Goal: Task Accomplishment & Management: Complete application form

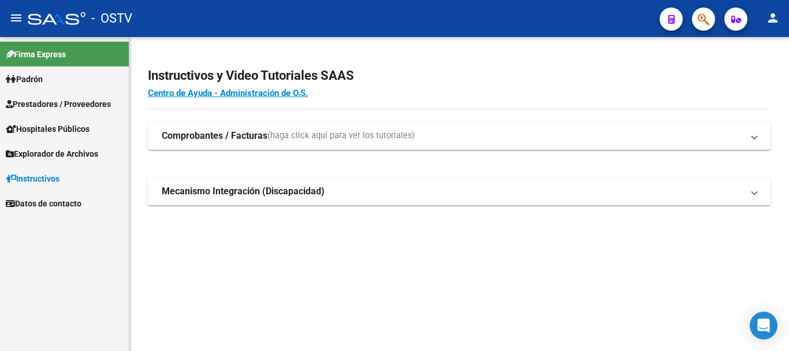
click at [82, 103] on span "Prestadores / Proveedores" at bounding box center [58, 104] width 105 height 13
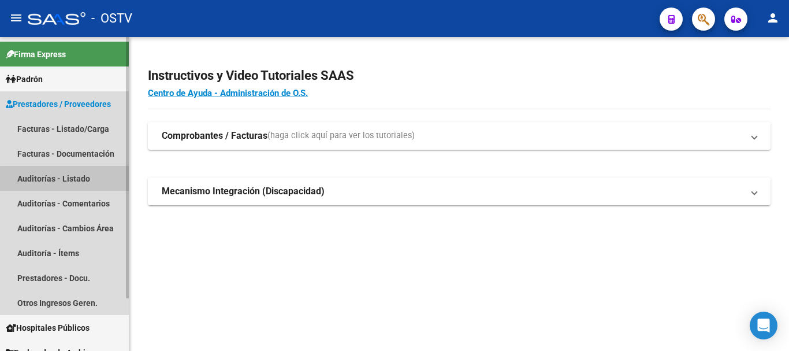
click at [79, 180] on link "Auditorías - Listado" at bounding box center [64, 178] width 129 height 25
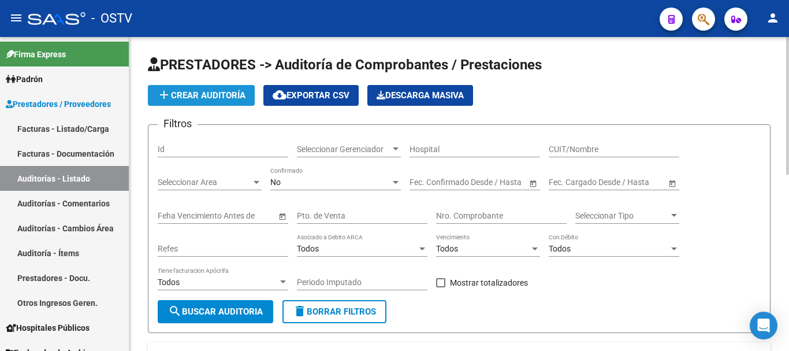
click at [177, 95] on span "add Crear Auditoría" at bounding box center [201, 95] width 88 height 10
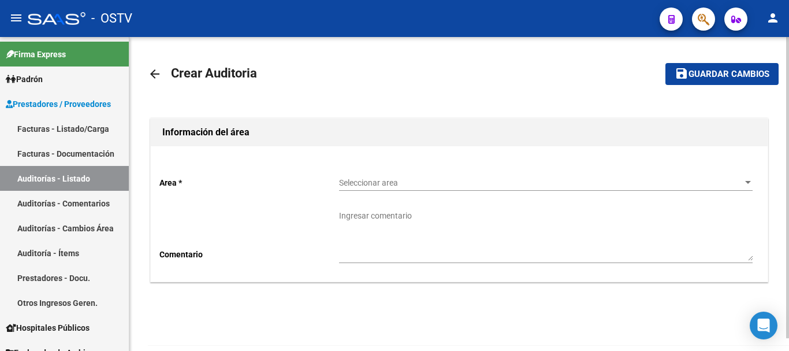
click at [392, 176] on div "Seleccionar area Seleccionar area" at bounding box center [546, 179] width 414 height 23
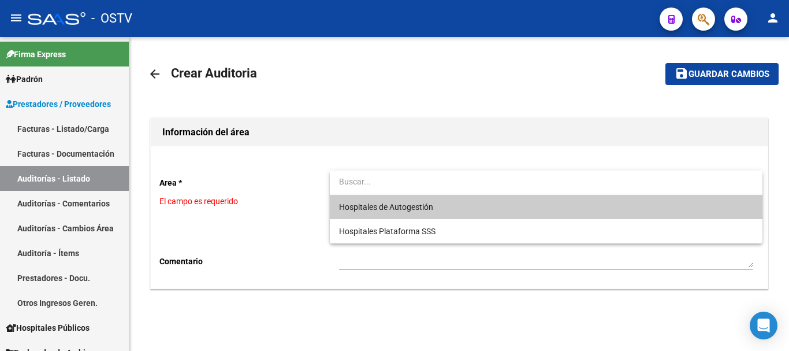
click at [407, 209] on span "Hospitales de Autogestión" at bounding box center [386, 206] width 94 height 9
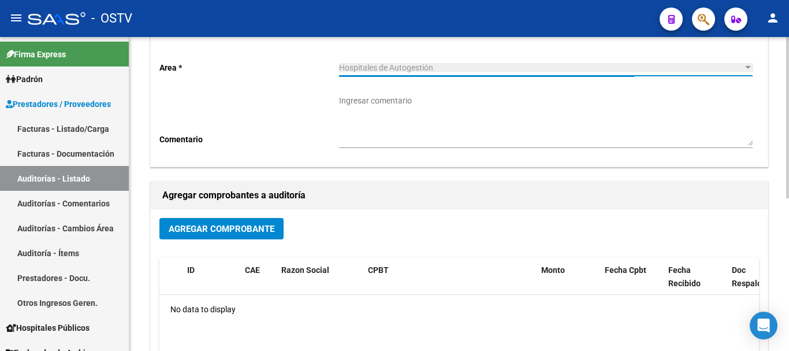
scroll to position [116, 0]
click at [217, 240] on div "Agregar Comprobante" at bounding box center [459, 232] width 600 height 31
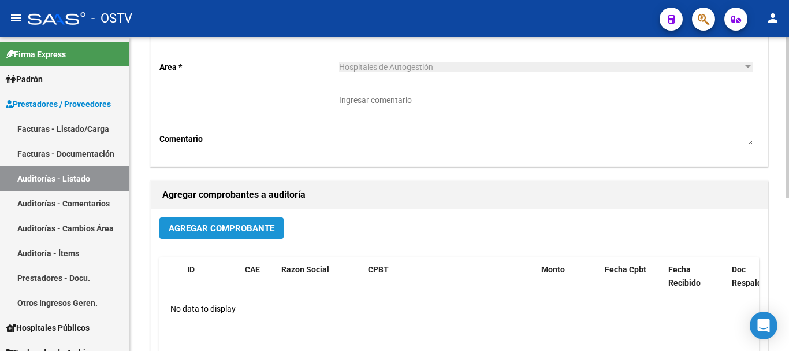
click at [229, 233] on span "Agregar Comprobante" at bounding box center [222, 228] width 106 height 10
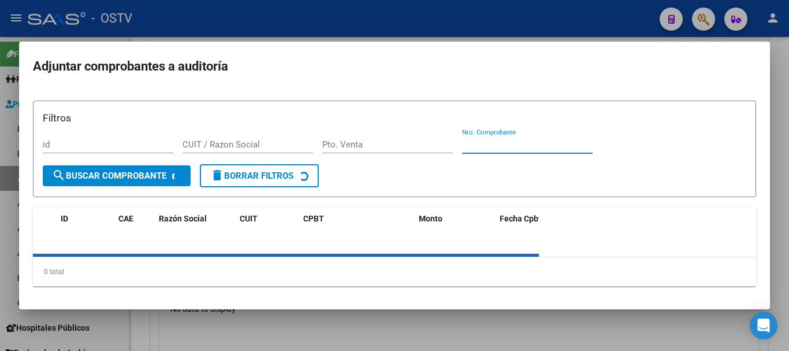
click at [533, 142] on input "Nro. Comprobante" at bounding box center [527, 144] width 131 height 10
paste input "37412"
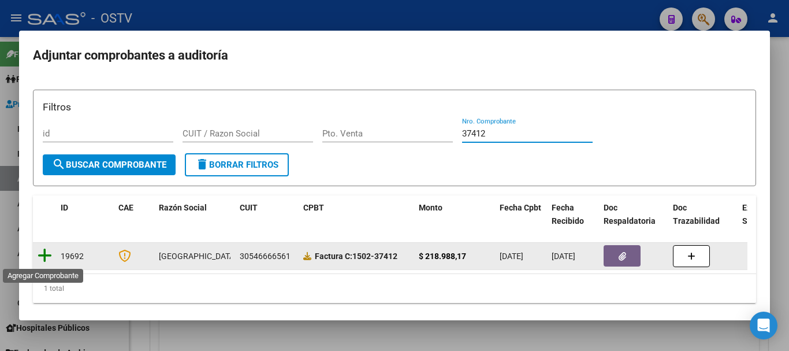
type input "37412"
click at [43, 257] on icon at bounding box center [45, 255] width 14 height 16
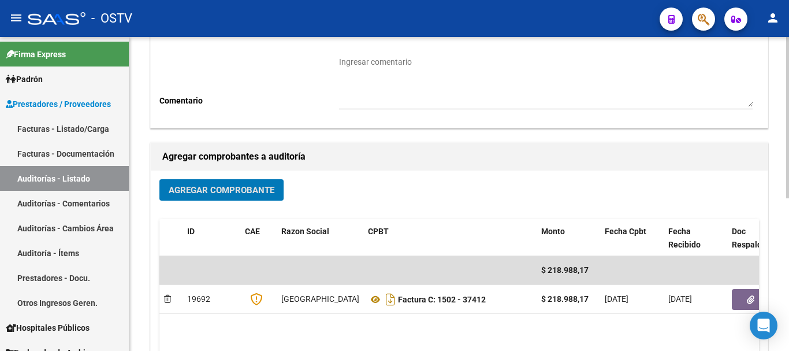
scroll to position [173, 0]
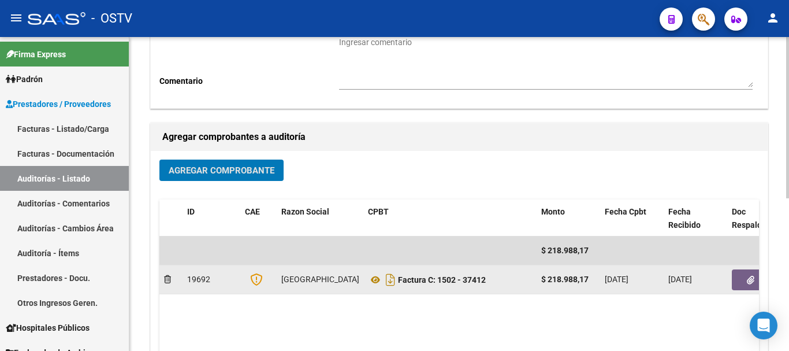
click at [748, 279] on icon "button" at bounding box center [751, 280] width 8 height 9
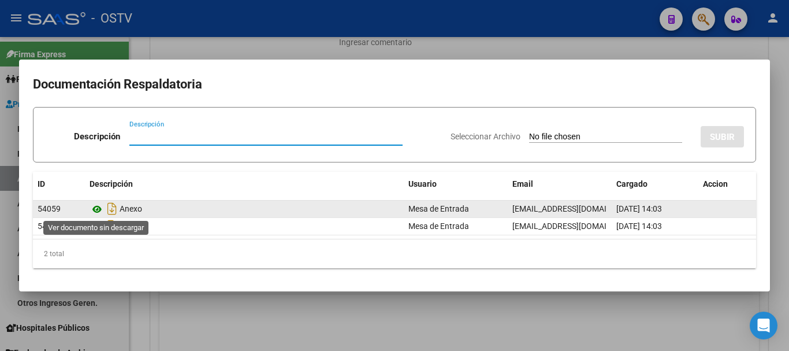
click at [101, 209] on icon at bounding box center [97, 209] width 15 height 14
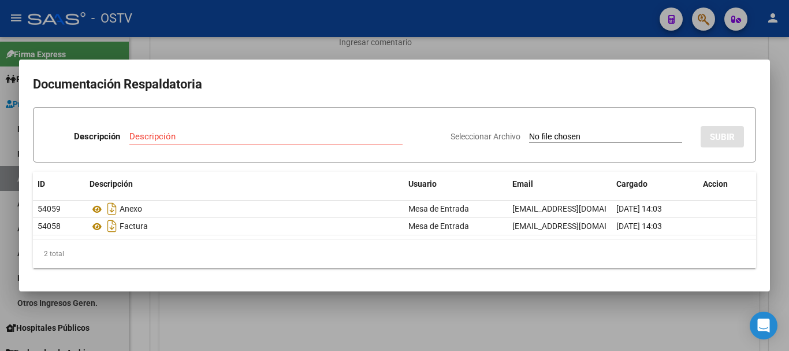
click at [243, 40] on div at bounding box center [394, 175] width 789 height 351
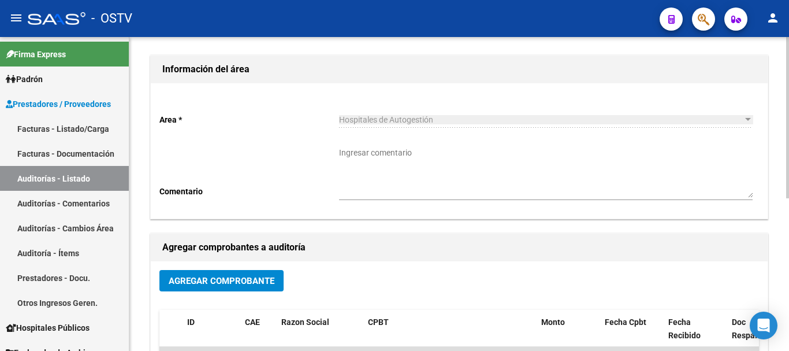
scroll to position [0, 0]
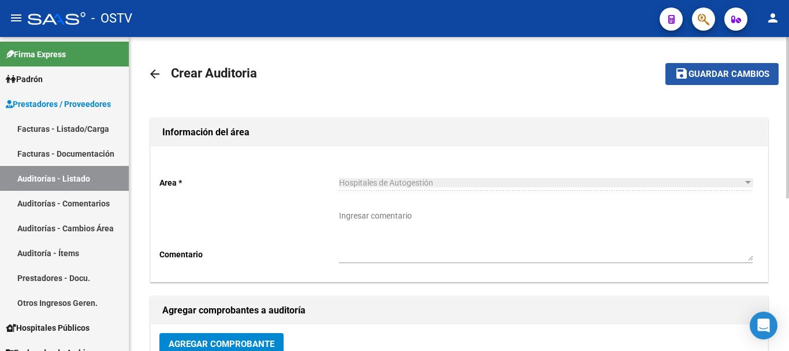
click at [729, 76] on span "Guardar cambios" at bounding box center [729, 74] width 81 height 10
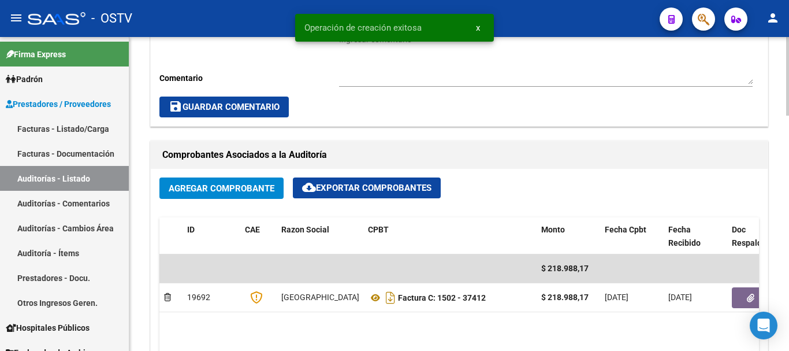
scroll to position [520, 0]
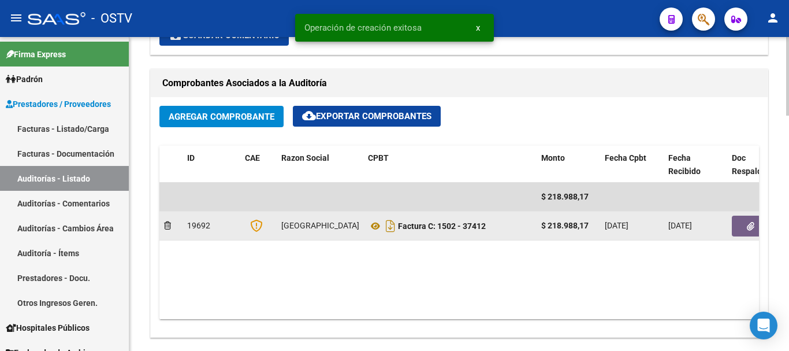
click at [747, 225] on icon "button" at bounding box center [751, 226] width 8 height 9
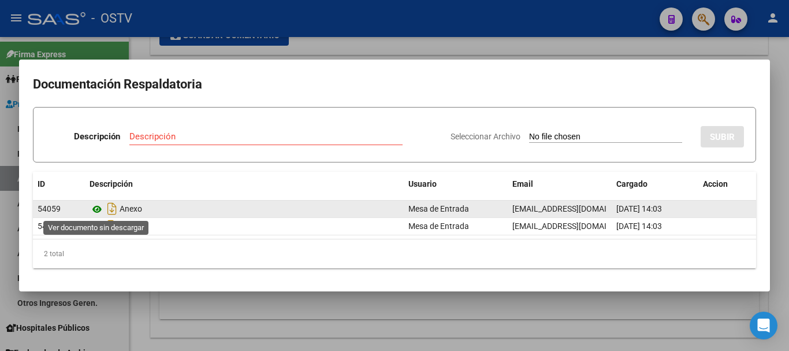
click at [97, 209] on icon at bounding box center [97, 209] width 15 height 14
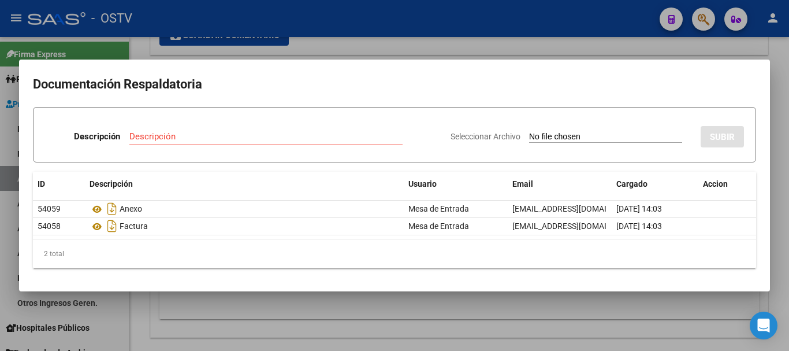
click at [373, 42] on div at bounding box center [394, 175] width 789 height 351
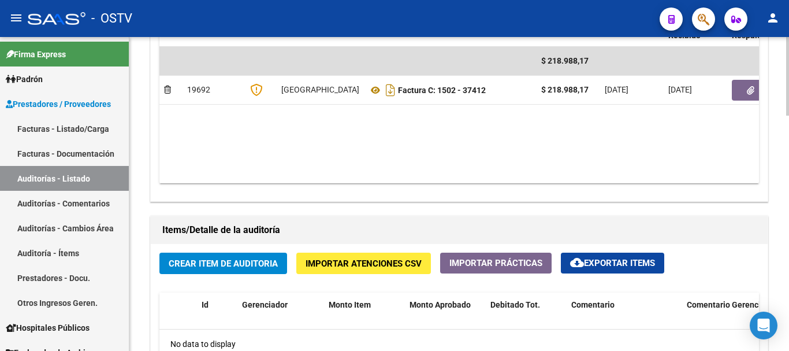
scroll to position [867, 0]
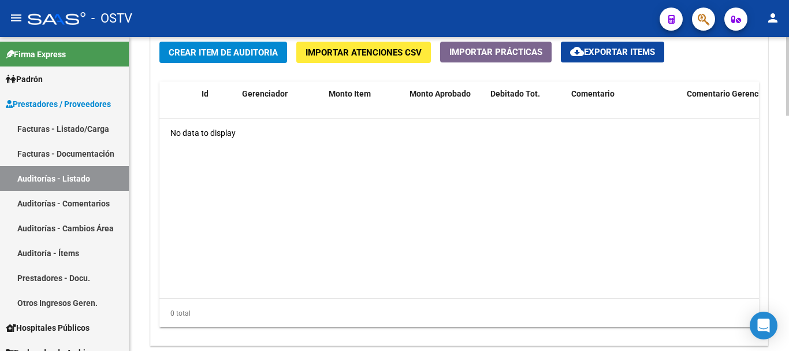
click at [232, 60] on button "Crear Item de Auditoria" at bounding box center [223, 52] width 128 height 21
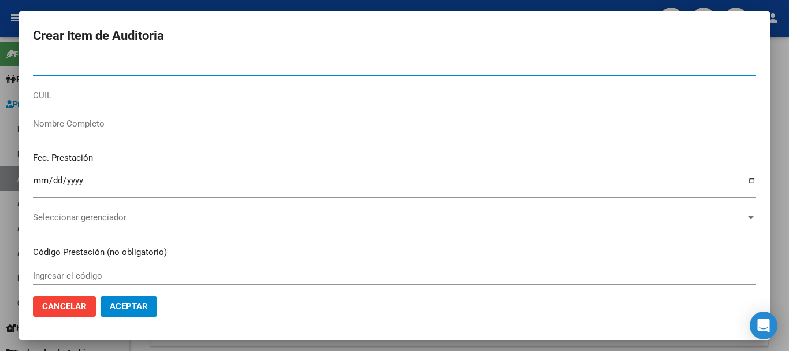
paste input "41469021"
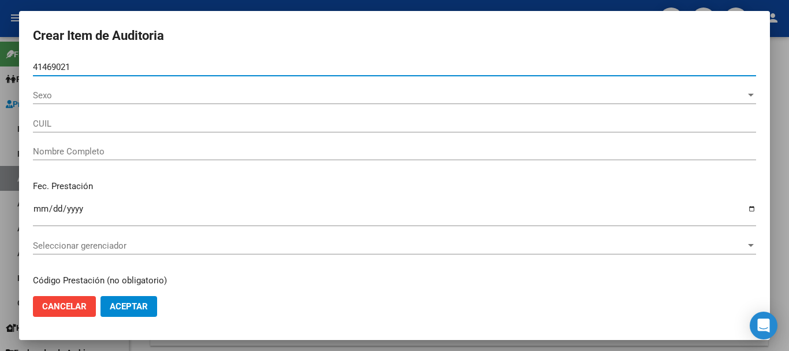
type input "41469021"
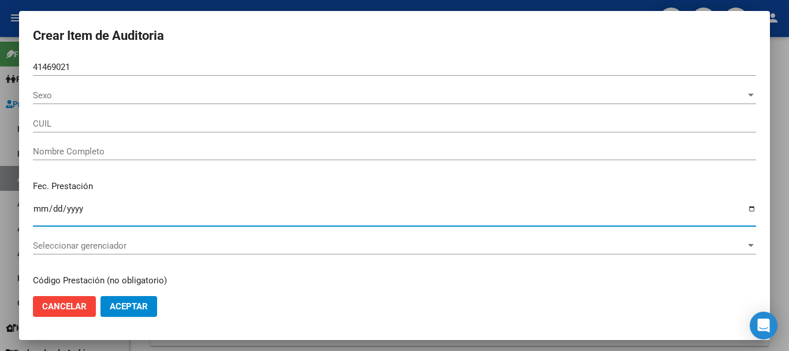
type input "27414690217"
type input "[PERSON_NAME]"
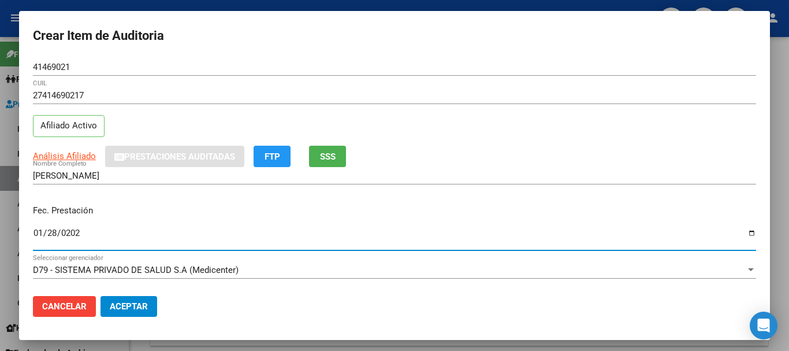
type input "[DATE]"
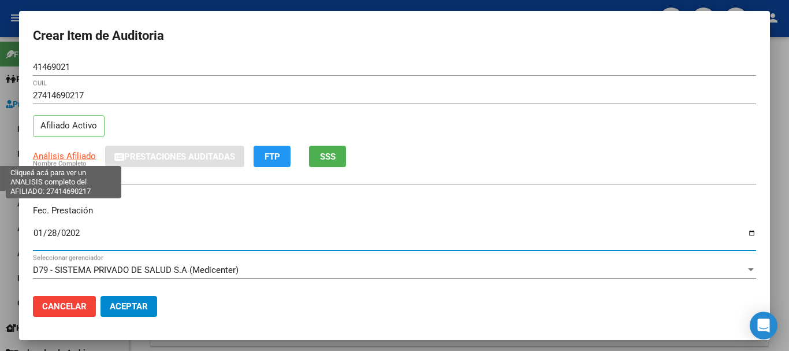
click at [69, 153] on span "Análisis Afiliado" at bounding box center [64, 156] width 63 height 10
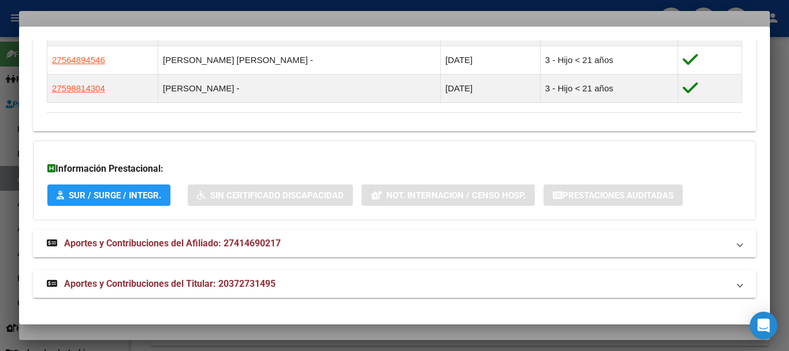
click at [233, 280] on span "Aportes y Contribuciones del Titular: 20372731495" at bounding box center [169, 283] width 211 height 11
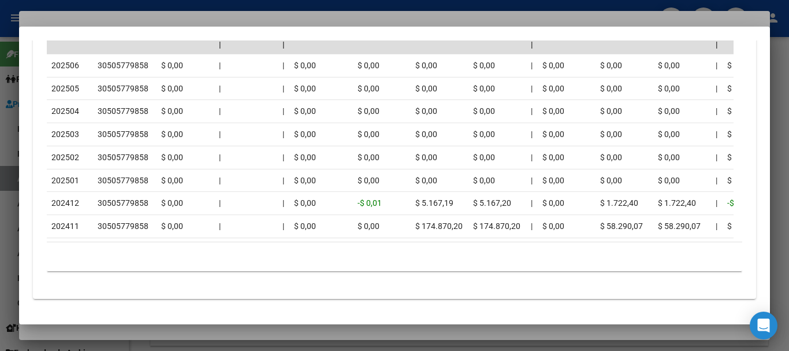
scroll to position [1221, 0]
click at [158, 23] on div at bounding box center [394, 175] width 789 height 351
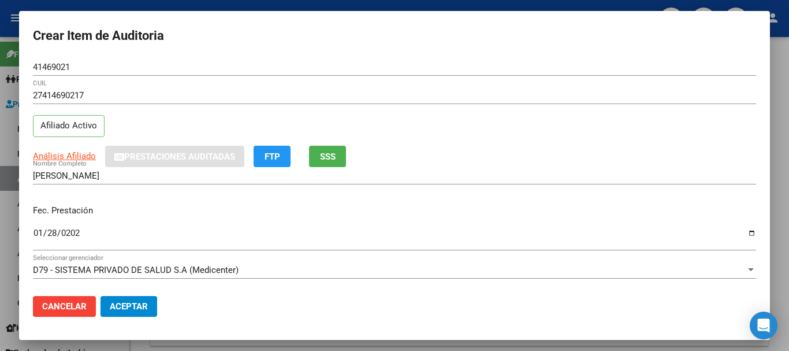
click at [379, 81] on div "41469021 Nro Documento" at bounding box center [394, 72] width 723 height 28
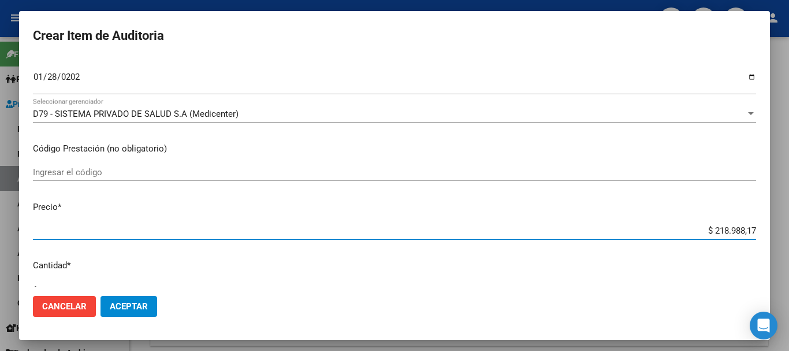
type input "$ 0,09"
type input "$ 0,95"
type input "$ 9,52"
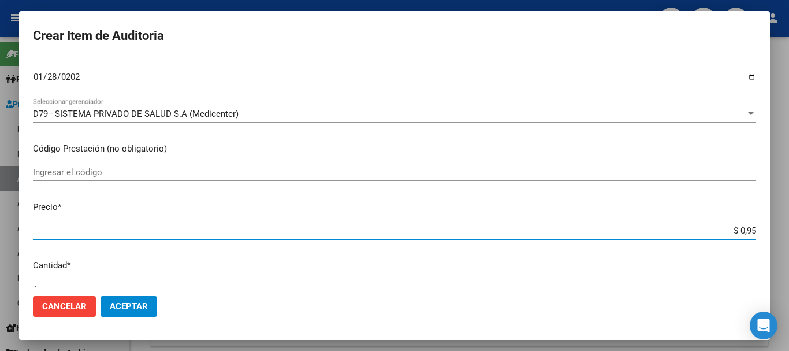
type input "$ 9,52"
type input "$ 95,28"
type input "$ 952,84"
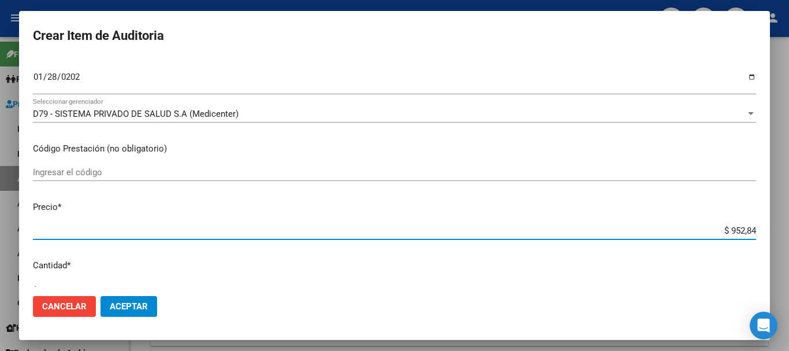
type input "$ 9.528,41"
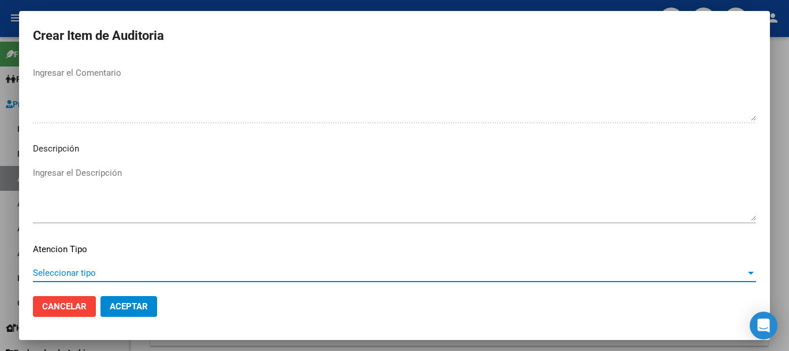
scroll to position [712, 0]
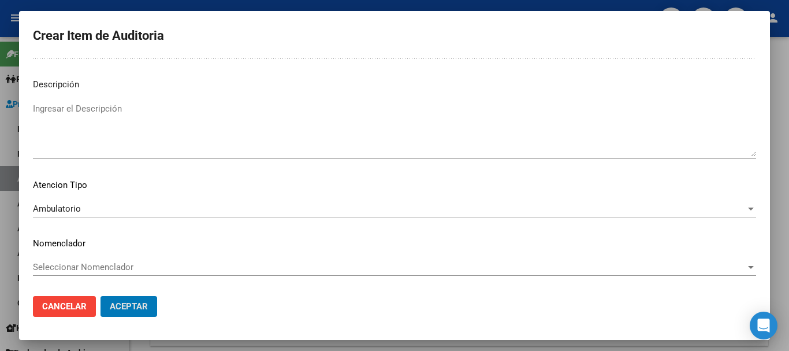
click at [101, 296] on button "Aceptar" at bounding box center [129, 306] width 57 height 21
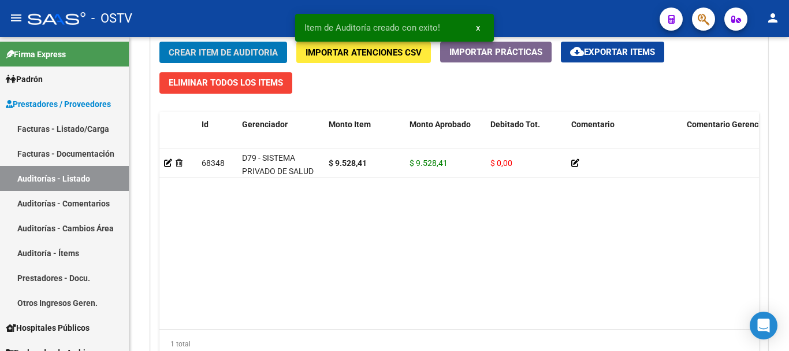
click at [159, 42] on button "Crear Item de Auditoria" at bounding box center [223, 52] width 128 height 21
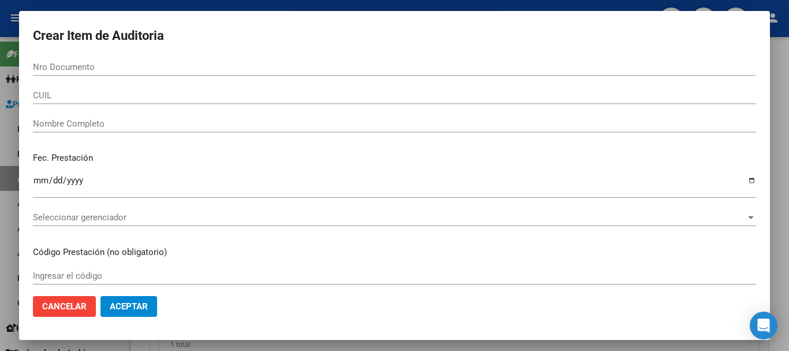
scroll to position [867, 0]
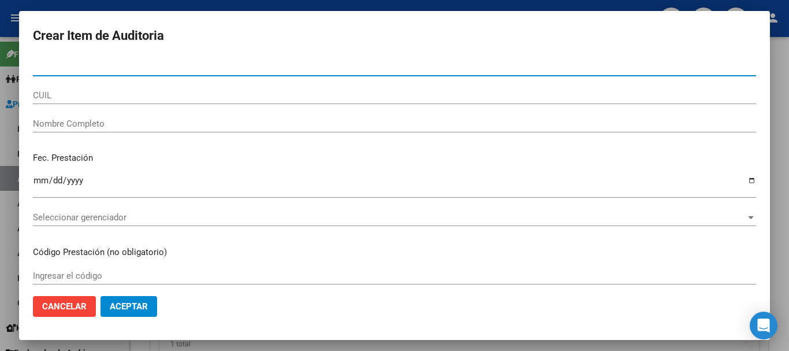
paste input "54459614"
type input "54459614"
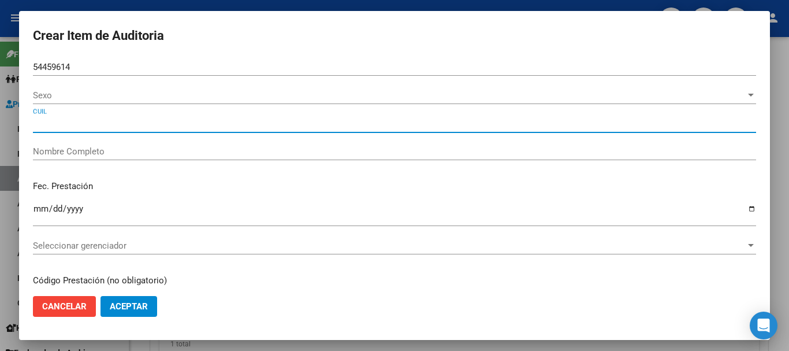
type input "20544596145"
type input "[PERSON_NAME]"
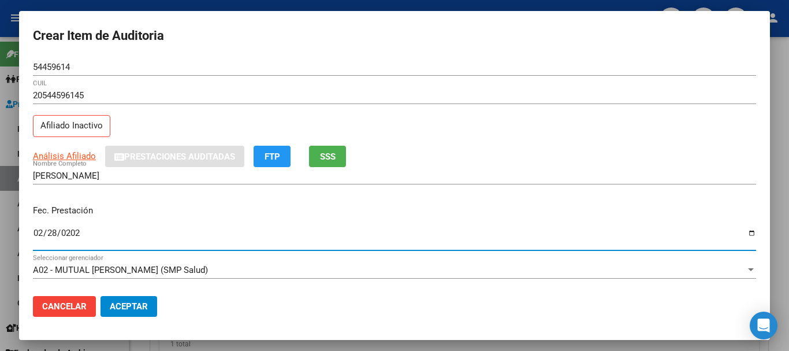
type input "[DATE]"
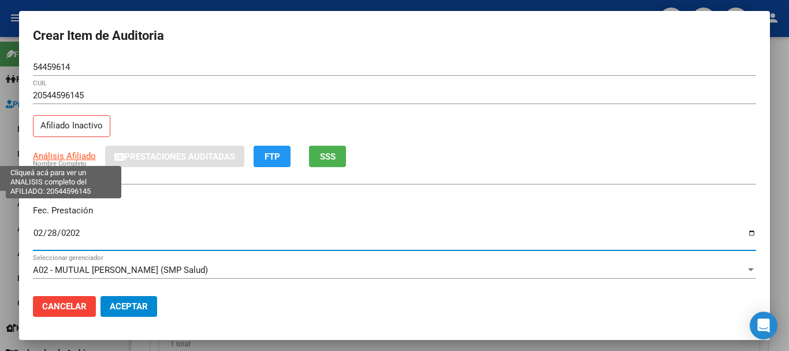
click at [83, 158] on span "Análisis Afiliado" at bounding box center [64, 156] width 63 height 10
type textarea "20544596145"
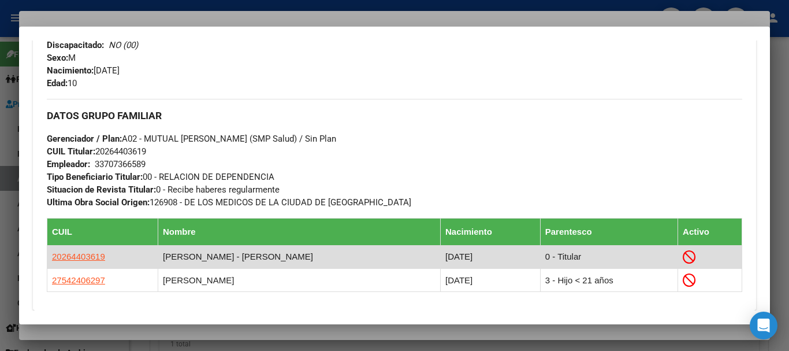
scroll to position [709, 0]
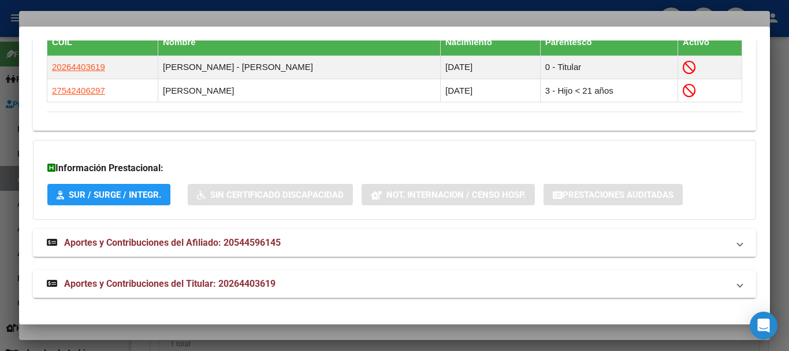
click at [175, 282] on span "Aportes y Contribuciones del Titular: 20264403619" at bounding box center [169, 283] width 211 height 11
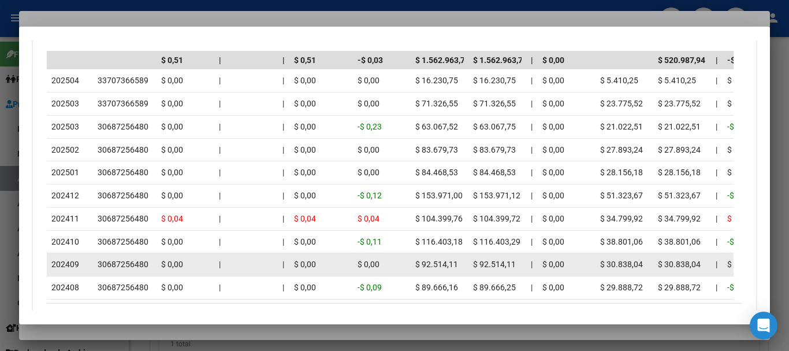
scroll to position [1221, 0]
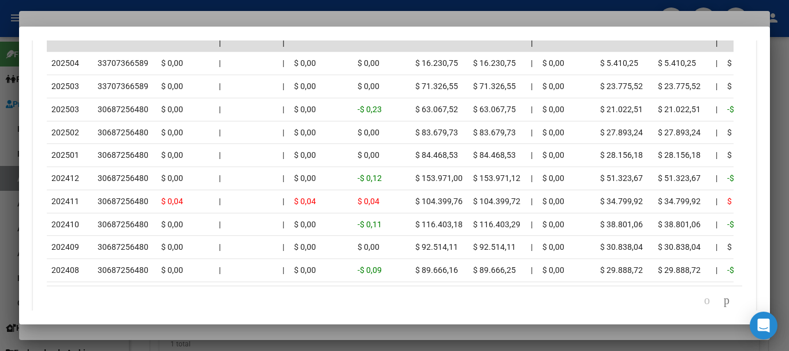
click at [180, 20] on div at bounding box center [394, 175] width 789 height 351
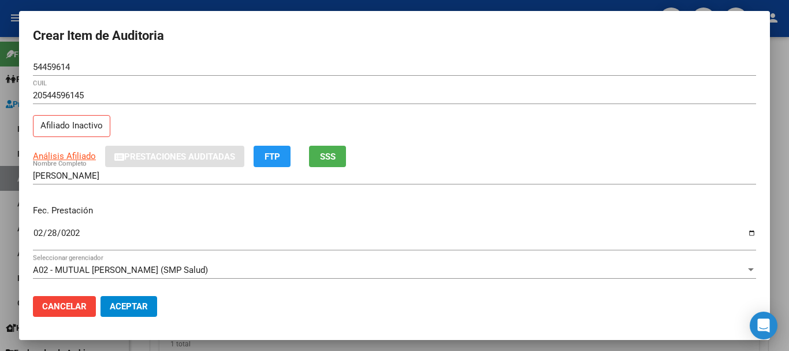
click at [394, 153] on div "Análisis Afiliado Prestaciones Auditadas FTP SSS" at bounding box center [394, 156] width 723 height 21
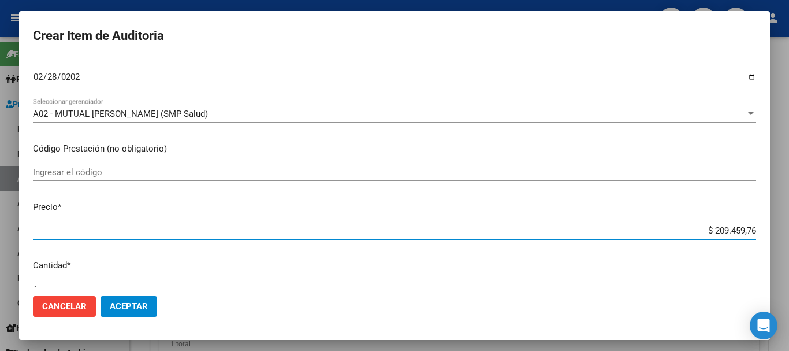
type input "$ 0,09"
type input "$ 0,95"
type input "$ 9,52"
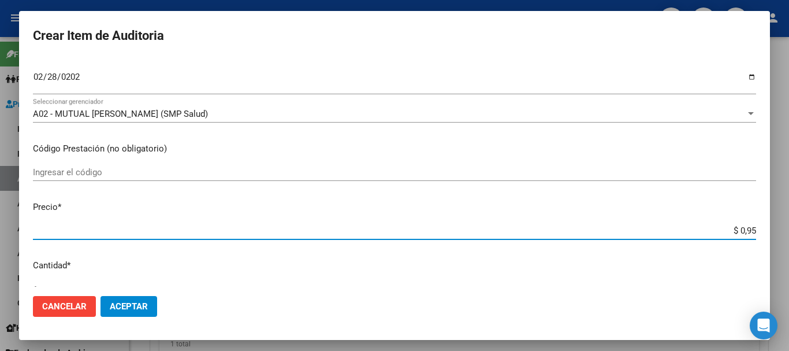
type input "$ 9,52"
type input "$ 95,28"
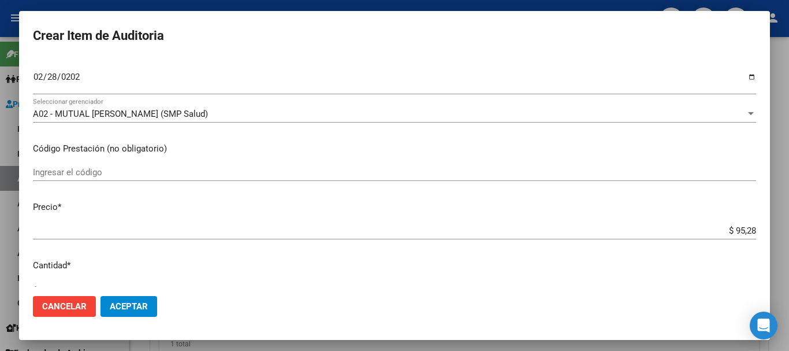
type input "$ 952,84"
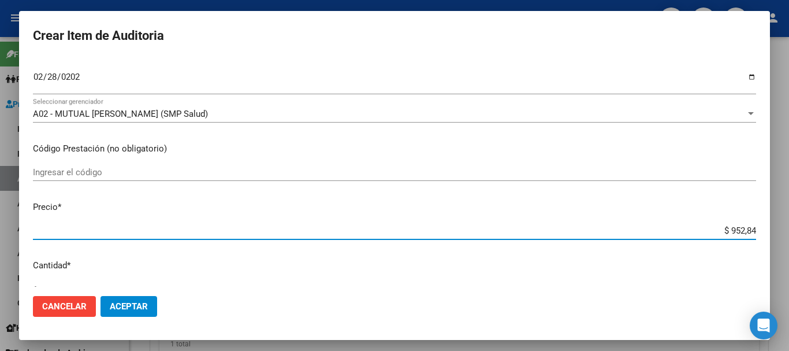
type input "$ 9.528,41"
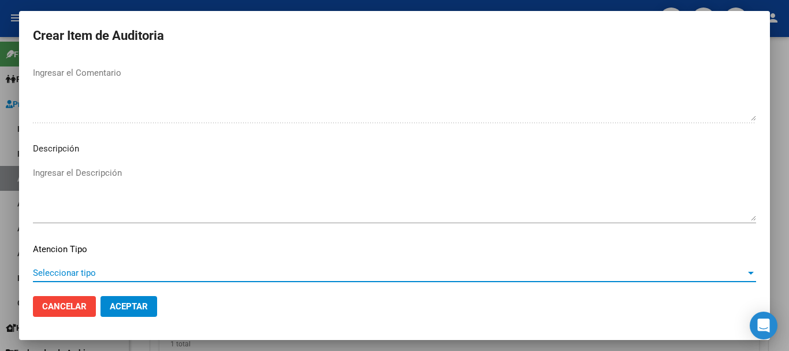
scroll to position [712, 0]
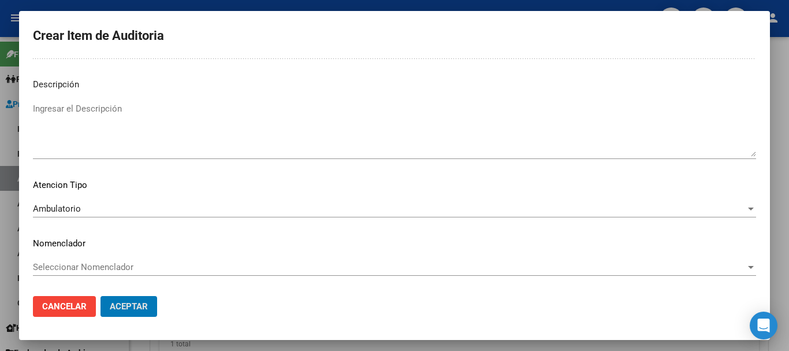
click at [101, 296] on button "Aceptar" at bounding box center [129, 306] width 57 height 21
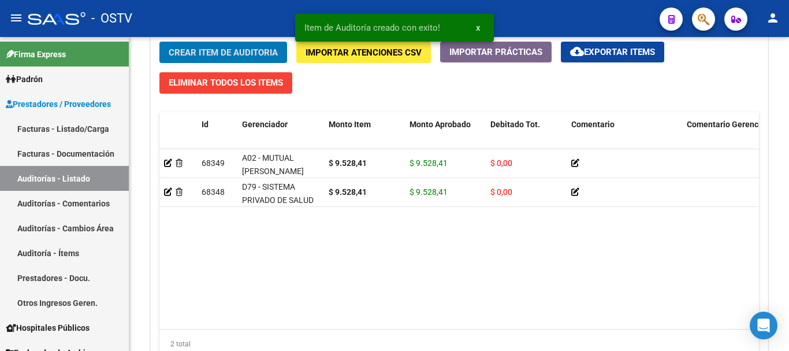
click at [159, 42] on button "Crear Item de Auditoria" at bounding box center [223, 52] width 128 height 21
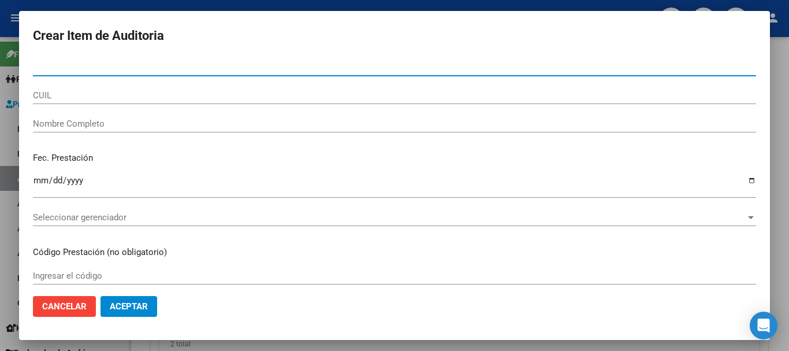
paste input "34930462"
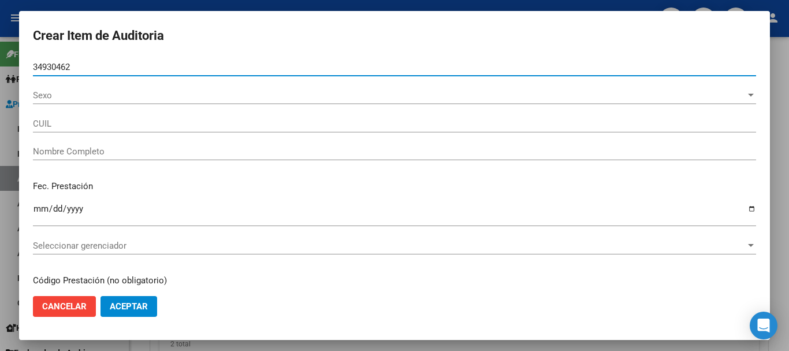
type input "34930462"
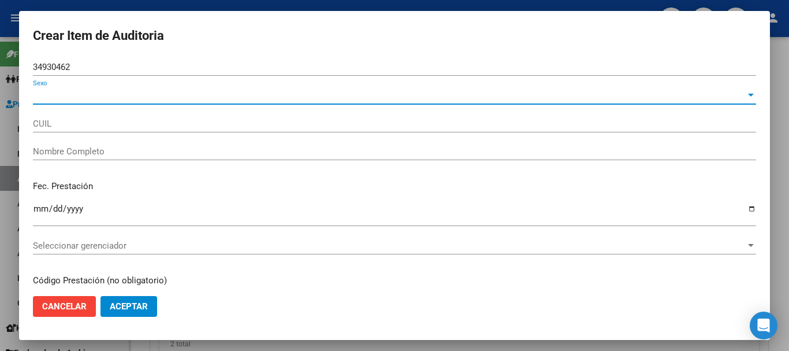
type input "27349304622"
type input "MINEIRO [PERSON_NAME]"
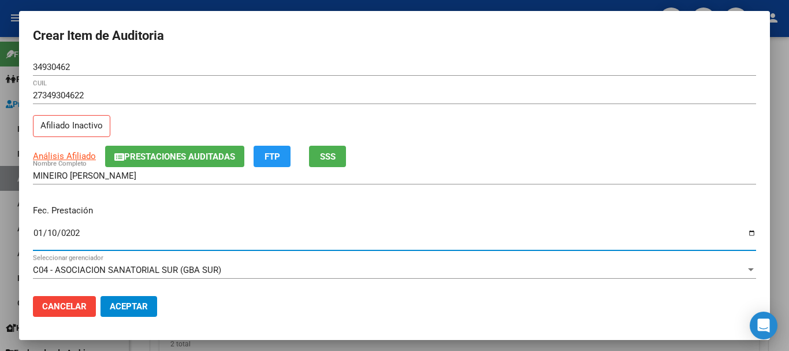
type input "[DATE]"
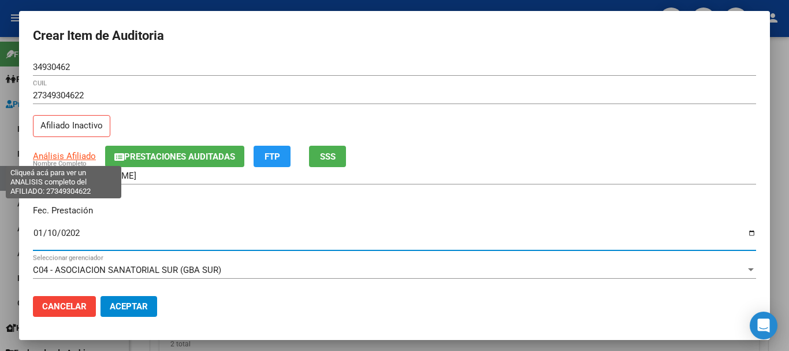
click at [75, 156] on span "Análisis Afiliado" at bounding box center [64, 156] width 63 height 10
type textarea "27349304622"
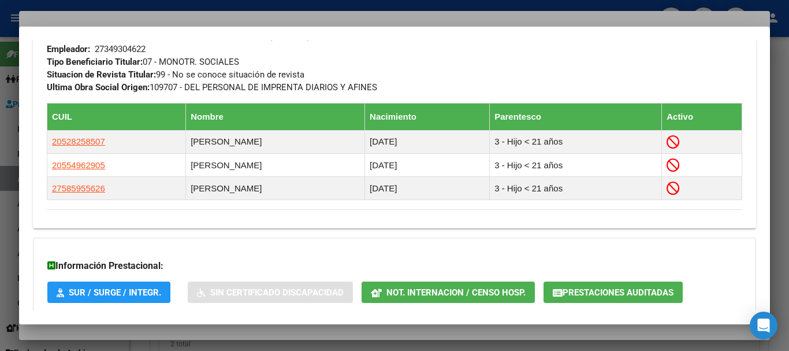
scroll to position [692, 0]
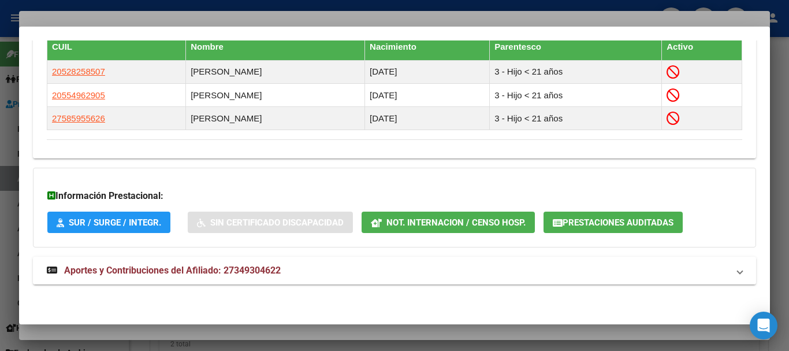
click at [270, 272] on span "Aportes y Contribuciones del Afiliado: 27349304622" at bounding box center [172, 270] width 217 height 11
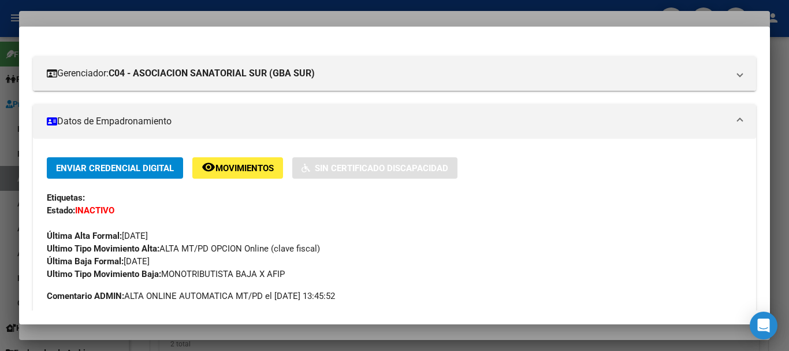
scroll to position [0, 0]
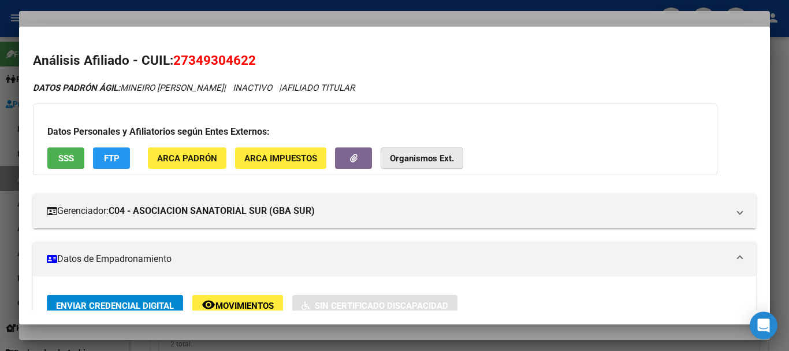
click at [438, 158] on strong "Organismos Ext." at bounding box center [422, 158] width 64 height 10
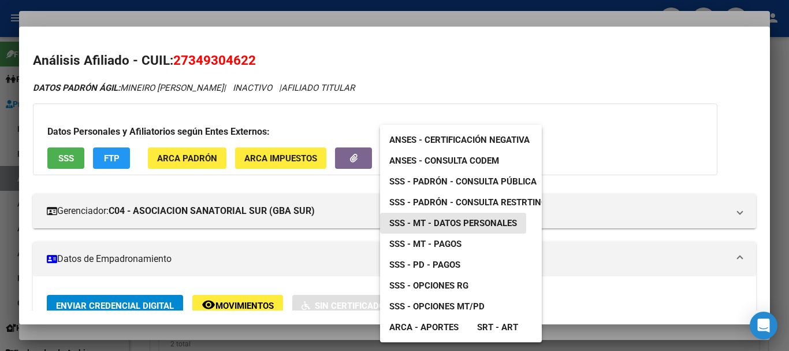
click at [478, 226] on span "SSS - MT - Datos Personales" at bounding box center [453, 223] width 128 height 10
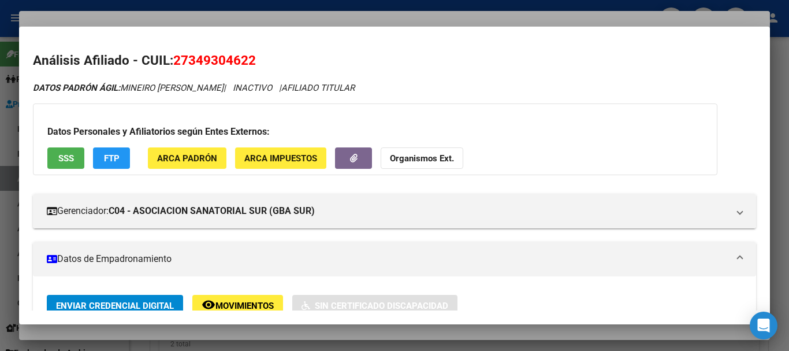
click at [318, 17] on div at bounding box center [394, 175] width 789 height 351
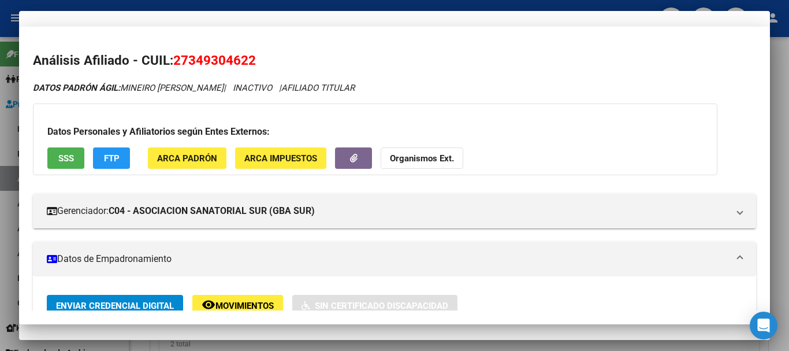
drag, startPoint x: 421, startPoint y: 69, endPoint x: 421, endPoint y: 77, distance: 7.5
click at [421, 70] on input "34930462" at bounding box center [394, 67] width 723 height 10
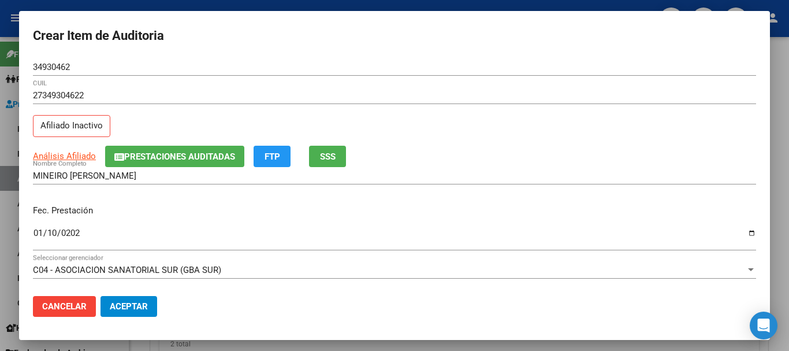
scroll to position [156, 0]
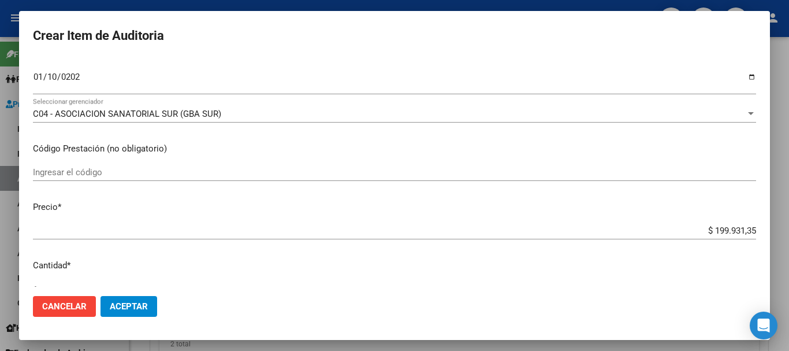
type input "$ 0,09"
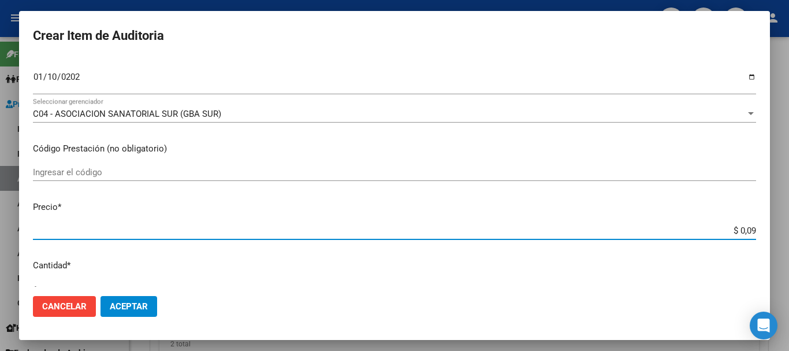
type input "$ 0,95"
type input "$ 9,52"
type input "$ 95,28"
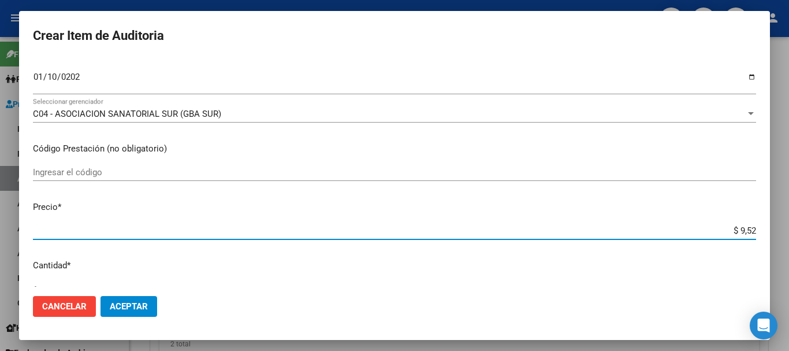
type input "$ 95,28"
type input "$ 9.528,14"
type input "$ 952,81"
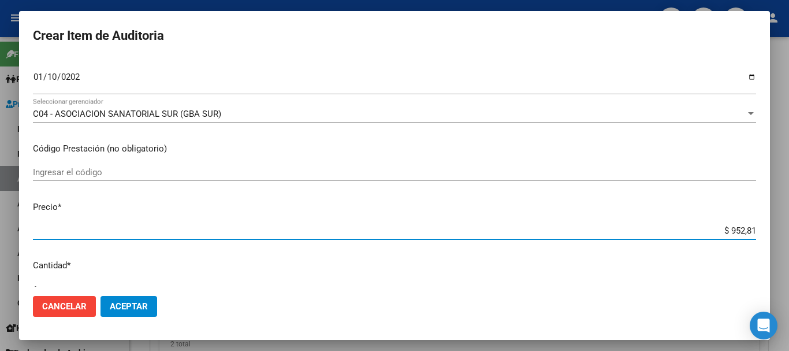
type input "$ 95,28"
type input "$ 952,84"
type input "$ 9.528,41"
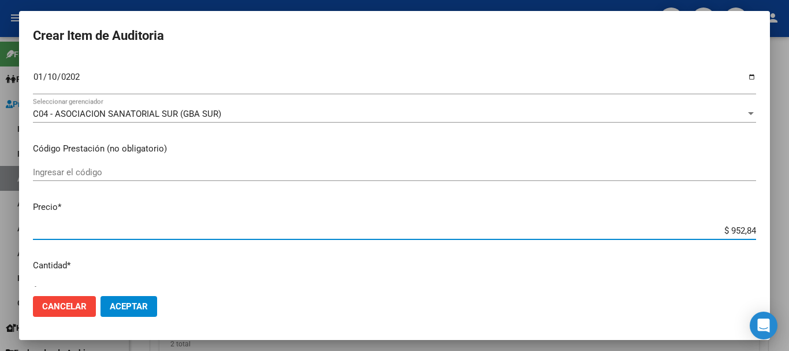
type input "$ 9.528,41"
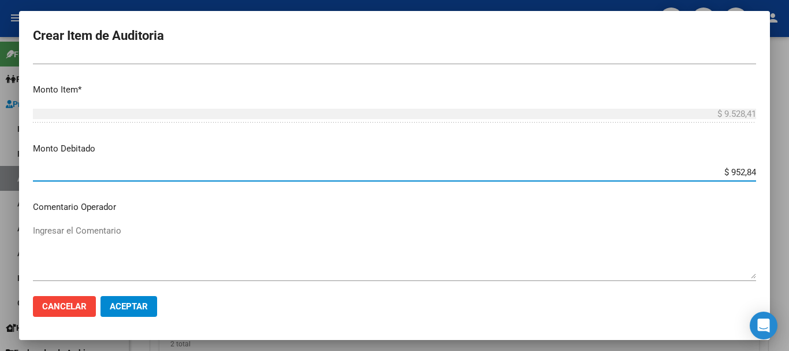
type input "$ 9.528,41"
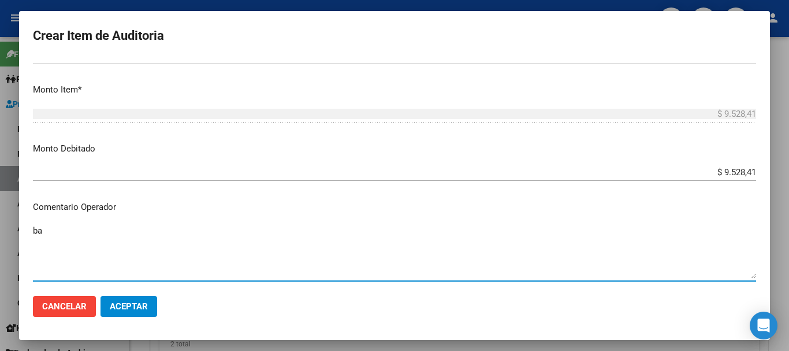
type textarea "b"
type textarea "BAJA DE MONOTRIBUTO 08/2024"
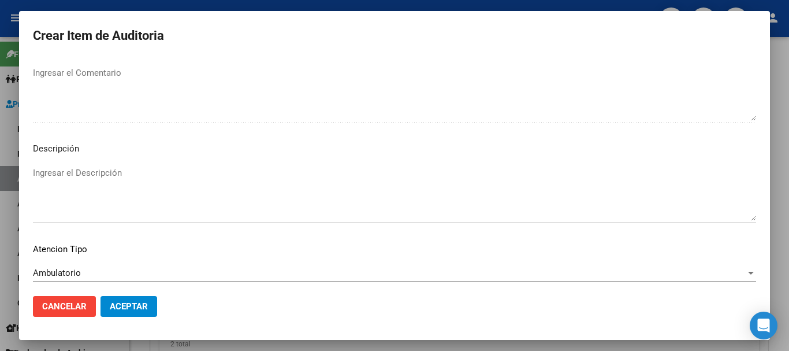
scroll to position [712, 0]
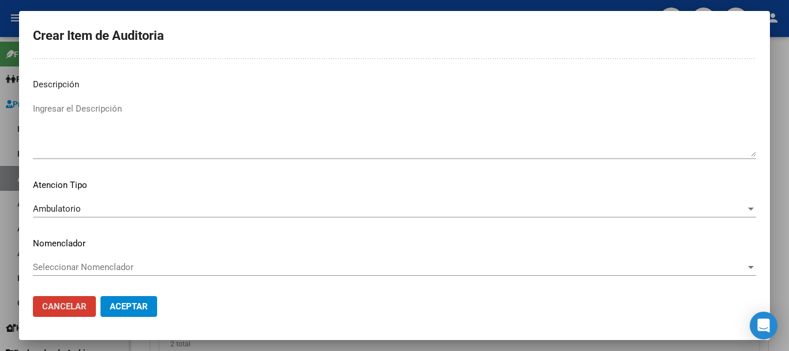
click at [101, 296] on button "Aceptar" at bounding box center [129, 306] width 57 height 21
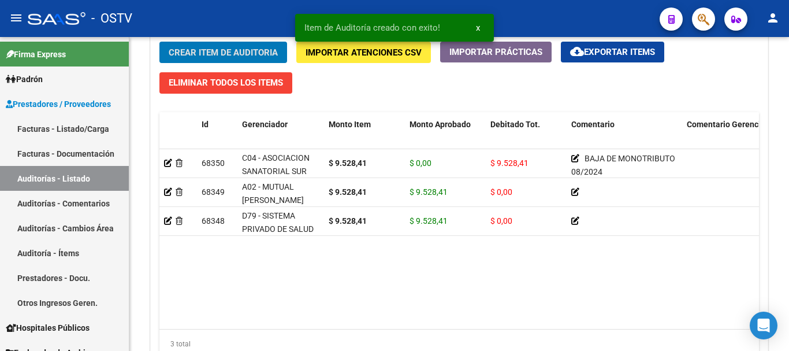
click at [159, 42] on button "Crear Item de Auditoria" at bounding box center [223, 52] width 128 height 21
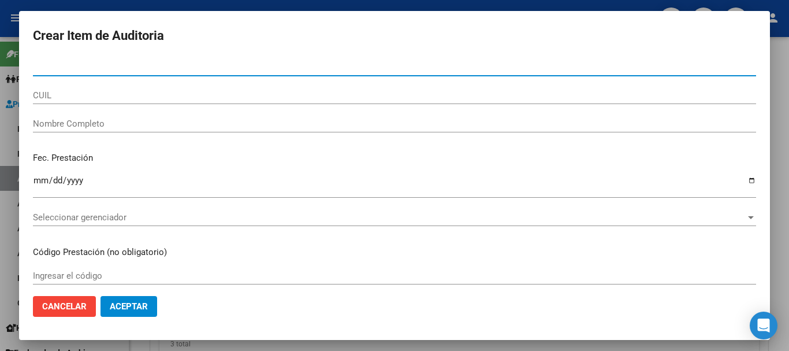
paste input "25404490"
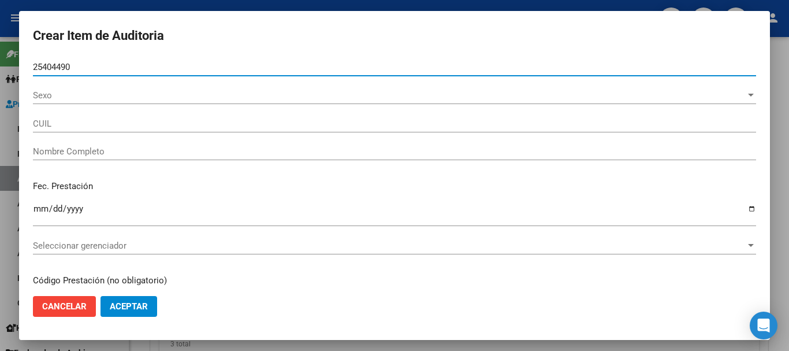
type input "25404490"
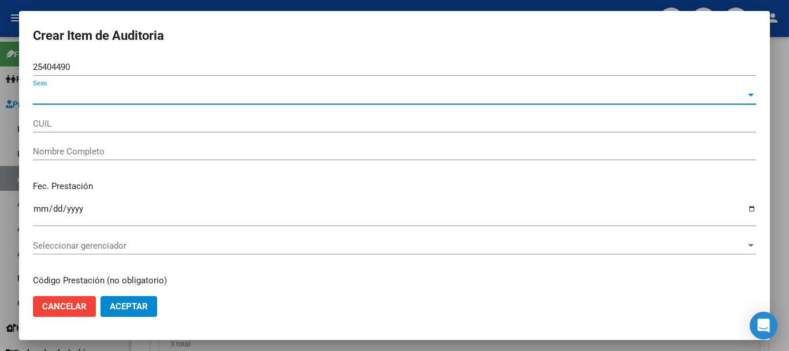
type input "20254044904"
type input "[PERSON_NAME]"
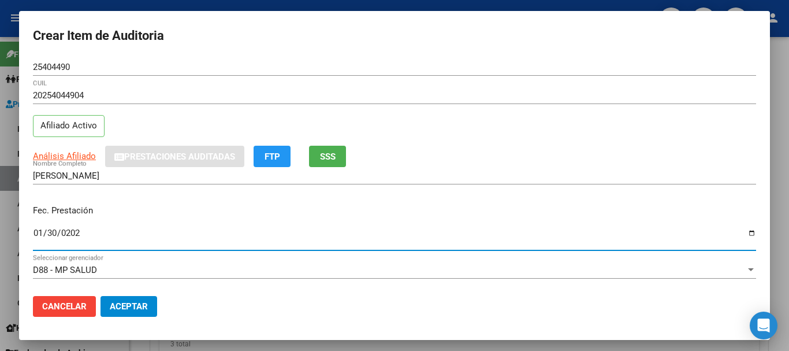
type input "[DATE]"
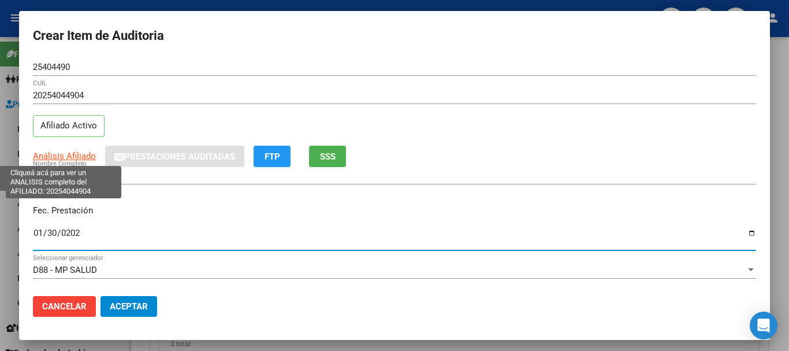
click at [64, 160] on span "Análisis Afiliado" at bounding box center [64, 156] width 63 height 10
type textarea "20254044904"
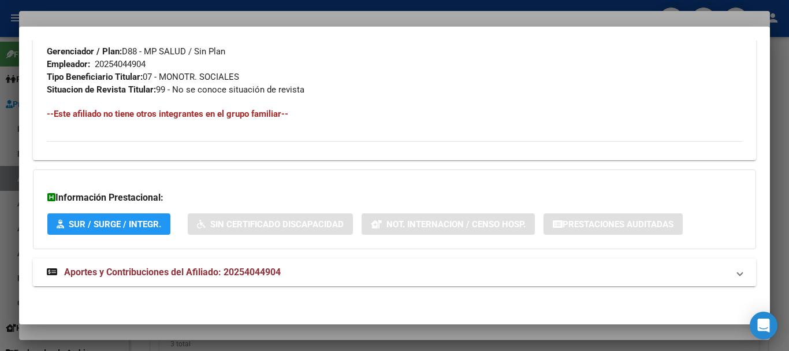
scroll to position [596, 0]
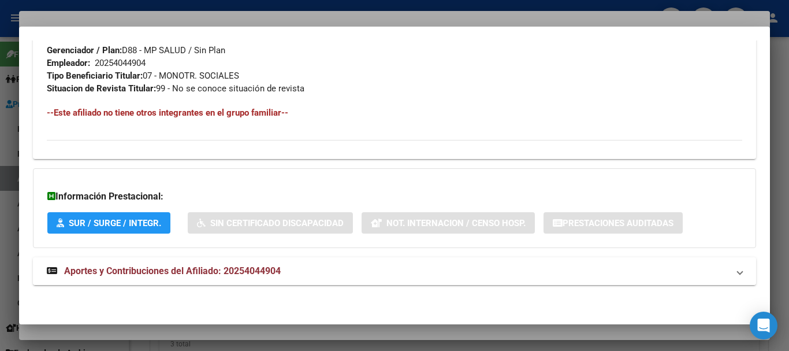
click at [244, 259] on mat-expansion-panel-header "Aportes y Contribuciones del Afiliado: 20254044904" at bounding box center [394, 271] width 723 height 28
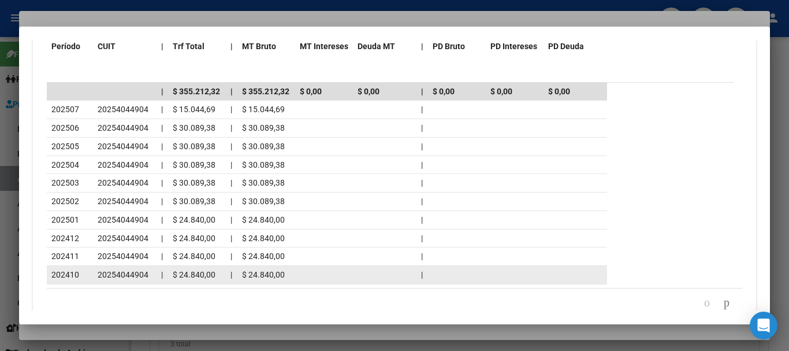
scroll to position [1114, 0]
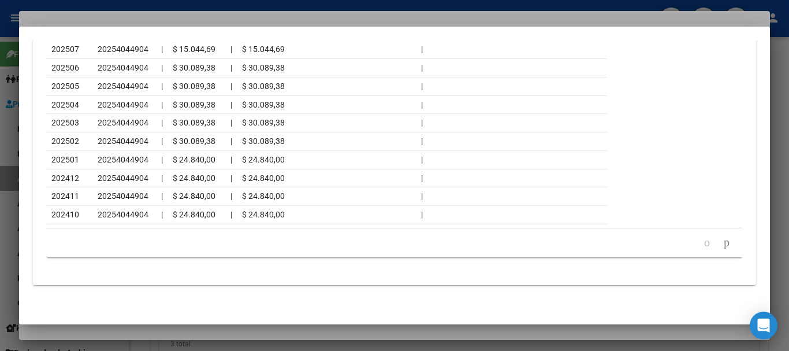
drag, startPoint x: 173, startPoint y: 18, endPoint x: 462, endPoint y: 88, distance: 297.1
click at [174, 18] on div at bounding box center [394, 175] width 789 height 351
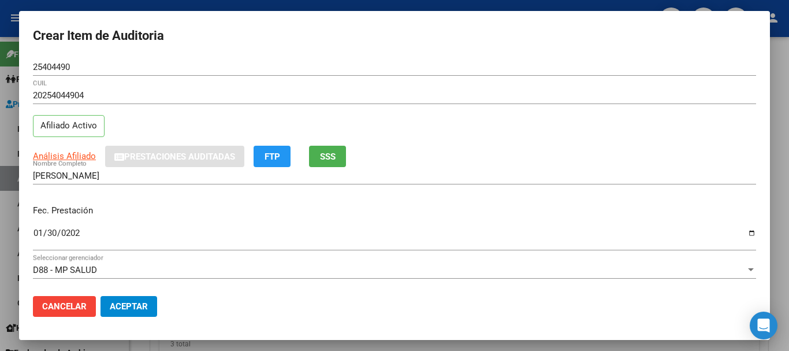
click at [482, 114] on div "20254044904 CUIL" at bounding box center [394, 101] width 723 height 28
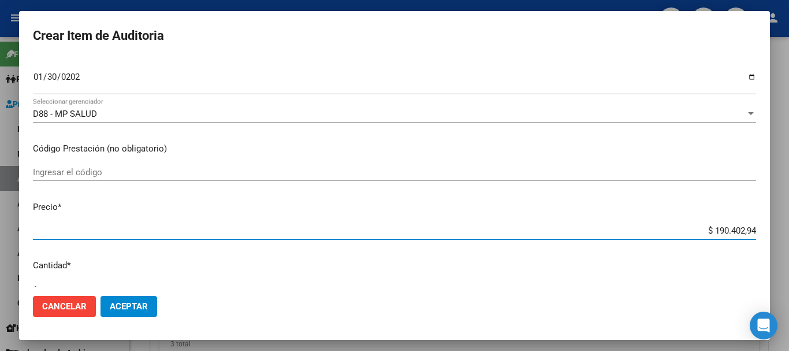
type input "$ 0,09"
type input "$ 0,95"
type input "$ 9,52"
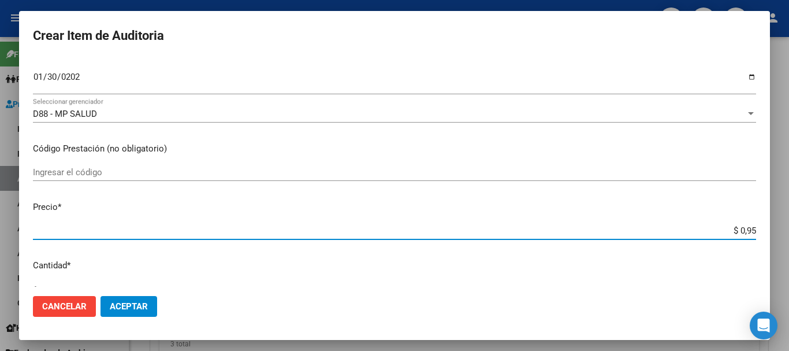
type input "$ 9,52"
type input "$ 95,28"
type input "$ 952,84"
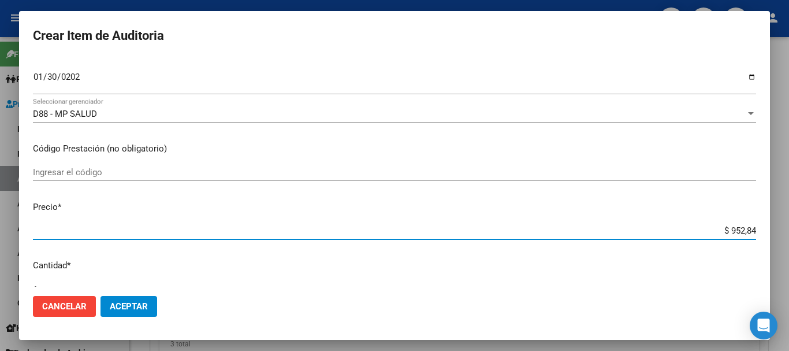
type input "$ 9.528,41"
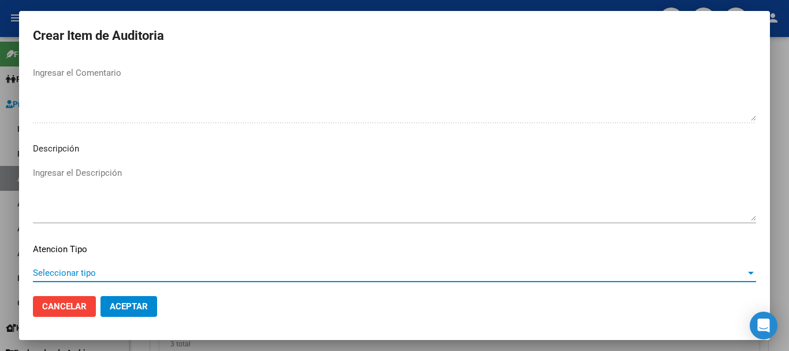
scroll to position [712, 0]
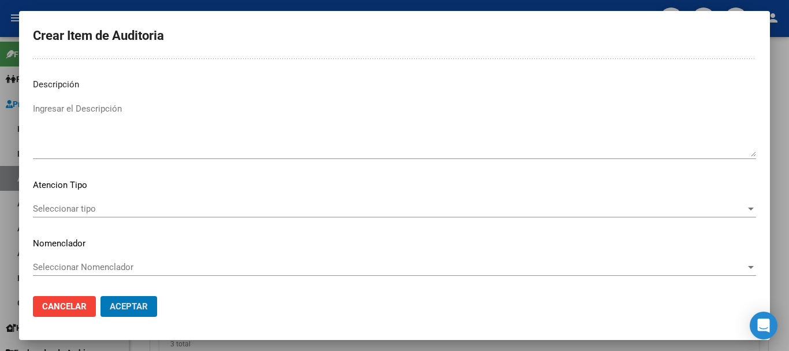
click at [101, 296] on button "Aceptar" at bounding box center [129, 306] width 57 height 21
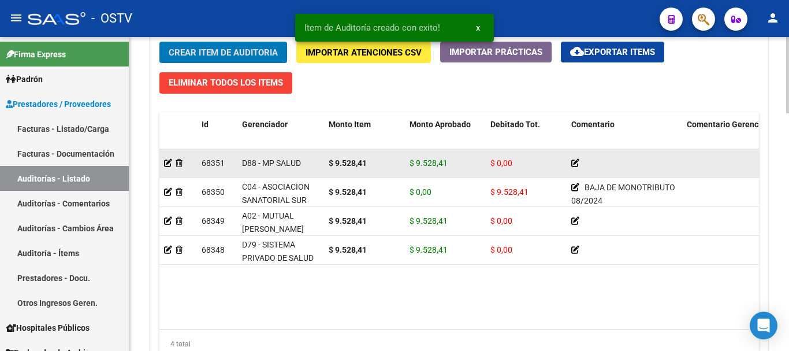
click at [162, 162] on datatable-body-cell at bounding box center [178, 163] width 38 height 28
click at [168, 164] on icon at bounding box center [168, 163] width 8 height 8
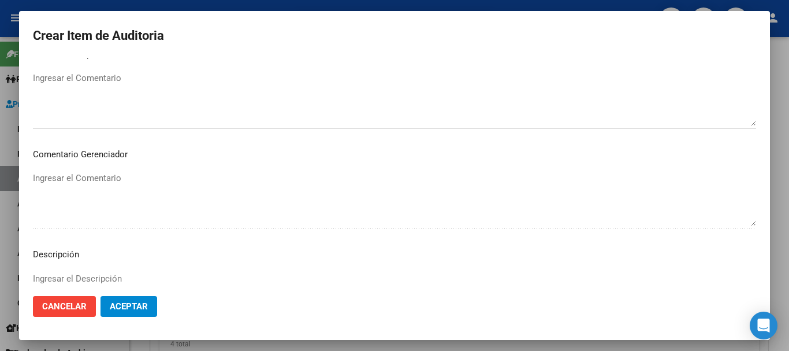
scroll to position [691, 0]
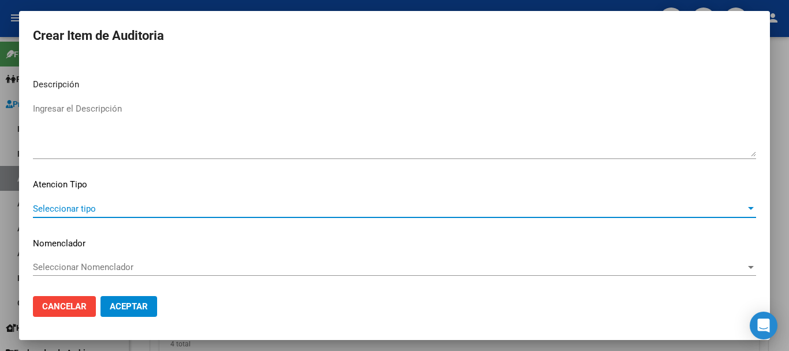
click at [79, 205] on span "Seleccionar tipo" at bounding box center [389, 208] width 713 height 10
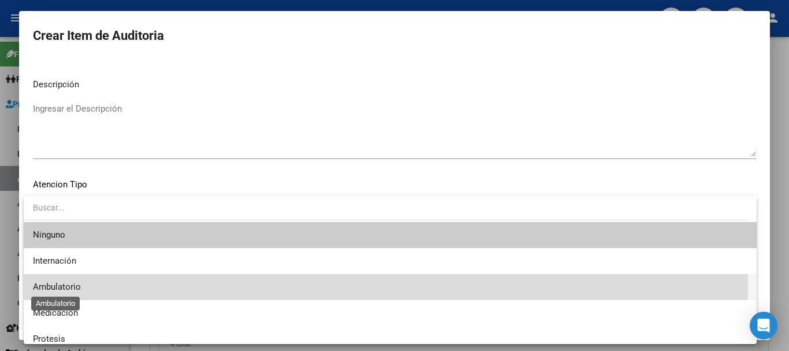
click at [77, 283] on span "Ambulatorio" at bounding box center [57, 286] width 48 height 10
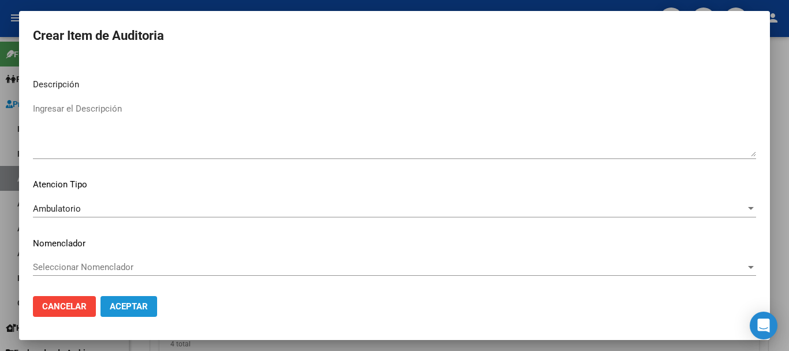
drag, startPoint x: 120, startPoint y: 302, endPoint x: 125, endPoint y: 293, distance: 9.6
click at [121, 302] on span "Aceptar" at bounding box center [129, 306] width 38 height 10
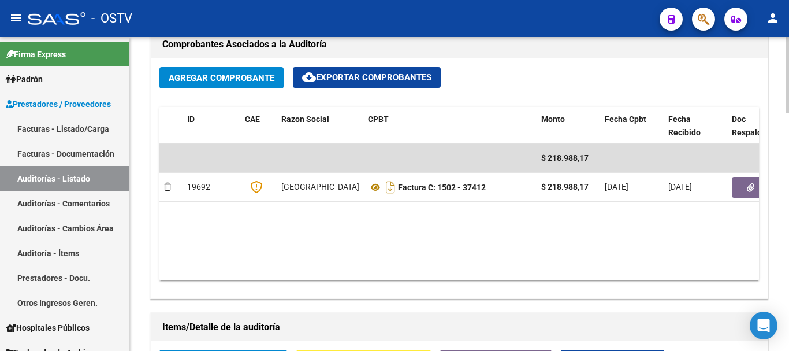
scroll to position [751, 0]
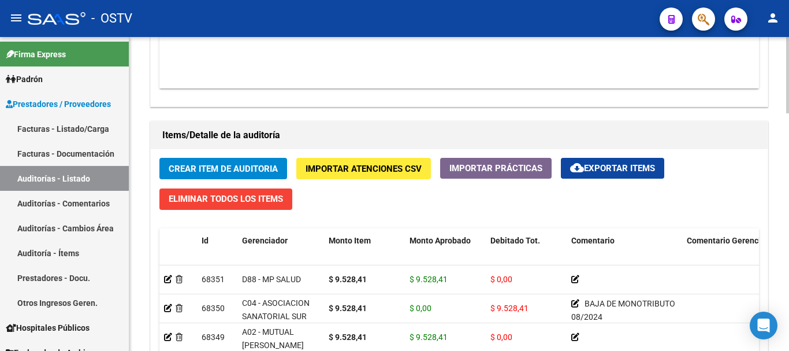
click at [252, 164] on span "Crear Item de Auditoria" at bounding box center [223, 169] width 109 height 10
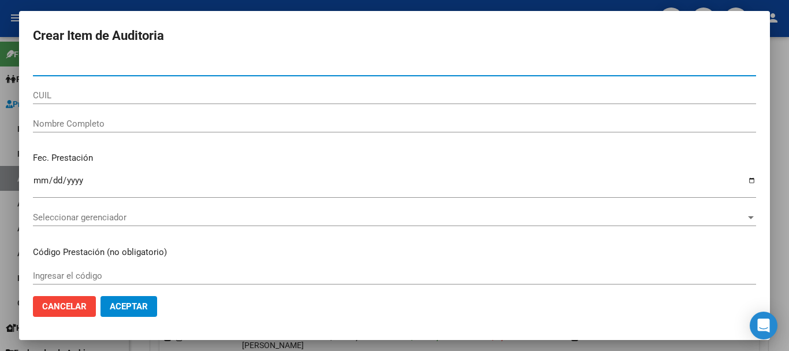
paste input "2433660"
type input "2433660"
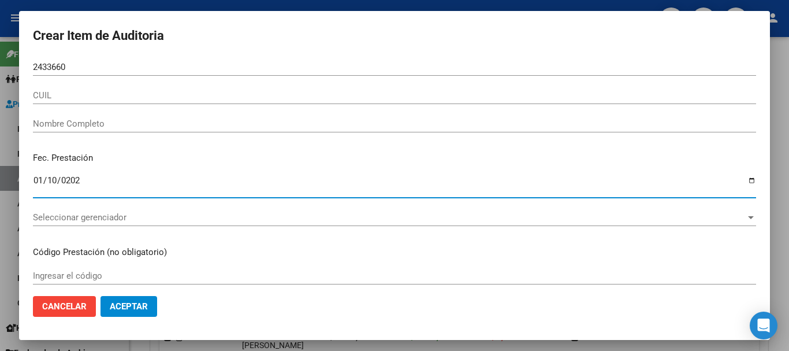
type input "[DATE]"
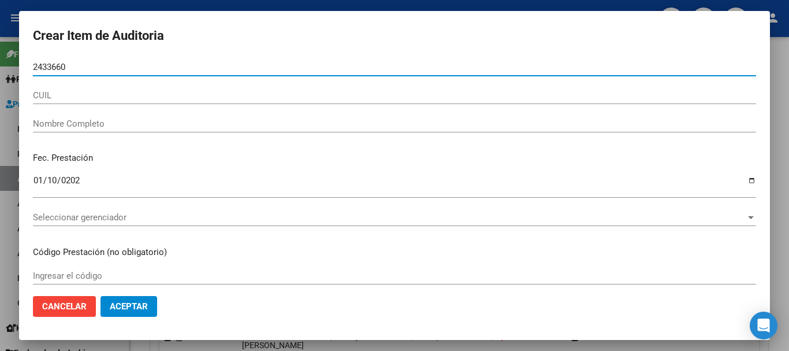
click at [34, 64] on input "2433660" at bounding box center [394, 67] width 723 height 10
type input "02433660"
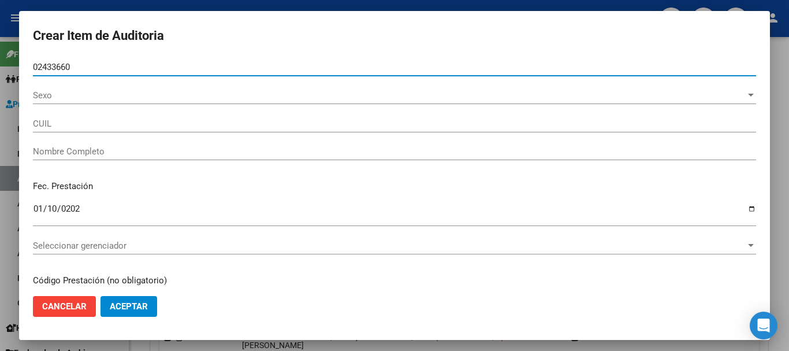
type input "27024336609"
type input "[PERSON_NAME]"
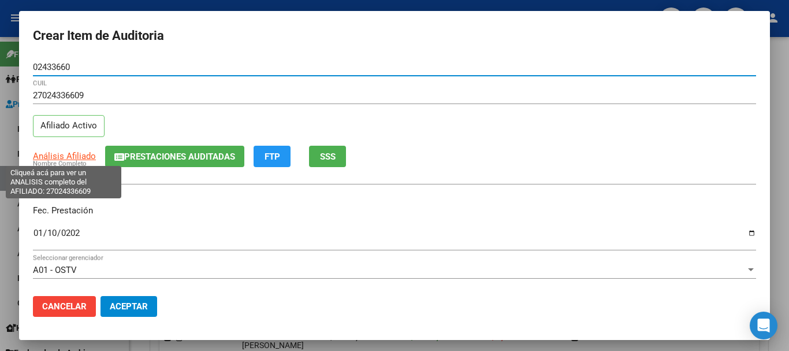
type input "02433660"
click at [54, 161] on span "Análisis Afiliado" at bounding box center [64, 156] width 63 height 10
type textarea "27024336609"
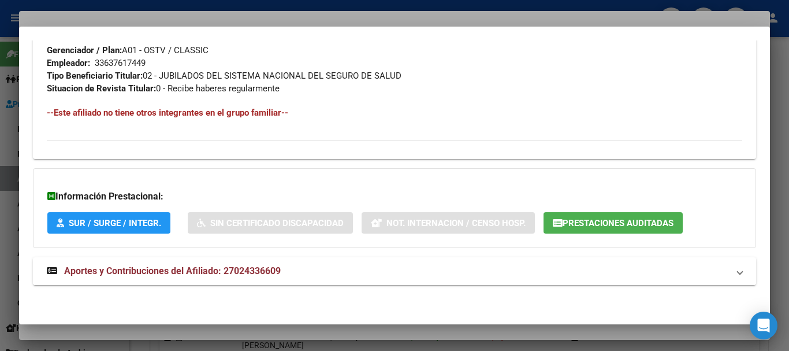
click at [220, 273] on span "Aportes y Contribuciones del Afiliado: 27024336609" at bounding box center [172, 270] width 217 height 11
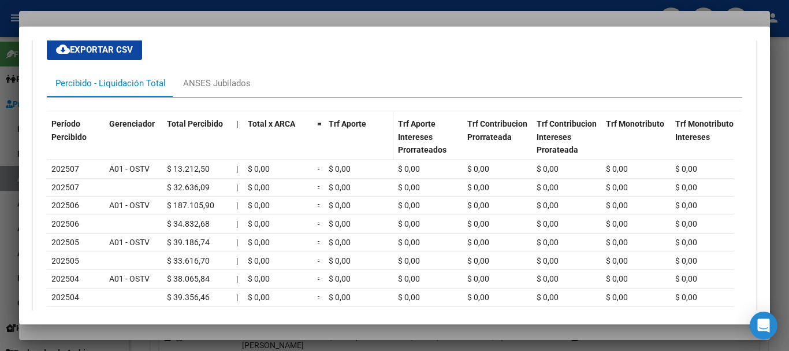
scroll to position [994, 0]
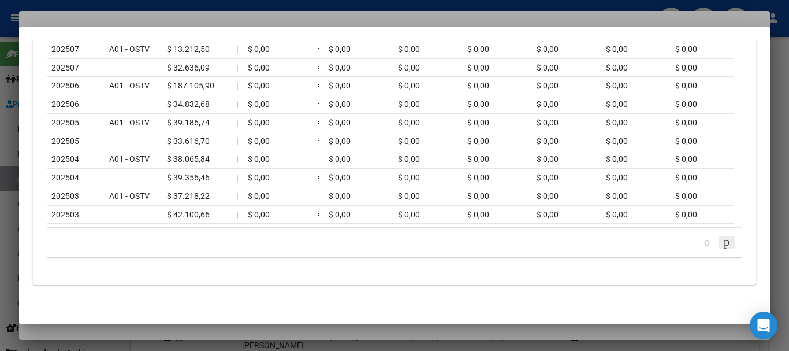
click at [722, 243] on icon "go to next page" at bounding box center [726, 242] width 9 height 14
click at [212, 20] on div at bounding box center [394, 175] width 789 height 351
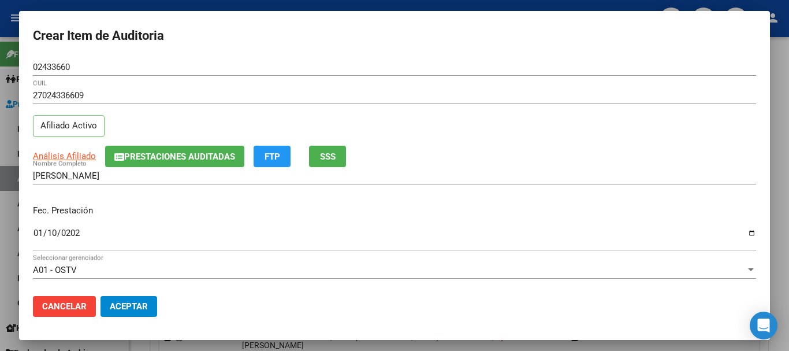
click at [462, 135] on div "27024336609 CUIL Afiliado Activo" at bounding box center [394, 116] width 723 height 59
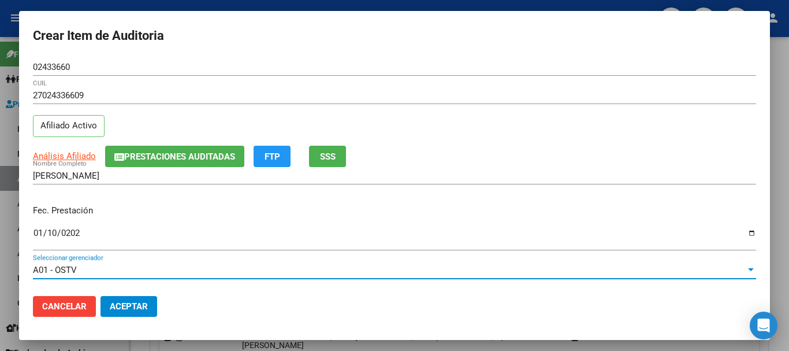
scroll to position [156, 0]
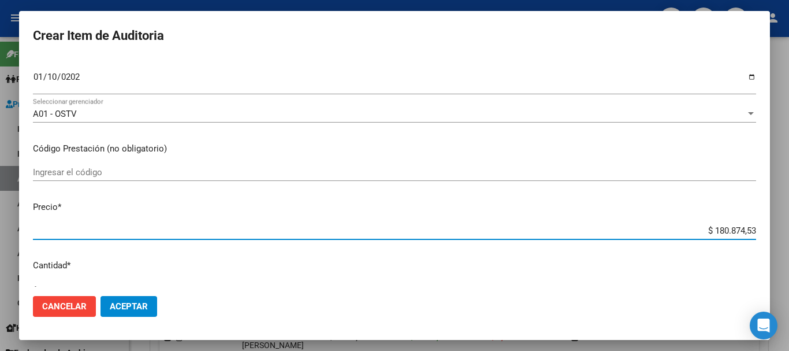
type input "$ 0,09"
type input "$ 0,95"
type input "$ 9,52"
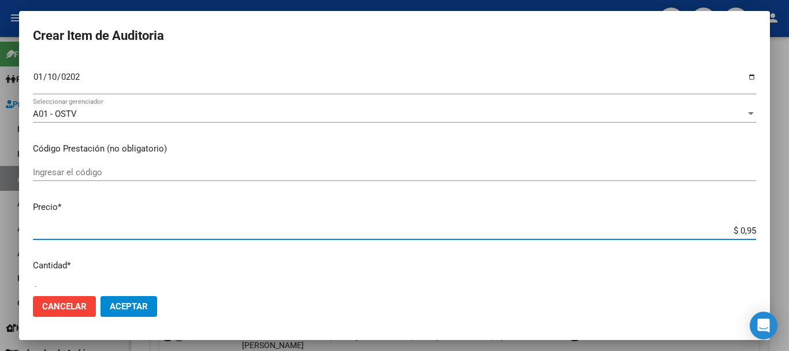
type input "$ 9,52"
type input "$ 95,28"
type input "$ 952,81"
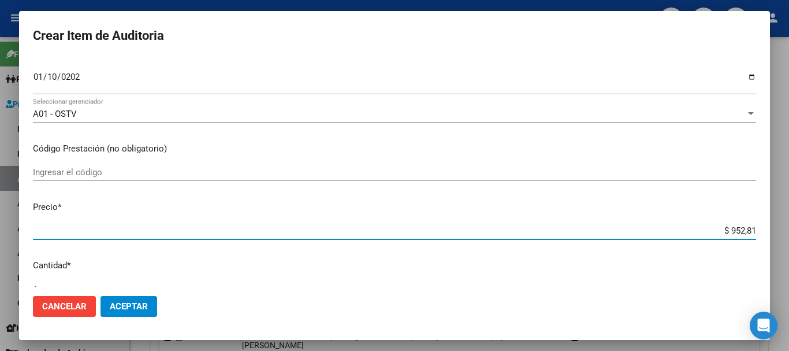
type input "$ 9.528,10"
type input "$ 952,81"
type input "$ 95,28"
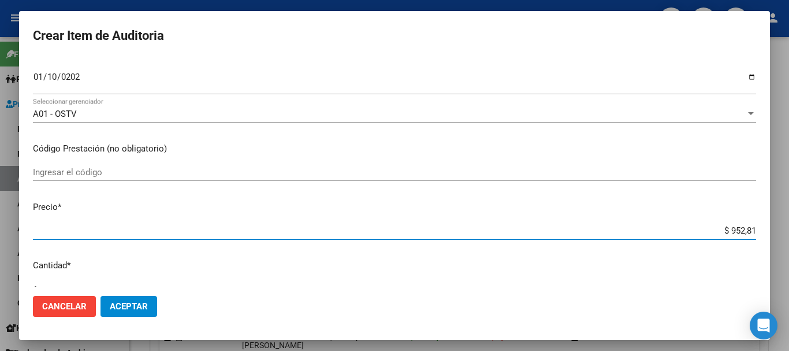
type input "$ 95,28"
type input "$ 9,52"
type input "$ 95,28"
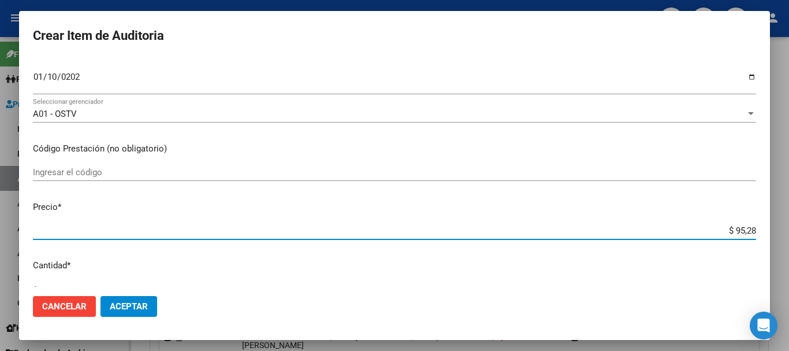
type input "$ 952,84"
type input "$ 9.528,41"
type input "$ 95.284,10"
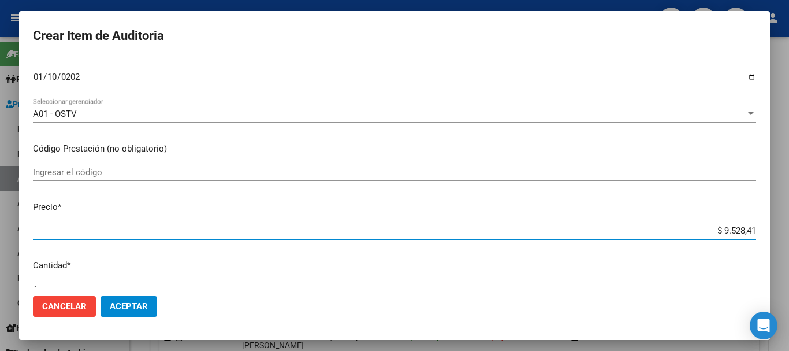
type input "$ 95.284,10"
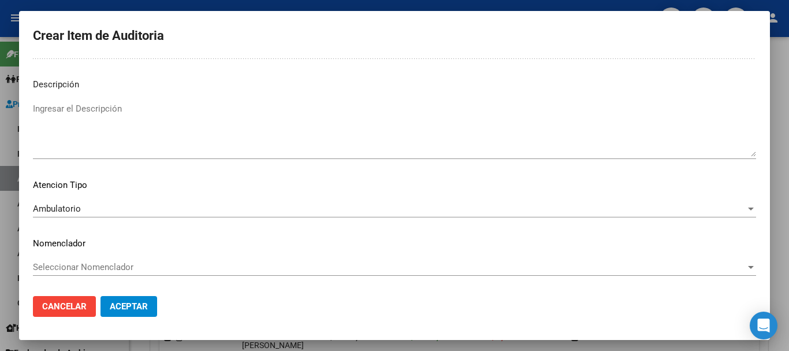
scroll to position [0, 0]
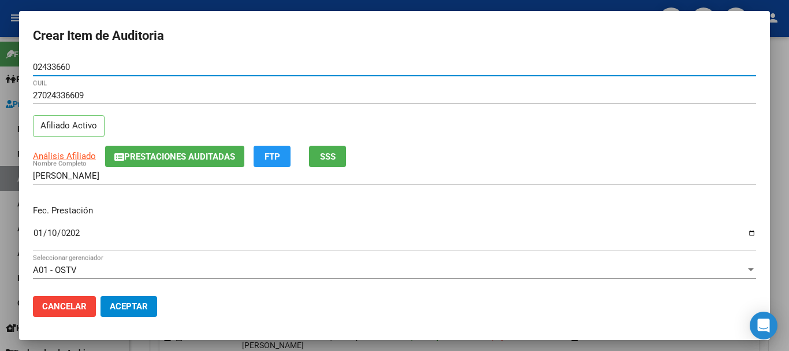
click at [101, 296] on button "Aceptar" at bounding box center [129, 306] width 57 height 21
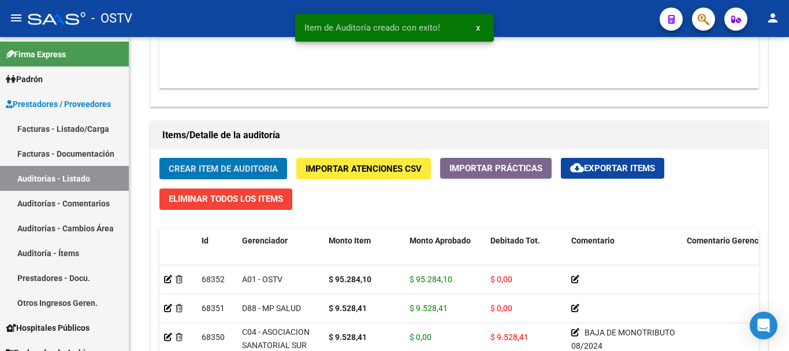
click at [159, 158] on button "Crear Item de Auditoria" at bounding box center [223, 168] width 128 height 21
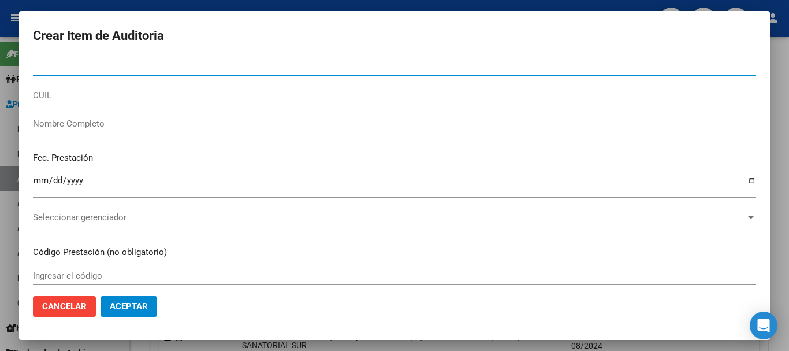
paste input "34930462"
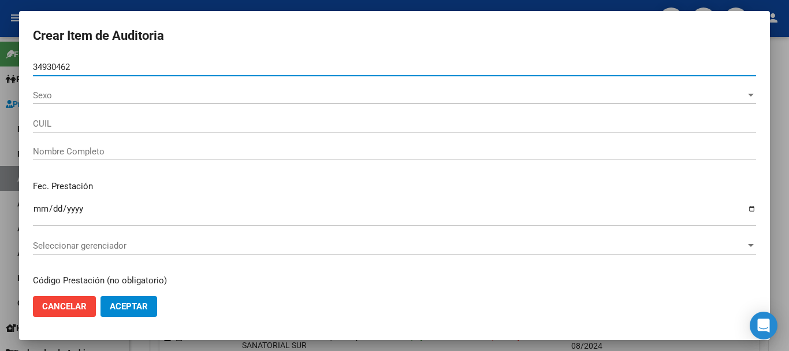
type input "34930462"
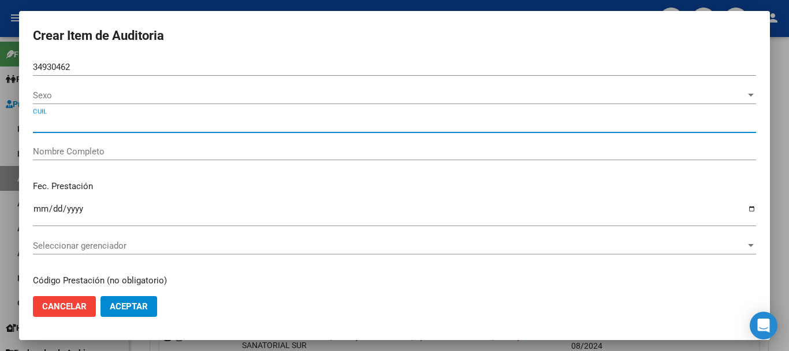
type input "27349304622"
type input "MINEIRO [PERSON_NAME]"
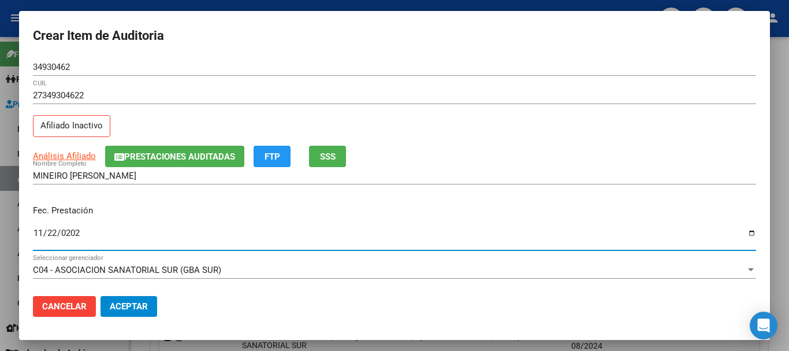
type input "[DATE]"
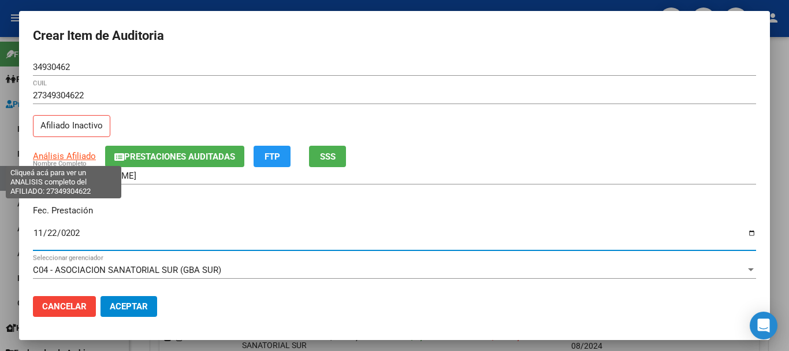
click at [69, 153] on span "Análisis Afiliado" at bounding box center [64, 156] width 63 height 10
type textarea "27349304622"
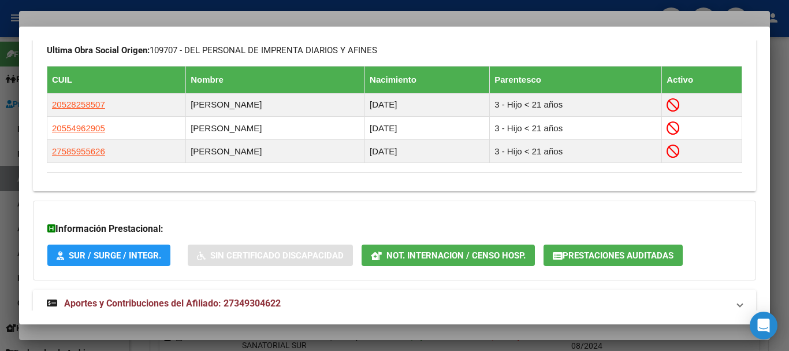
scroll to position [692, 0]
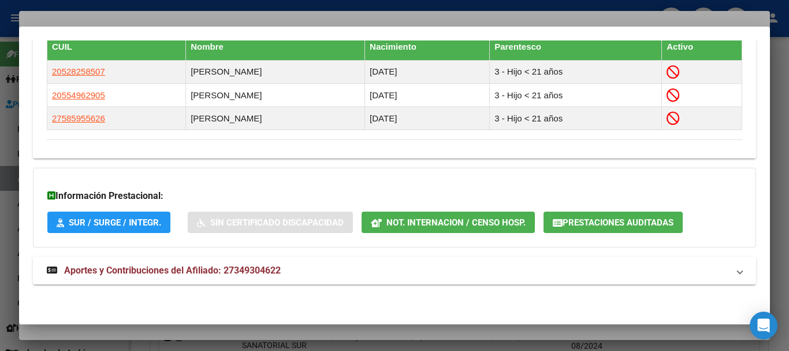
click at [226, 264] on strong "Aportes y Contribuciones del Afiliado: 27349304622" at bounding box center [164, 270] width 234 height 14
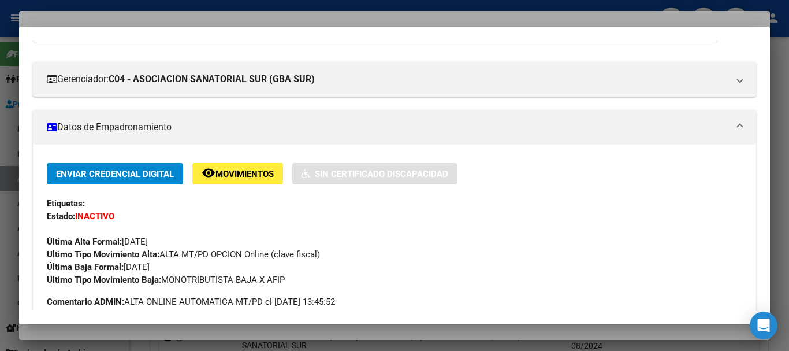
scroll to position [0, 0]
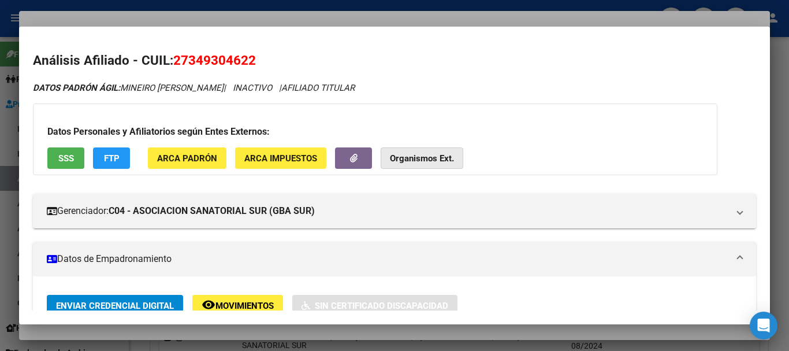
click at [421, 153] on strong "Organismos Ext." at bounding box center [422, 158] width 64 height 10
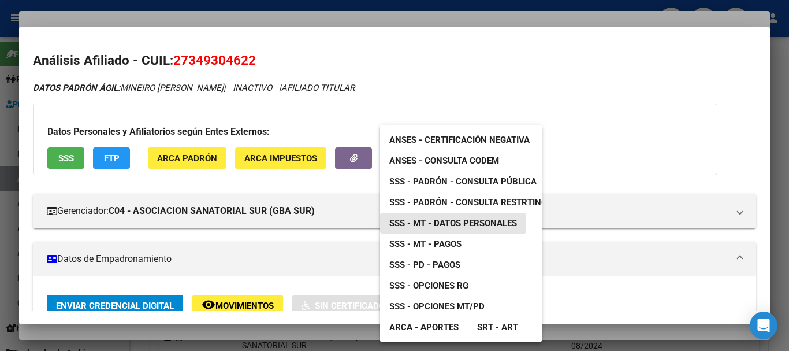
click at [485, 224] on span "SSS - MT - Datos Personales" at bounding box center [453, 223] width 128 height 10
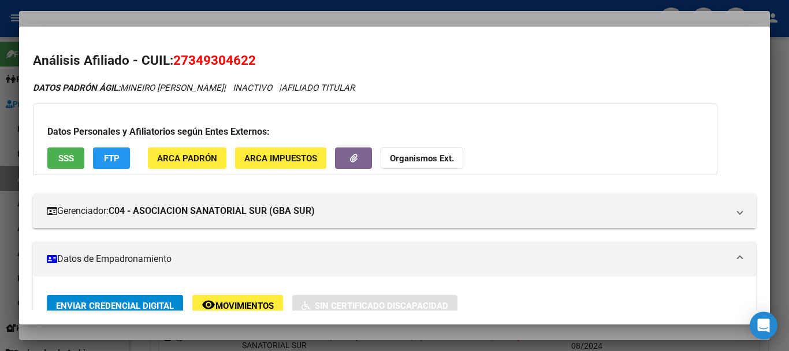
click at [242, 16] on div at bounding box center [394, 175] width 789 height 351
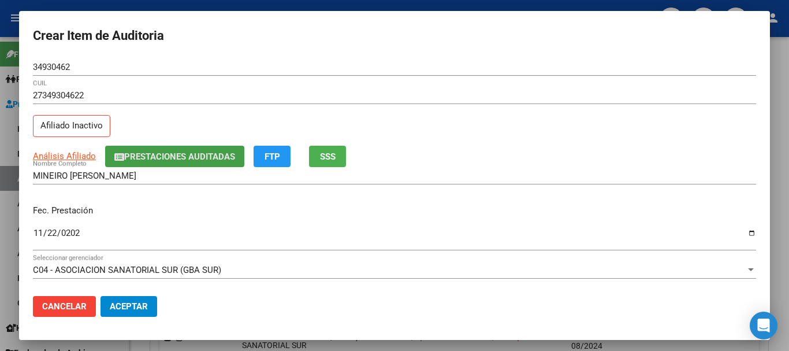
click at [191, 151] on span "Prestaciones Auditadas" at bounding box center [179, 156] width 111 height 10
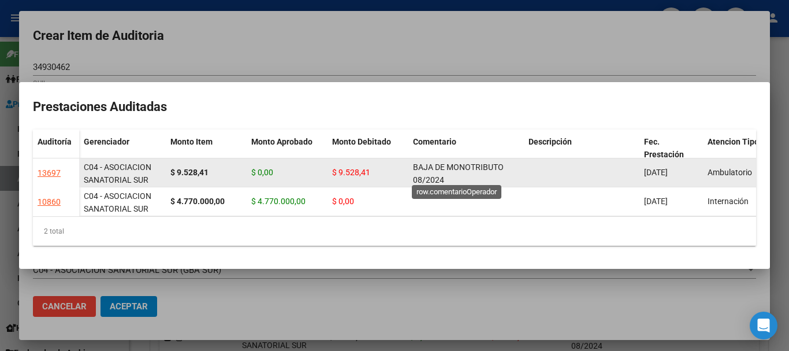
click at [429, 170] on span "BAJA DE MONOTRIBUTO 08/2024" at bounding box center [458, 173] width 91 height 23
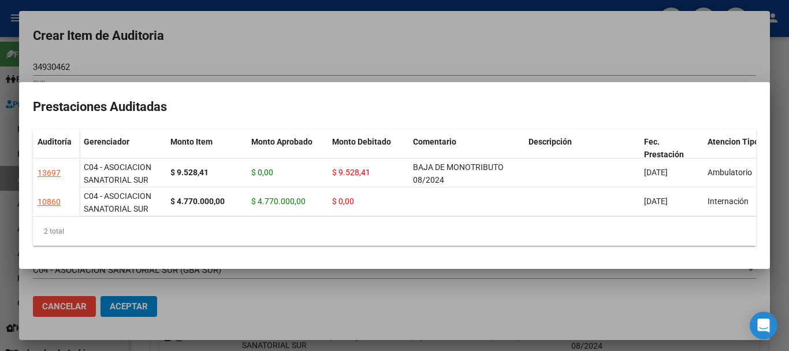
copy span "BAJA DE MONOTRIBUTO 08/2024"
click at [432, 49] on div at bounding box center [394, 175] width 789 height 351
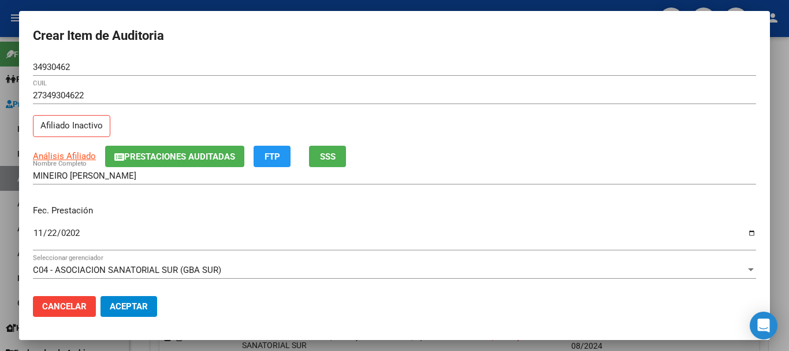
click at [601, 167] on div "MINEIRO [PERSON_NAME] Nombre Completo" at bounding box center [394, 175] width 723 height 17
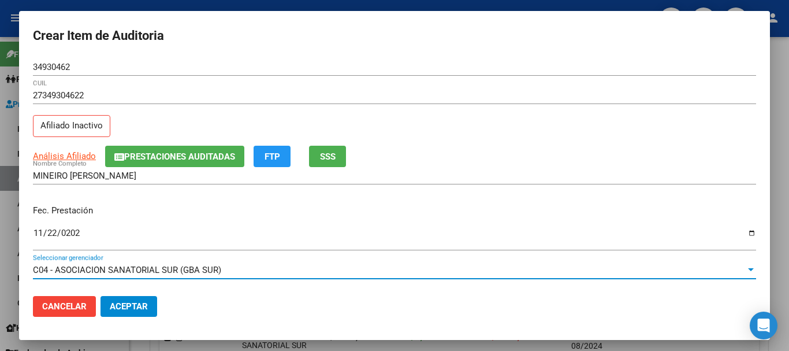
scroll to position [156, 0]
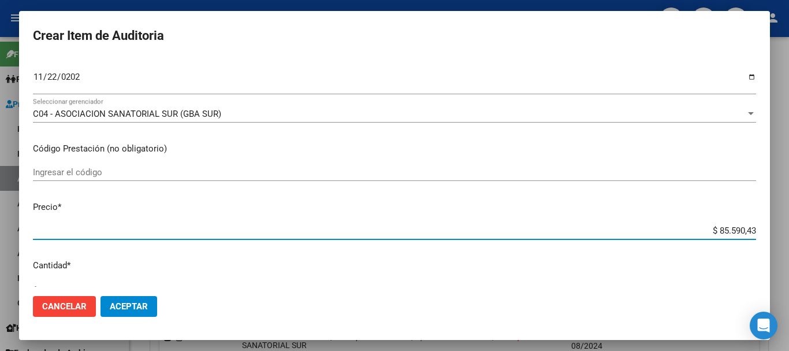
type input "$ 0,09"
type input "$ 0,95"
type input "$ 0,09"
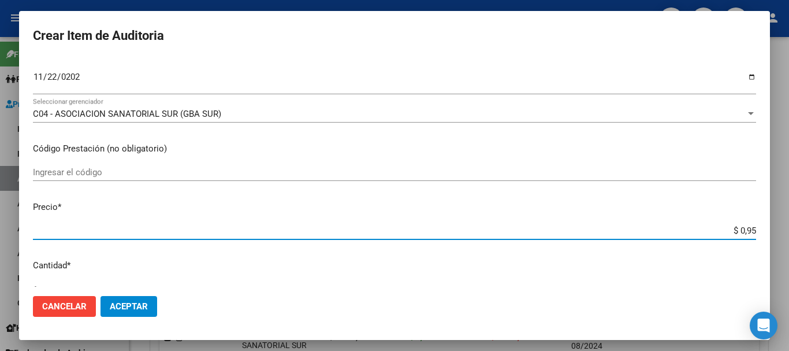
type input "$ 0,09"
type input "$ 0,93"
type input "$ 9,34"
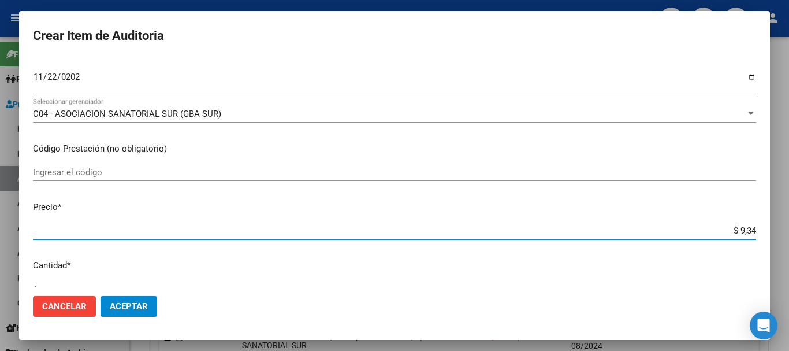
type input "$ 93,41"
type input "$ 934,15"
type input "$ 93.415,58"
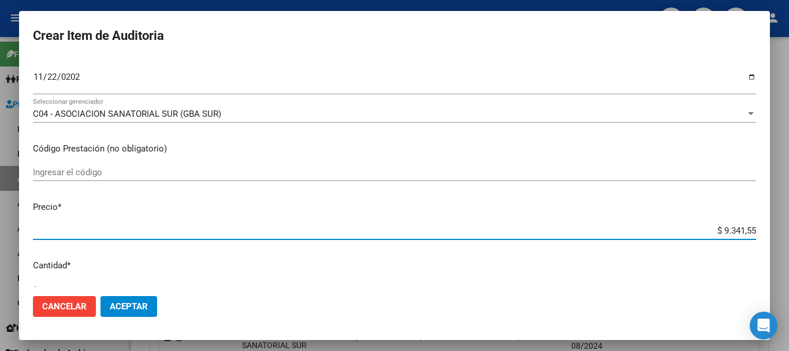
type input "$ 93.415,58"
type input "$ 9.341,55"
type input "$ 934,15"
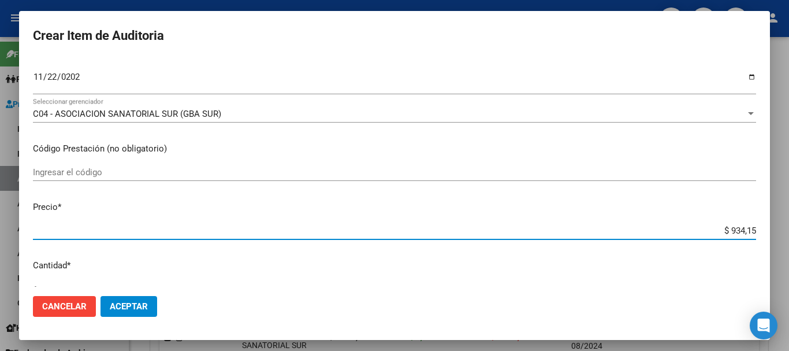
type input "$ 9.341,58"
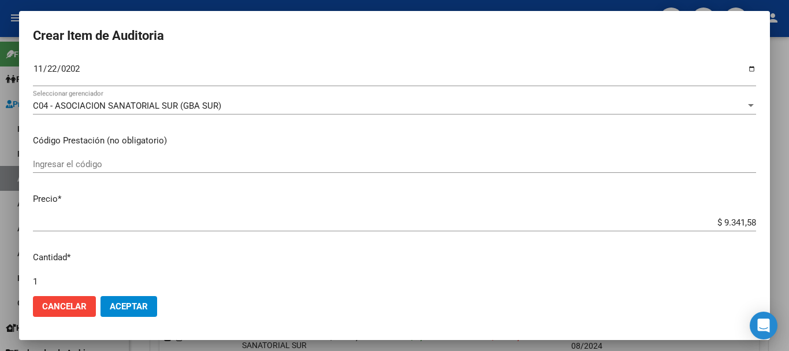
scroll to position [390, 0]
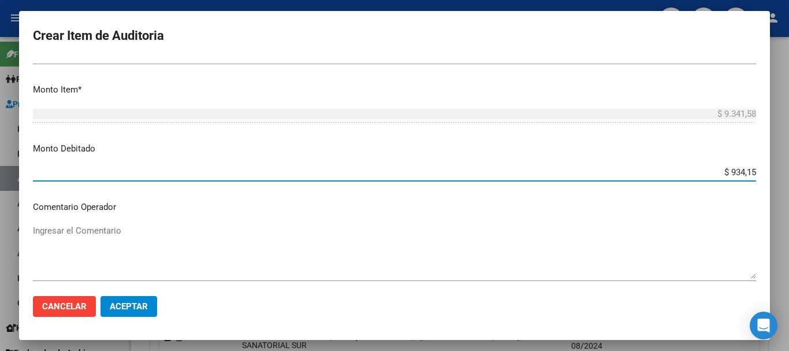
type input "$ 9.341,58"
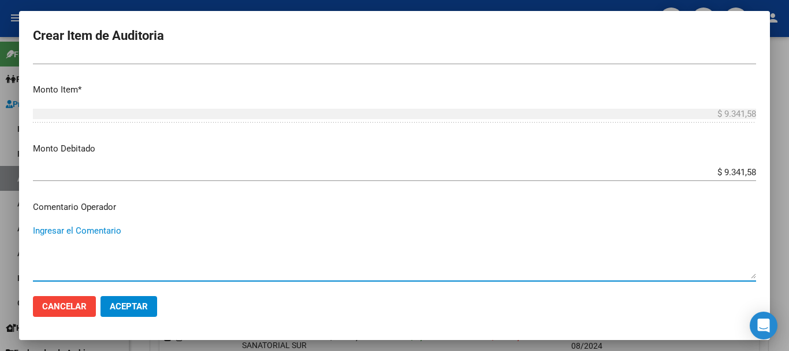
paste textarea "BAJA DE MONOTRIBUTO 08/2024"
type textarea "BAJA DE MONOTRIBUTO 08/2024"
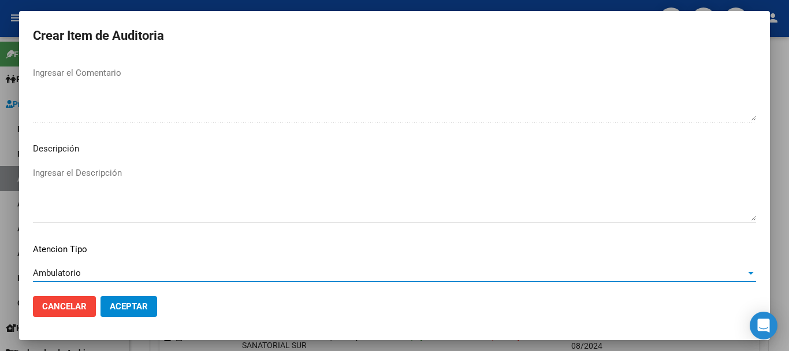
scroll to position [712, 0]
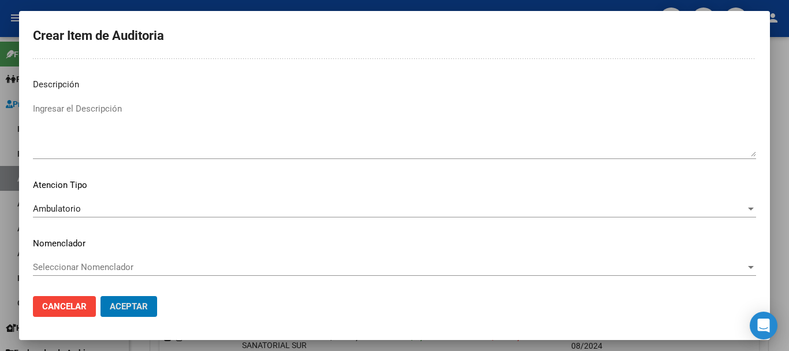
click at [101, 296] on button "Aceptar" at bounding box center [129, 306] width 57 height 21
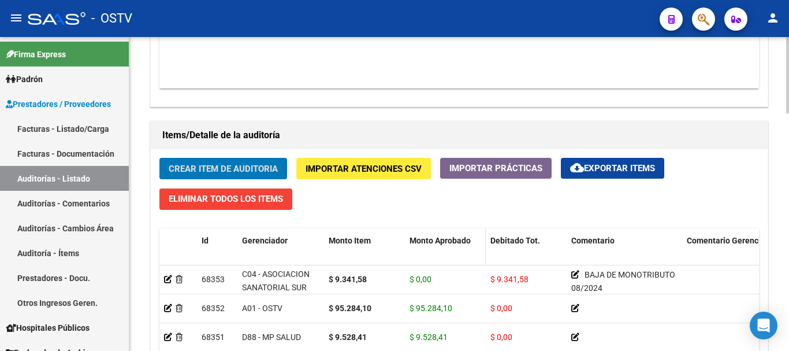
click at [159, 158] on button "Crear Item de Auditoria" at bounding box center [223, 168] width 128 height 21
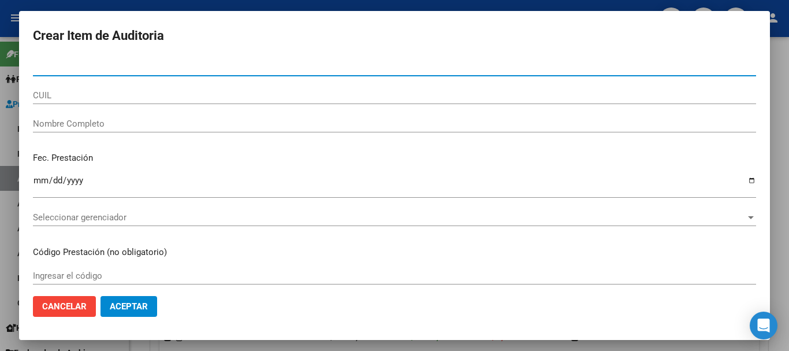
paste input "14662686"
type input "14662686"
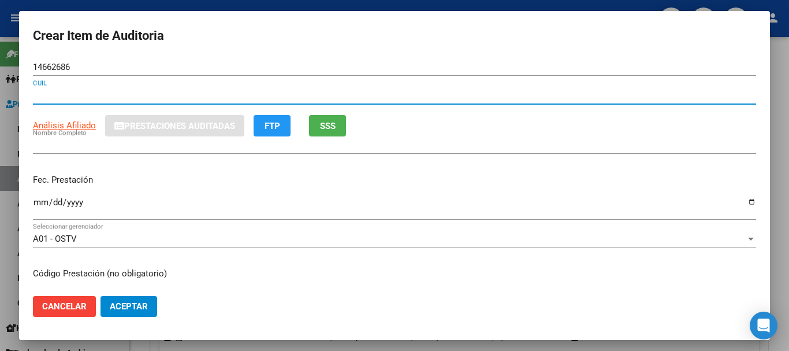
type input "20146626867"
type input "[PERSON_NAME] DE [PERSON_NAME]"
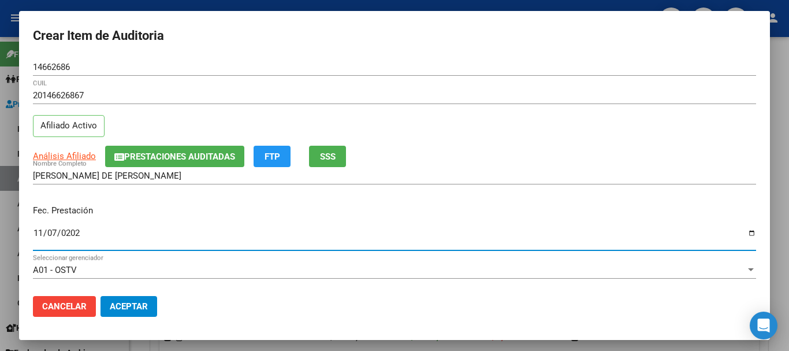
type input "[DATE]"
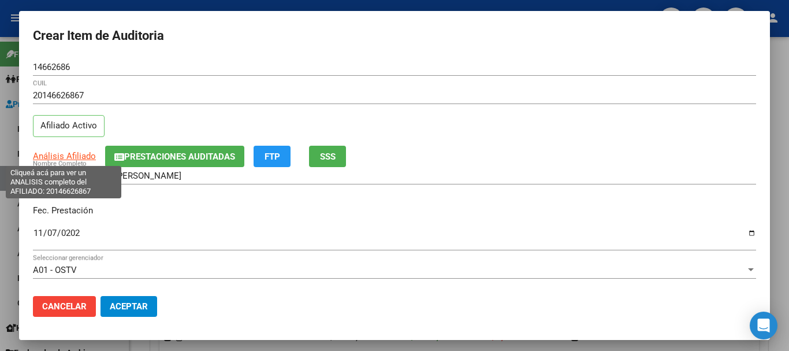
click at [62, 160] on span "Análisis Afiliado" at bounding box center [64, 156] width 63 height 10
type textarea "20146626867"
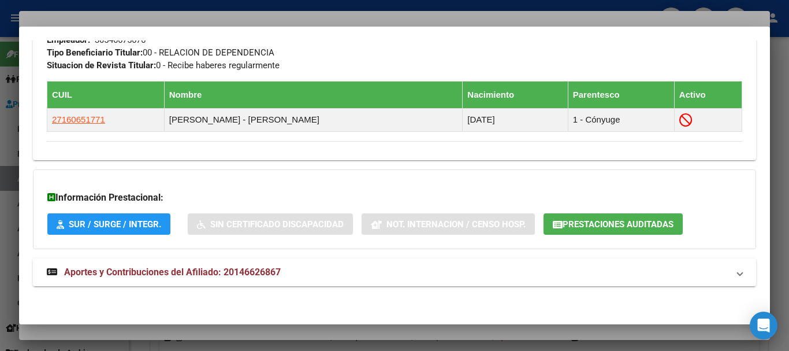
scroll to position [608, 0]
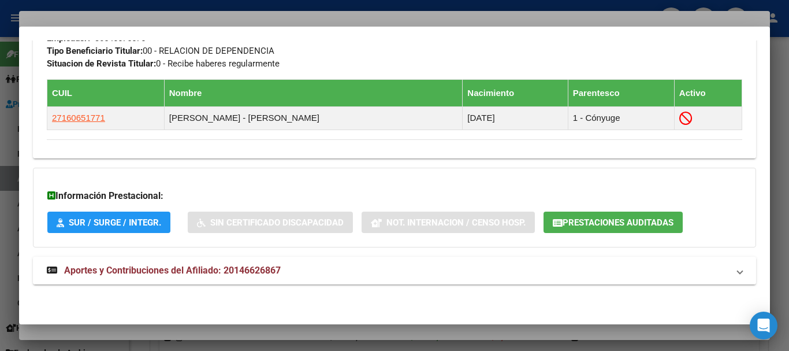
click at [236, 276] on span "Aportes y Contribuciones del Afiliado: 20146626867" at bounding box center [172, 270] width 217 height 11
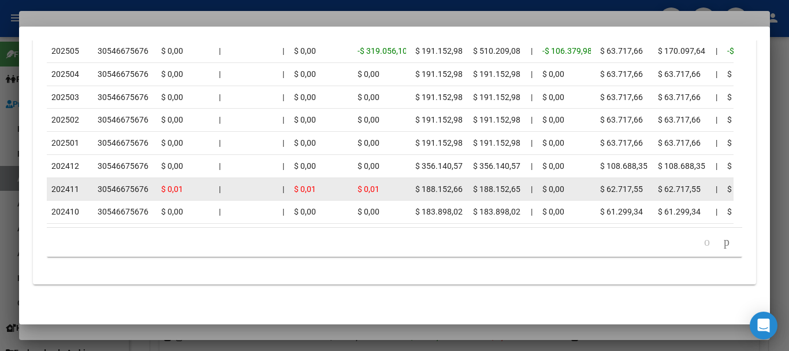
scroll to position [1179, 0]
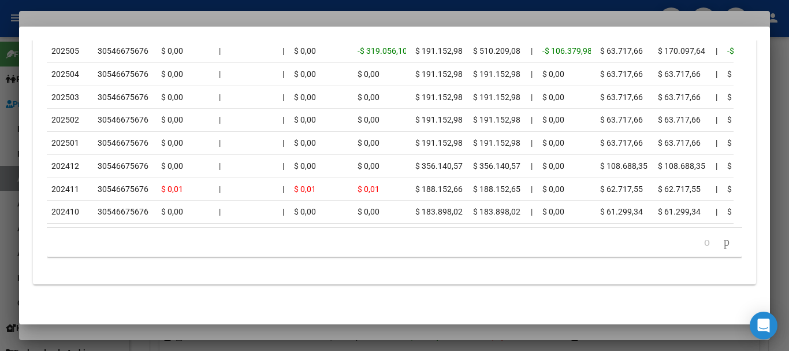
click at [215, 16] on div at bounding box center [394, 175] width 789 height 351
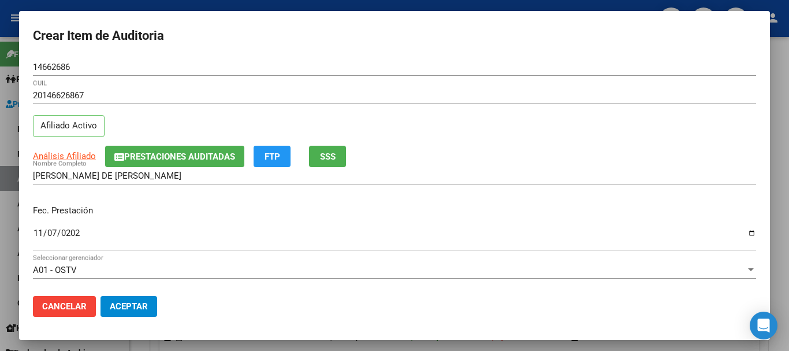
click at [369, 117] on div "20146626867 CUIL Afiliado Activo" at bounding box center [394, 116] width 723 height 59
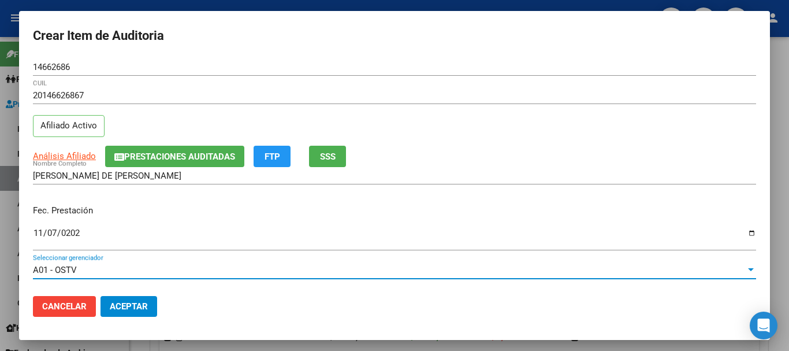
scroll to position [156, 0]
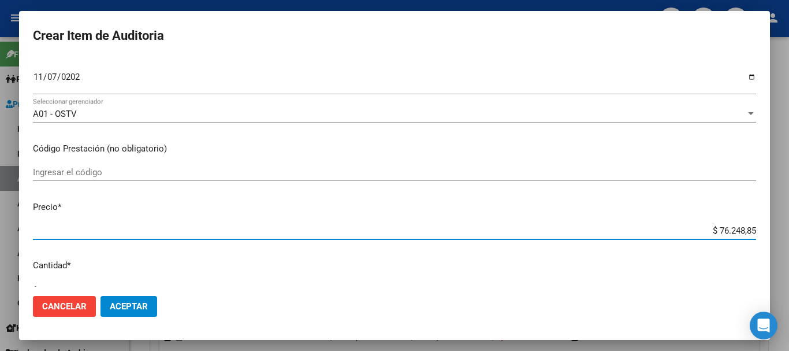
type input "$ 0,09"
type input "$ 0,93"
type input "$ 9,34"
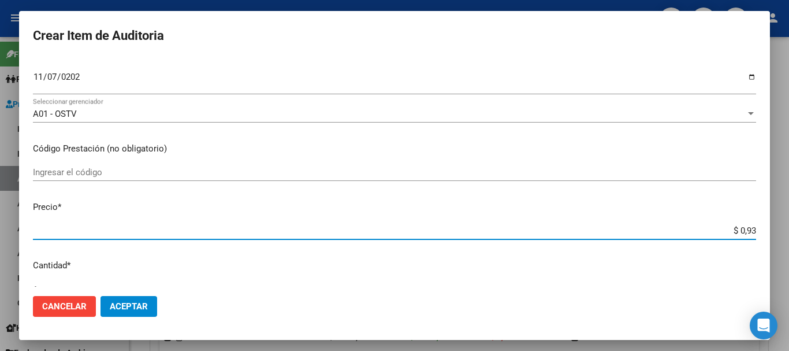
type input "$ 9,34"
type input "$ 93,41"
type input "$ 934,15"
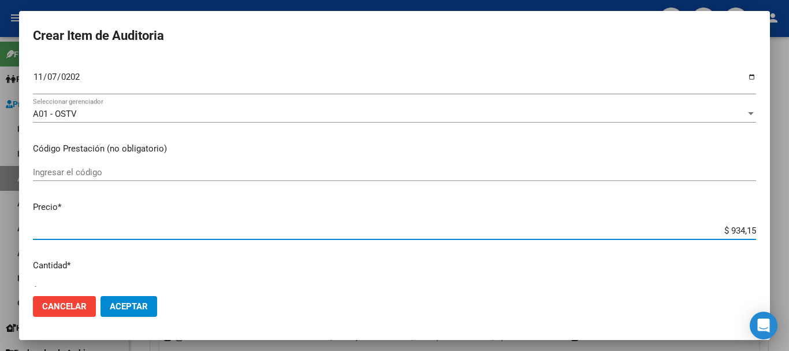
type input "$ 9.341,58"
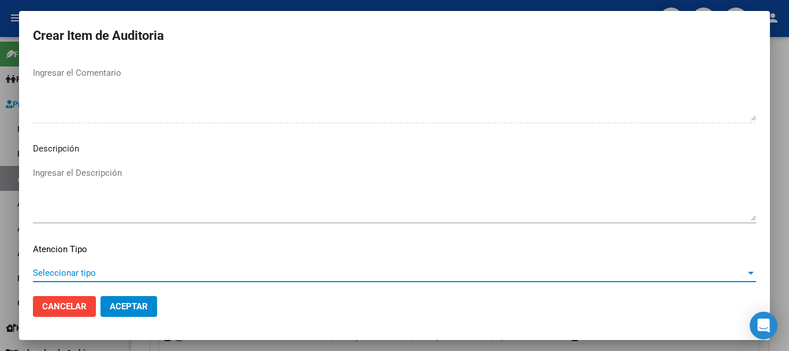
scroll to position [712, 0]
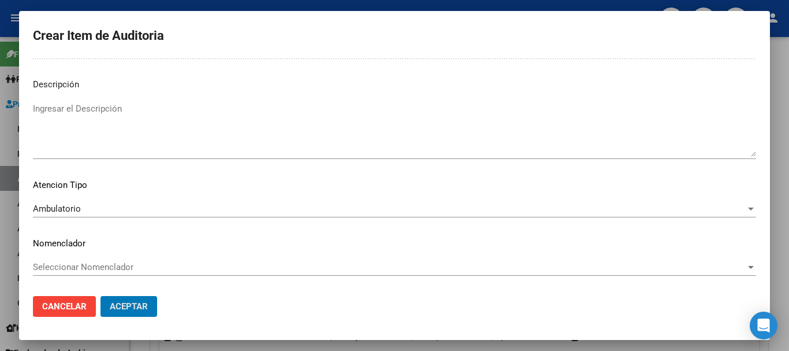
click at [101, 296] on button "Aceptar" at bounding box center [129, 306] width 57 height 21
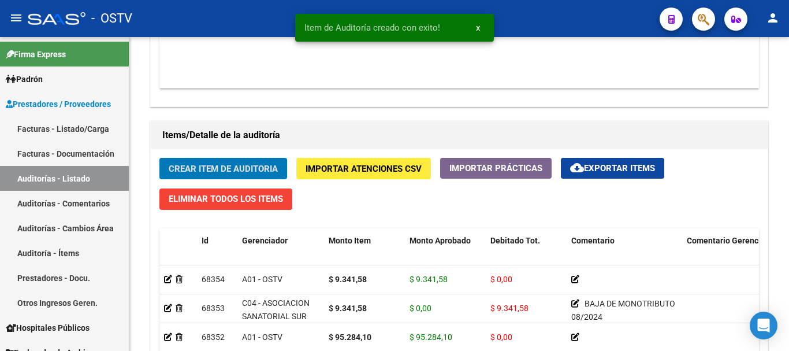
click at [159, 158] on button "Crear Item de Auditoria" at bounding box center [223, 168] width 128 height 21
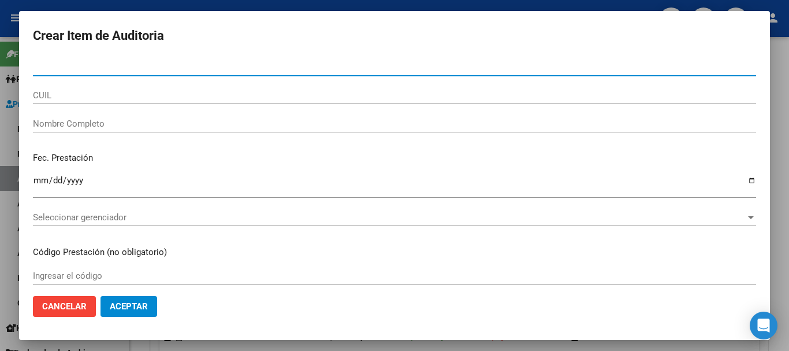
paste input "21004007"
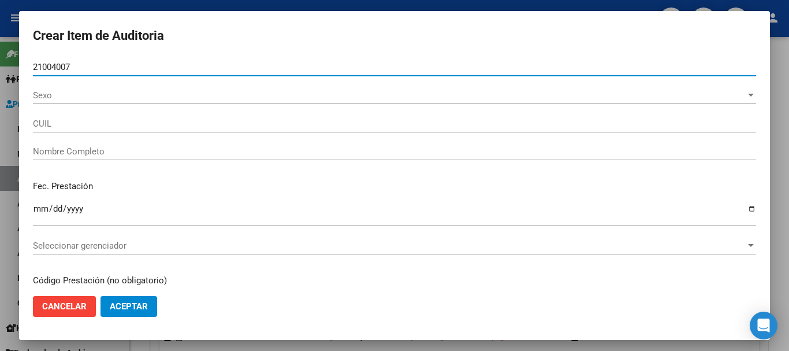
type input "21004007"
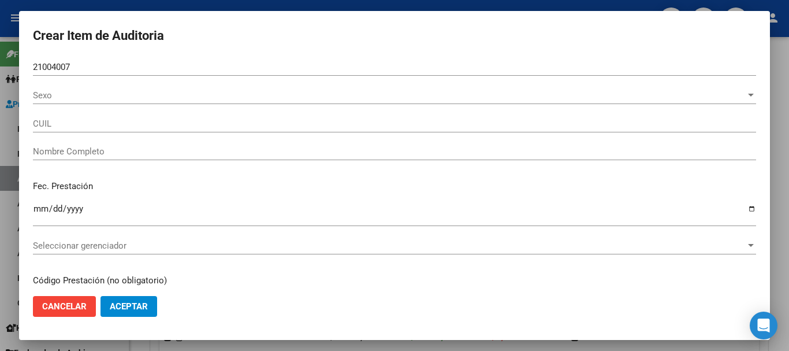
type input "27210040078"
type input "[PERSON_NAME]"
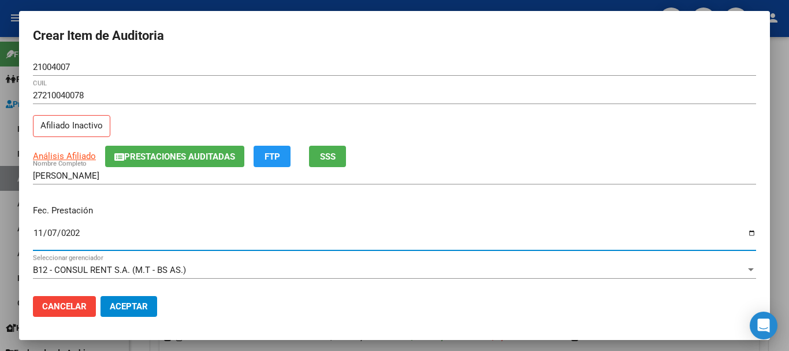
type input "[DATE]"
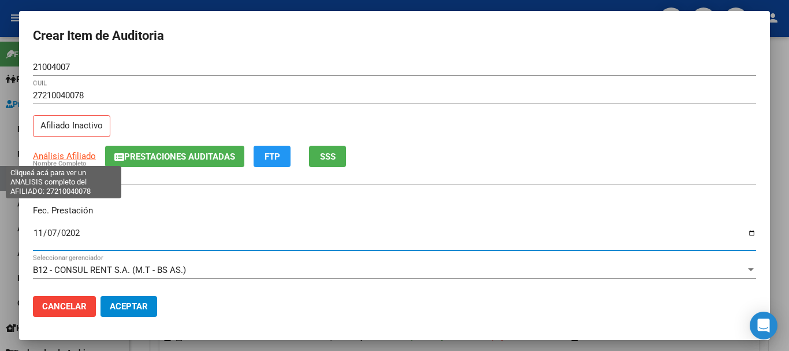
click at [66, 156] on span "Análisis Afiliado" at bounding box center [64, 156] width 63 height 10
type textarea "27210040078"
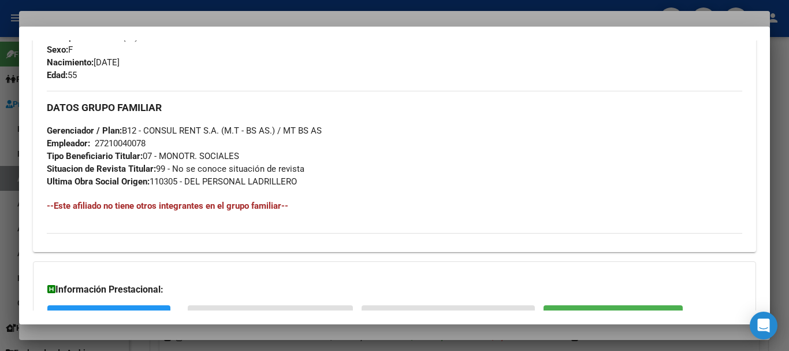
scroll to position [621, 0]
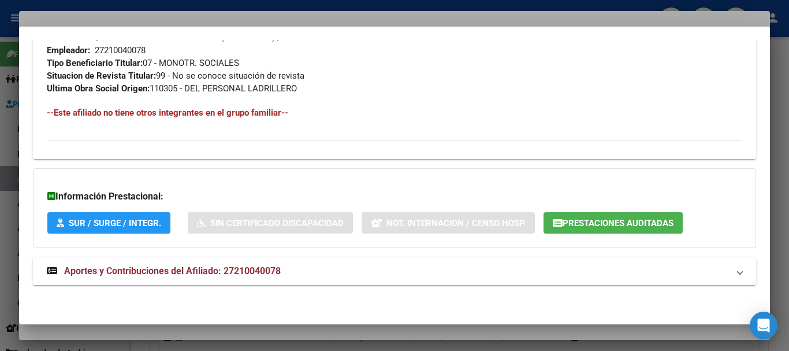
click at [257, 262] on mat-expansion-panel-header "Aportes y Contribuciones del Afiliado: 27210040078" at bounding box center [394, 271] width 723 height 28
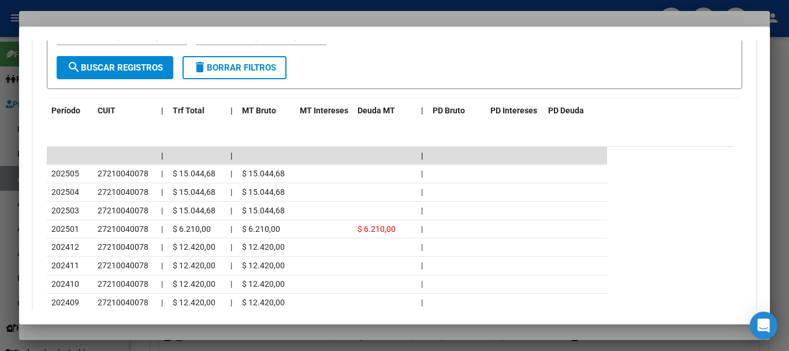
scroll to position [1026, 0]
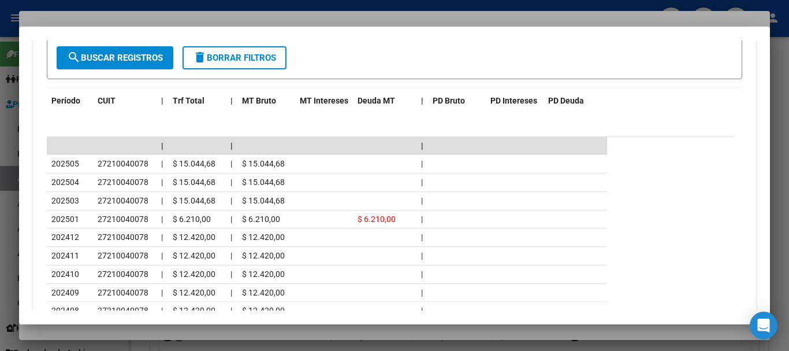
click at [253, 17] on div at bounding box center [394, 175] width 789 height 351
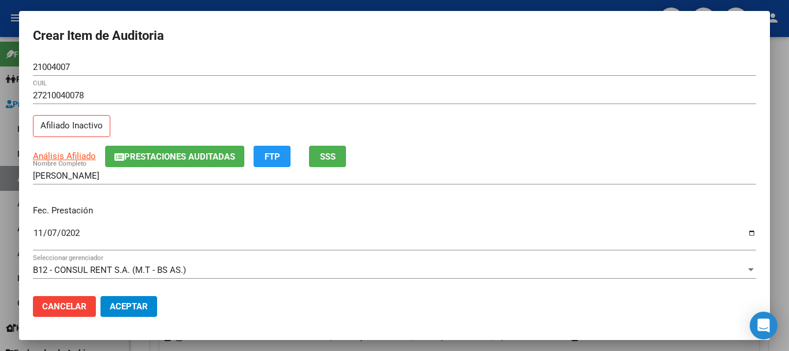
click at [369, 49] on form "Crear Item de Auditoria 21004007 Nro Documento 27210040078 CUIL Afiliado Inacti…" at bounding box center [394, 175] width 723 height 301
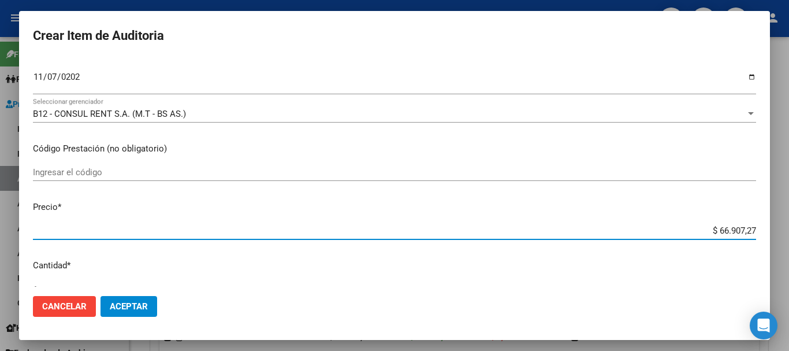
type input "$ 0,09"
type input "$ 0,93"
type input "$ 9,34"
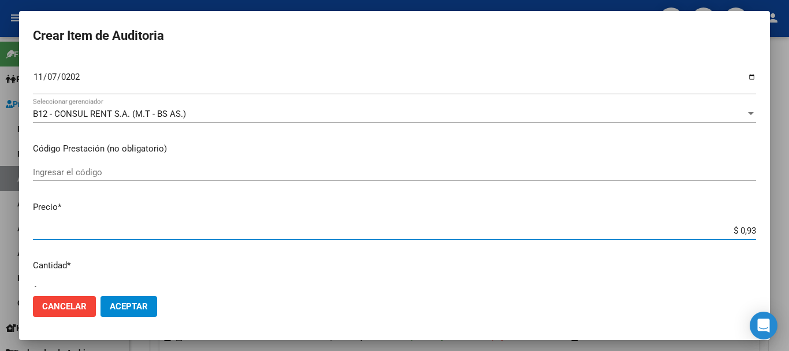
type input "$ 9,34"
type input "$ 93,41"
type input "$ 934,15"
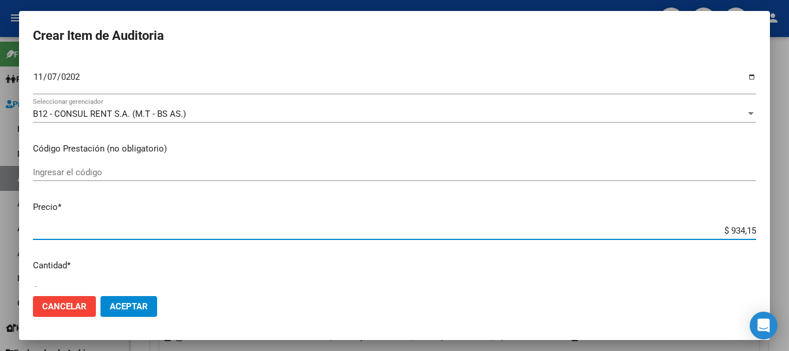
type input "$ 9.341,58"
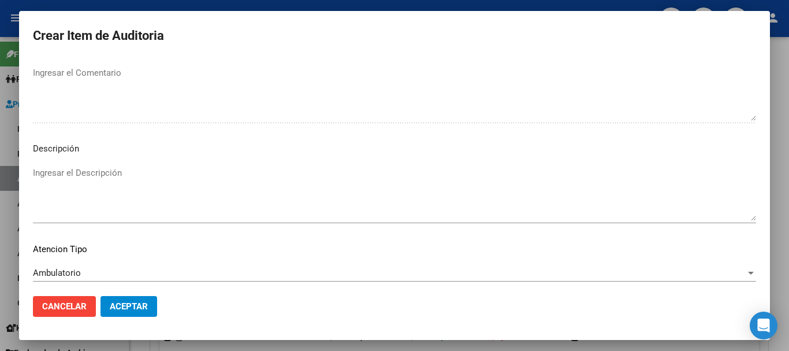
scroll to position [712, 0]
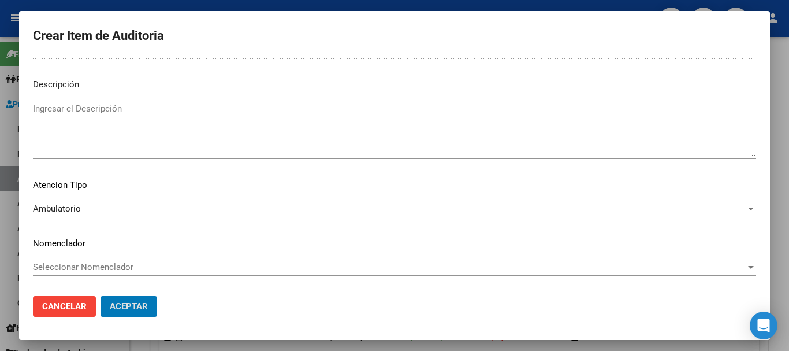
click at [101, 296] on button "Aceptar" at bounding box center [129, 306] width 57 height 21
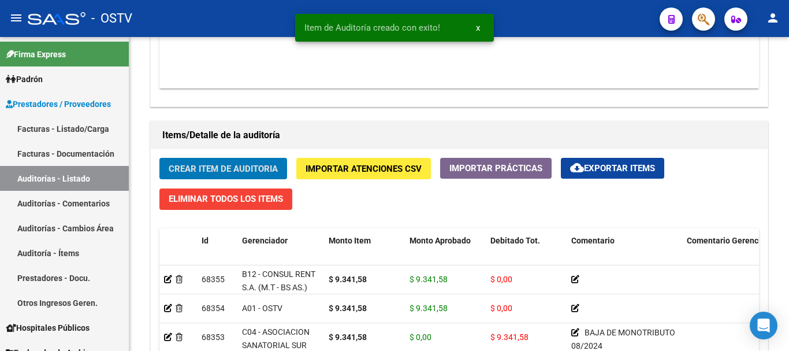
click at [159, 158] on button "Crear Item de Auditoria" at bounding box center [223, 168] width 128 height 21
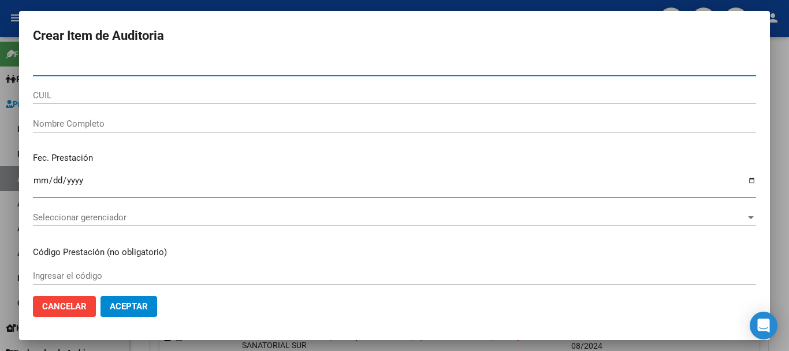
paste input "55498355"
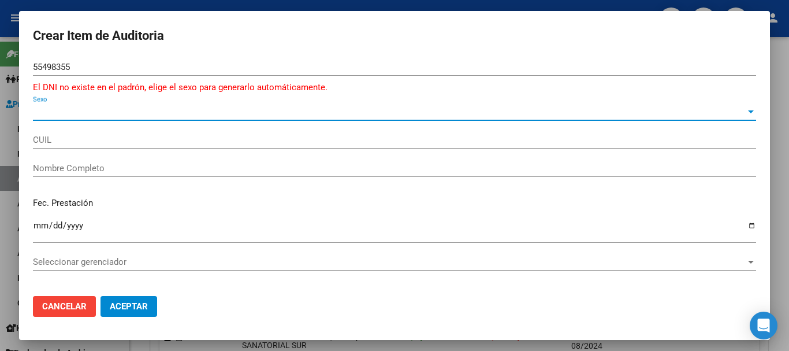
click at [61, 113] on span "Sexo" at bounding box center [389, 111] width 713 height 10
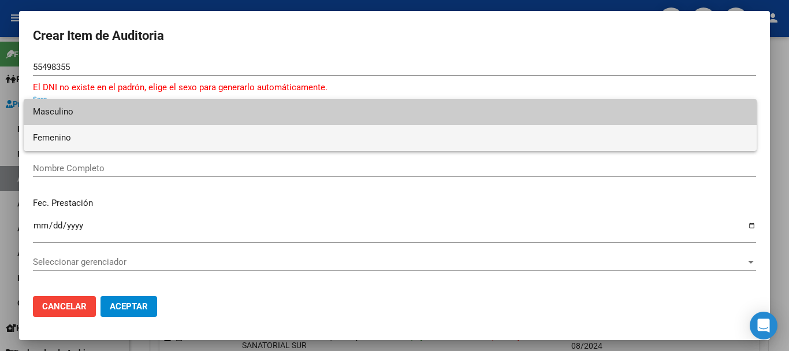
click at [64, 133] on span "Femenino" at bounding box center [390, 138] width 715 height 26
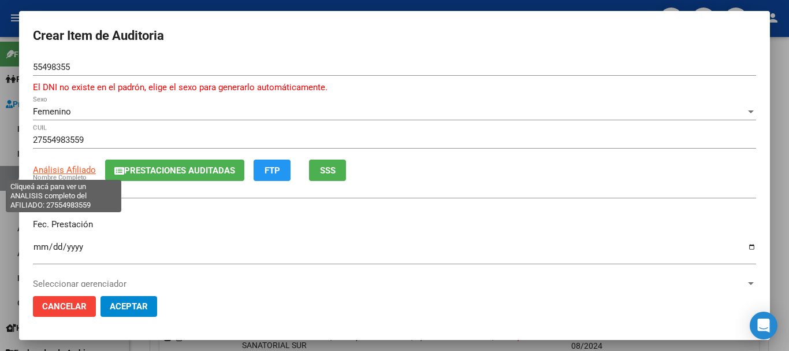
click at [86, 170] on span "Análisis Afiliado" at bounding box center [64, 170] width 63 height 10
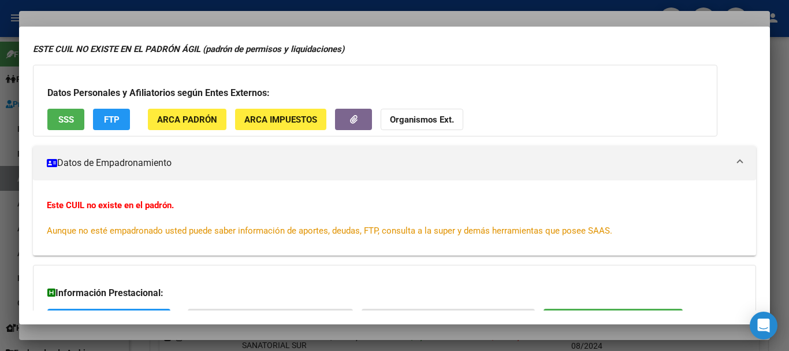
scroll to position [0, 0]
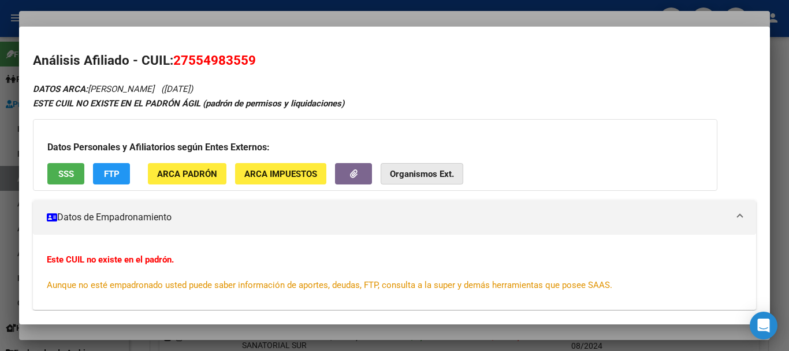
click at [441, 181] on button "Organismos Ext." at bounding box center [422, 173] width 83 height 21
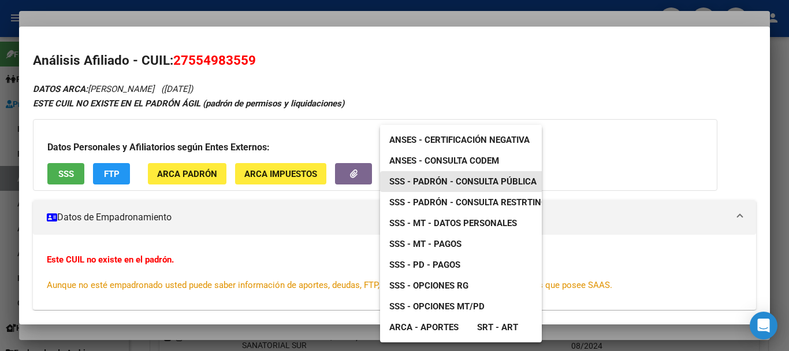
click at [508, 183] on span "SSS - Padrón - Consulta Pública" at bounding box center [462, 181] width 147 height 10
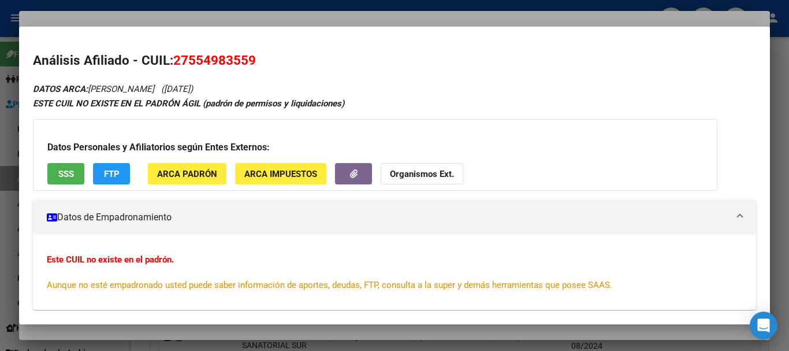
click at [168, 23] on div at bounding box center [394, 175] width 789 height 351
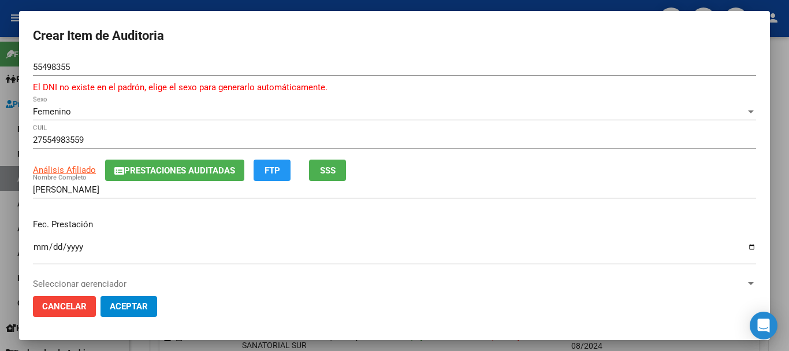
click at [63, 111] on span "Femenino" at bounding box center [52, 111] width 38 height 10
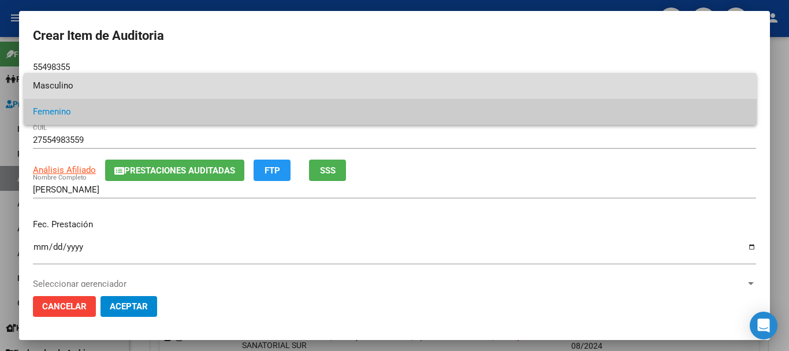
click at [73, 84] on span "Masculino" at bounding box center [390, 86] width 715 height 26
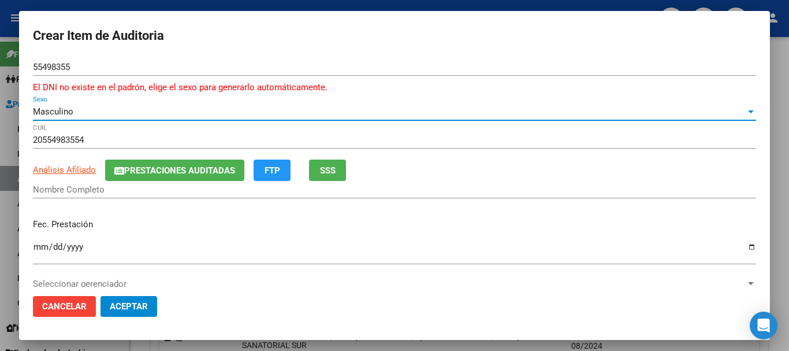
click at [75, 111] on div "Masculino" at bounding box center [389, 111] width 713 height 10
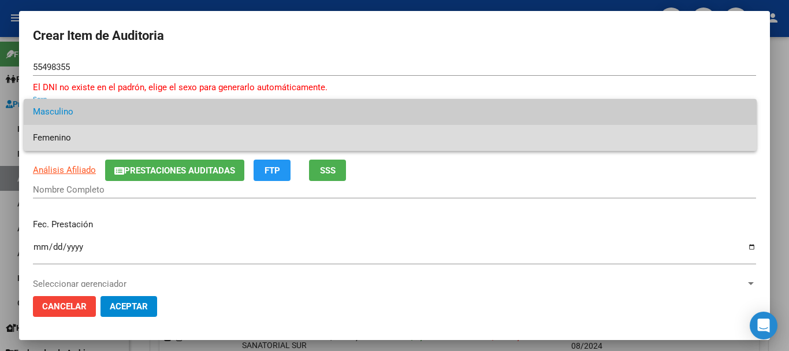
click at [64, 130] on span "Femenino" at bounding box center [390, 138] width 715 height 26
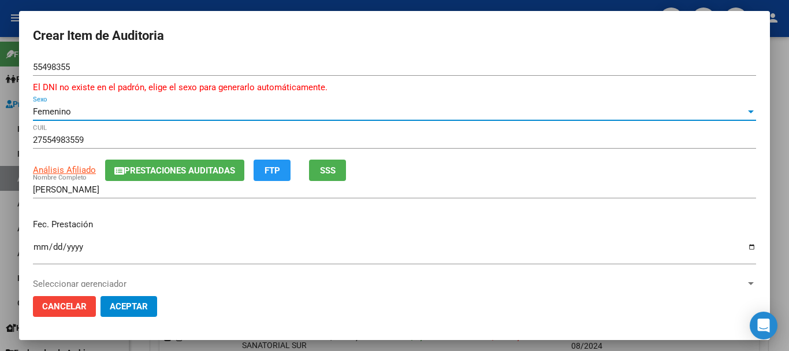
click at [177, 166] on span "Prestaciones Auditadas" at bounding box center [179, 170] width 111 height 10
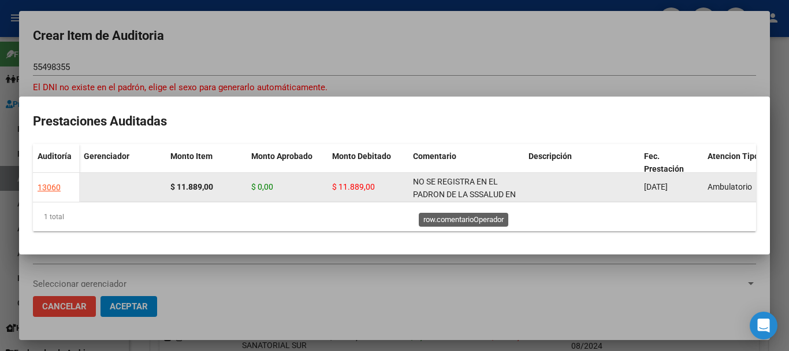
click at [460, 180] on span "NO SE REGISTRA EN EL PADRON DE LA SSSALUD EN LA FECHA DE PRESTACION" at bounding box center [464, 195] width 103 height 36
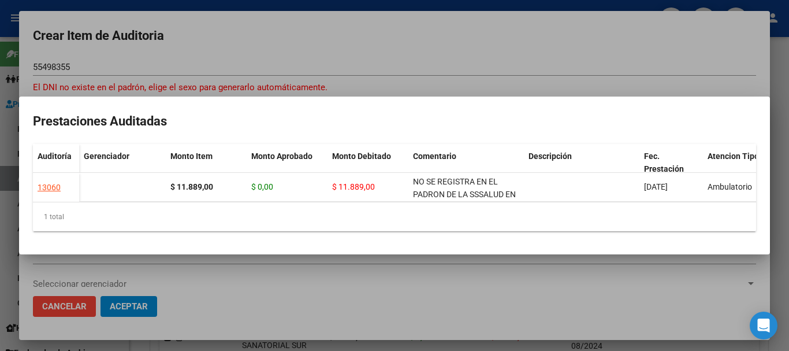
copy span "NO SE REGISTRA EN EL PADRON DE LA SSSALUD EN LA FECHA DE PRESTACION"
click at [435, 45] on div at bounding box center [394, 175] width 789 height 351
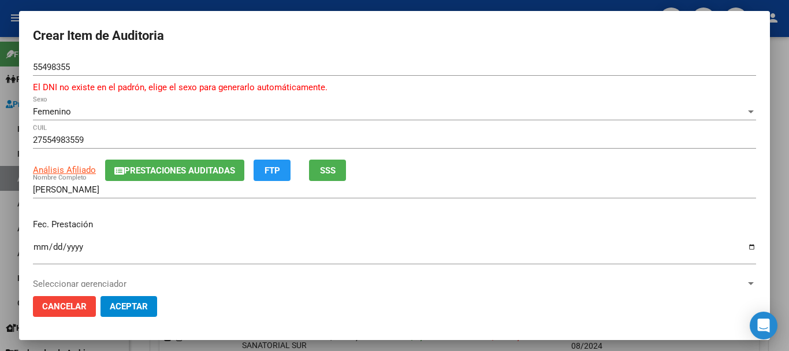
click at [505, 80] on div "55498355 Nro Documento" at bounding box center [394, 72] width 723 height 28
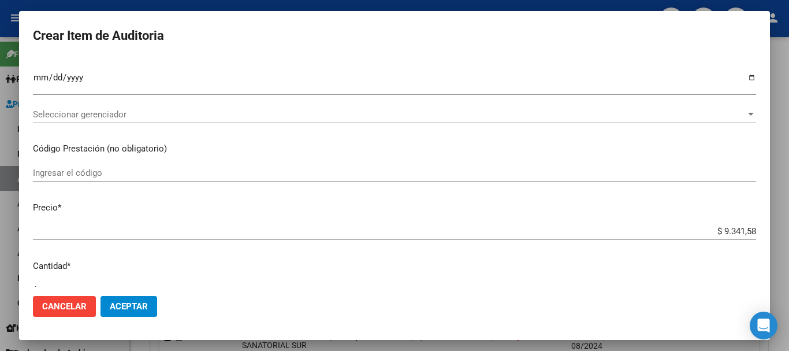
scroll to position [403, 0]
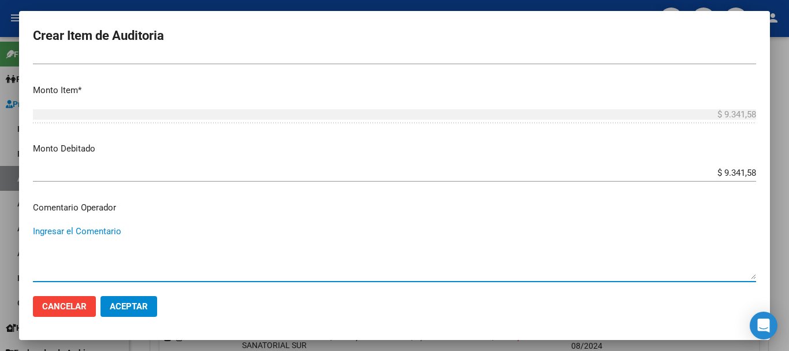
paste textarea "NO SE REGISTRA EN EL PADRON DE LA SSSALUD EN LA FECHA DE PRESTACION"
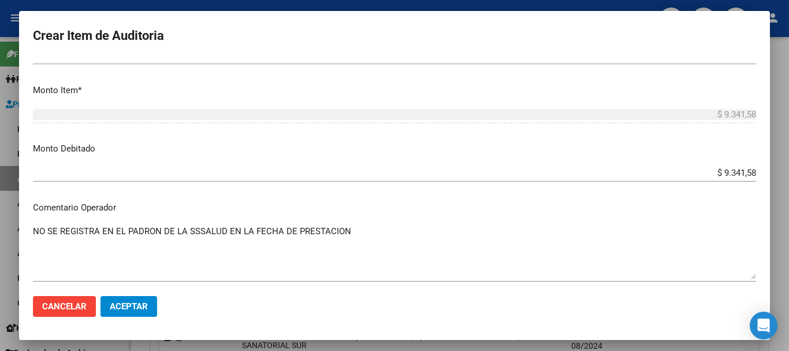
scroll to position [726, 0]
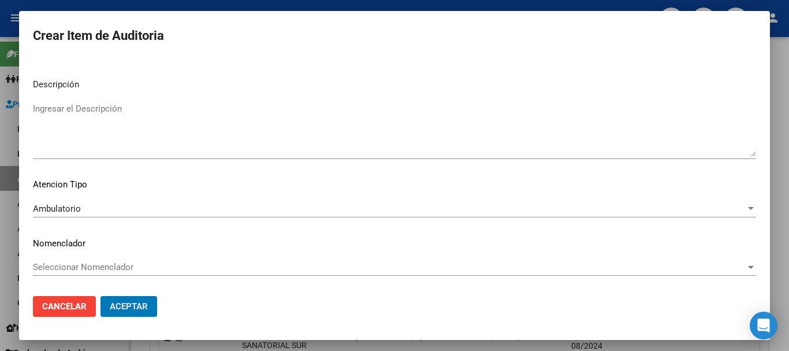
click at [101, 296] on button "Aceptar" at bounding box center [129, 306] width 57 height 21
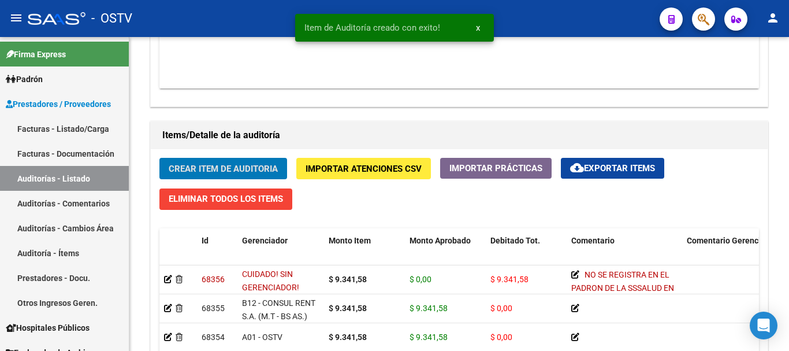
click at [159, 158] on button "Crear Item de Auditoria" at bounding box center [223, 168] width 128 height 21
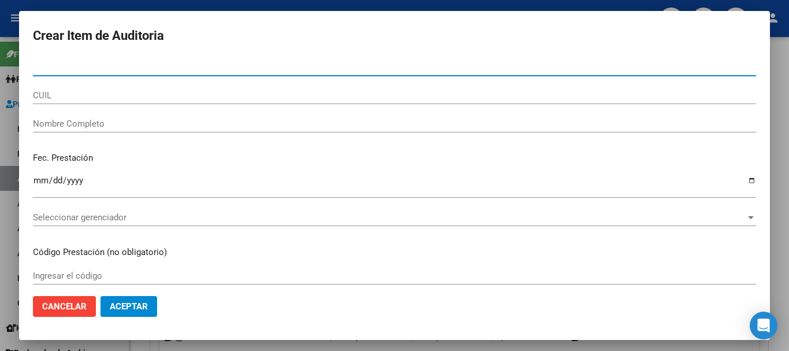
paste input "95013996"
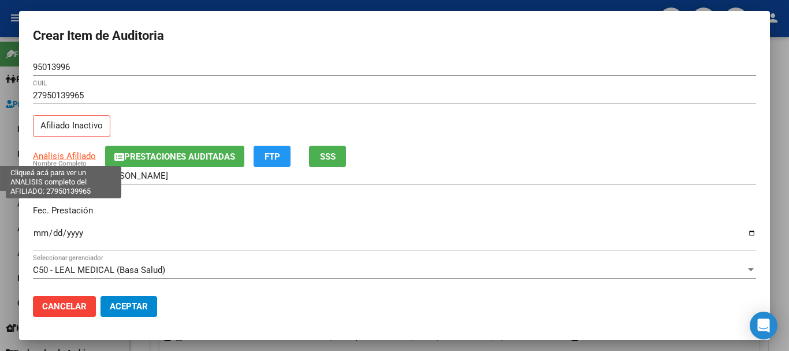
click at [75, 157] on span "Análisis Afiliado" at bounding box center [64, 156] width 63 height 10
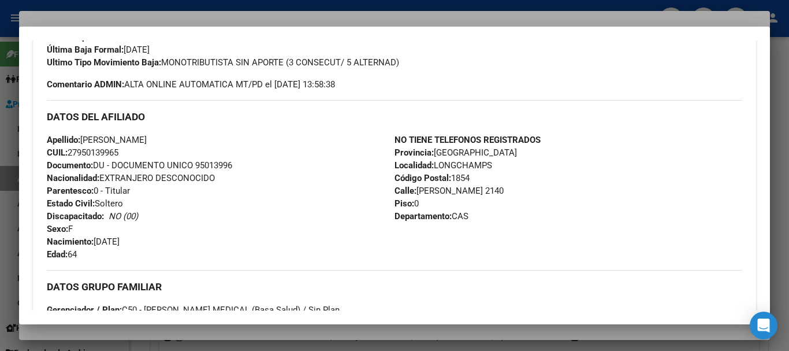
scroll to position [608, 0]
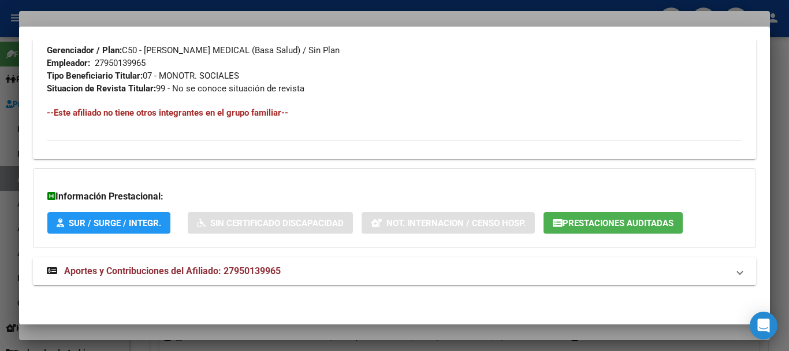
click at [199, 260] on mat-expansion-panel-header "Aportes y Contribuciones del Afiliado: 27950139965" at bounding box center [394, 271] width 723 height 28
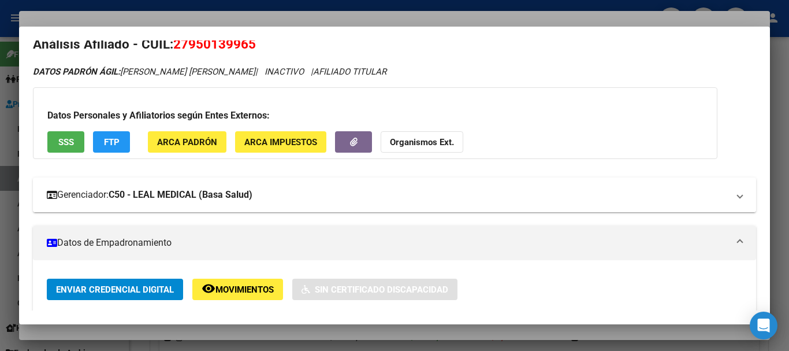
scroll to position [0, 0]
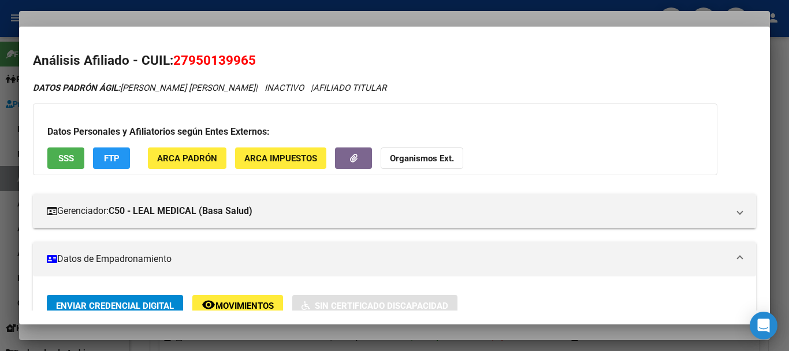
click at [426, 150] on button "Organismos Ext." at bounding box center [422, 157] width 83 height 21
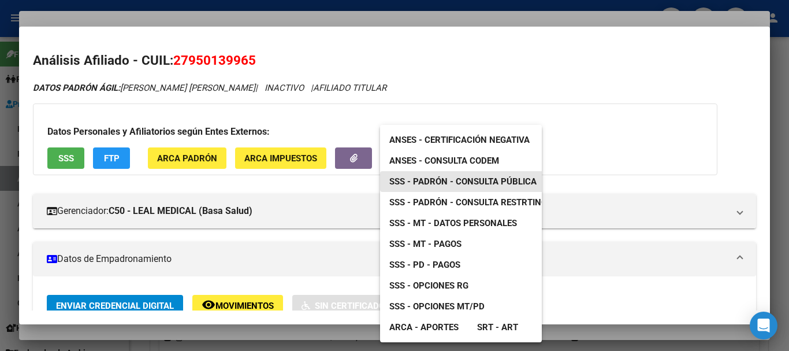
click at [499, 183] on span "SSS - Padrón - Consulta Pública" at bounding box center [462, 181] width 147 height 10
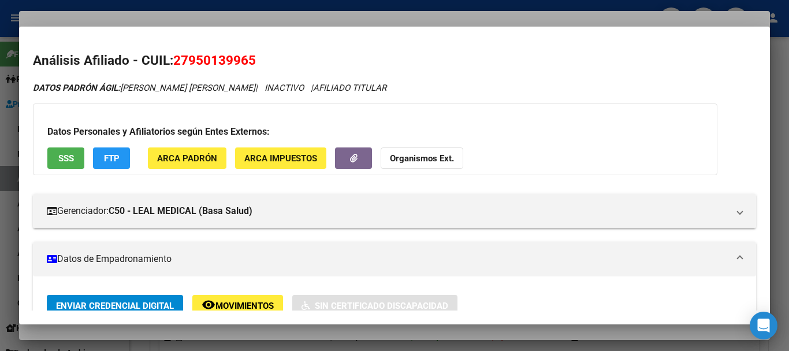
click at [425, 152] on button "Organismos Ext." at bounding box center [422, 157] width 83 height 21
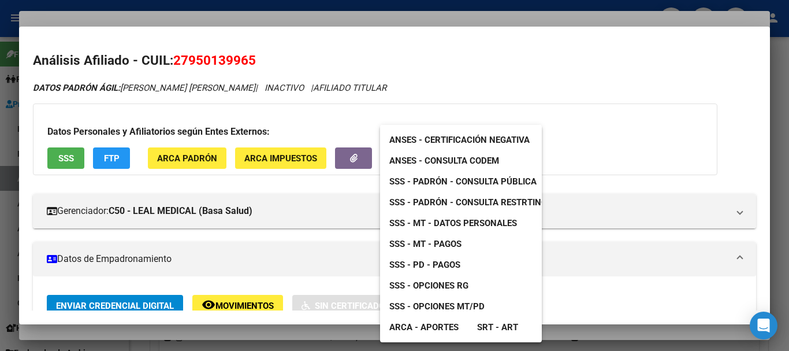
click at [460, 225] on span "SSS - MT - Datos Personales" at bounding box center [453, 223] width 128 height 10
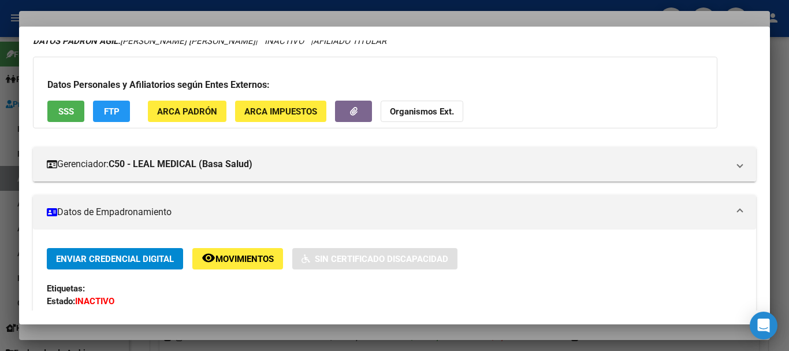
scroll to position [116, 0]
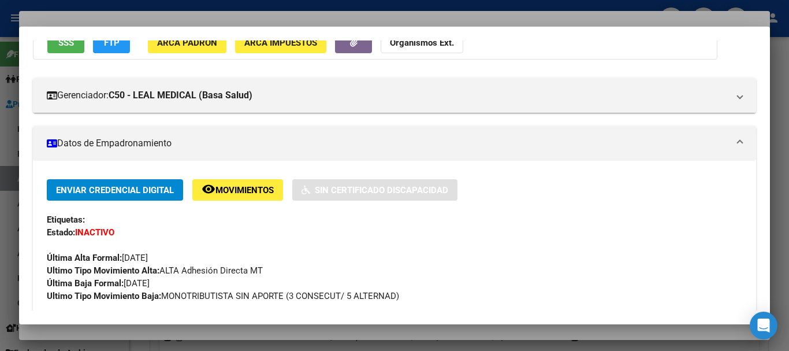
click at [240, 15] on div at bounding box center [394, 175] width 789 height 351
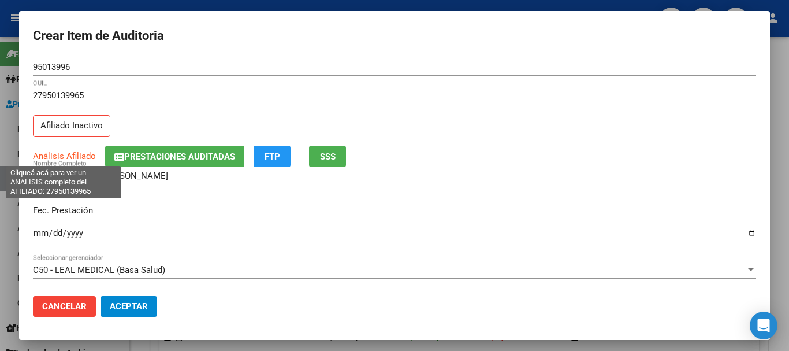
click at [75, 157] on span "Análisis Afiliado" at bounding box center [64, 156] width 63 height 10
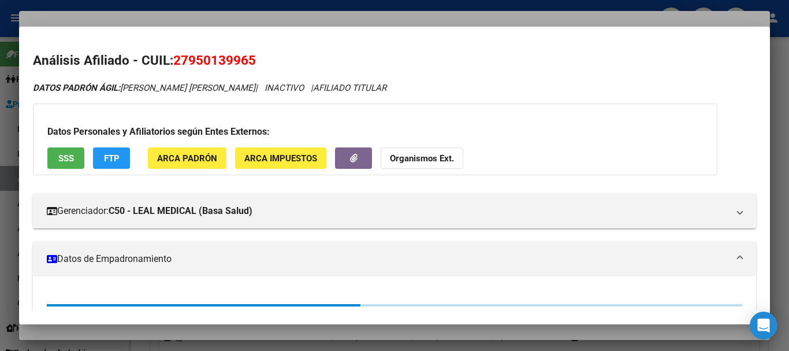
click at [436, 161] on strong "Organismos Ext." at bounding box center [422, 158] width 64 height 10
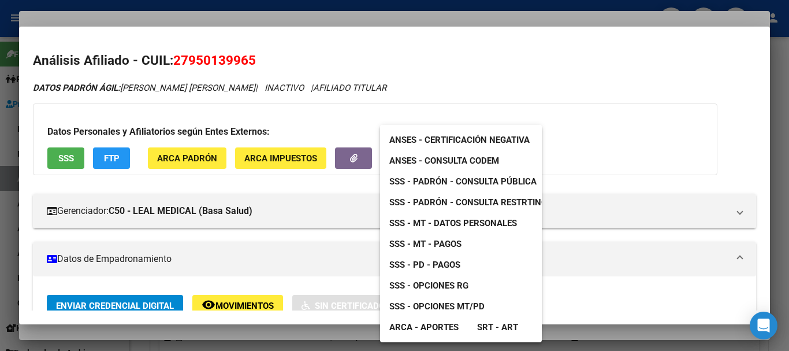
click at [438, 242] on span "SSS - MT - Pagos" at bounding box center [425, 244] width 72 height 10
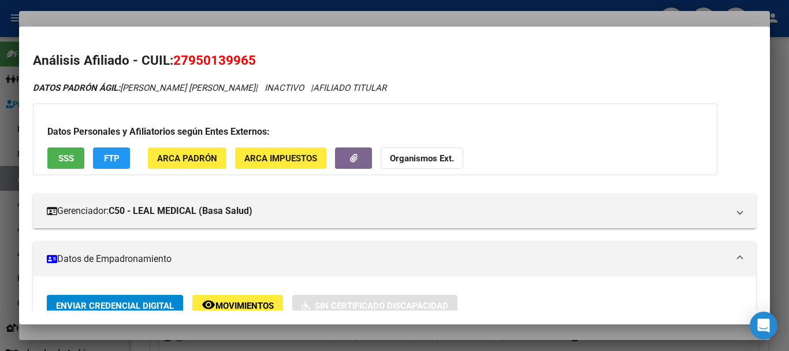
click at [399, 161] on strong "Organismos Ext." at bounding box center [422, 158] width 64 height 10
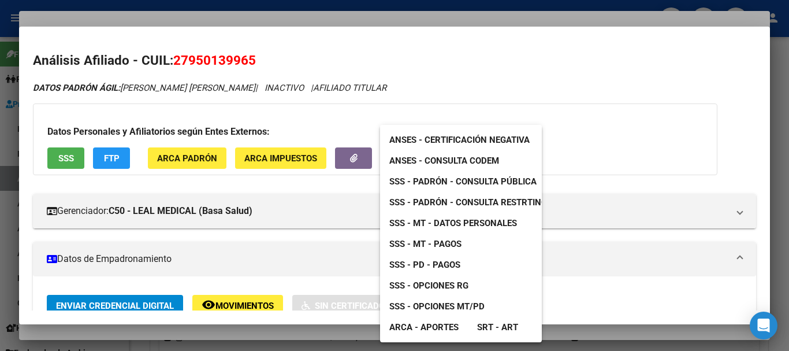
click at [487, 218] on span "SSS - MT - Datos Personales" at bounding box center [453, 223] width 128 height 10
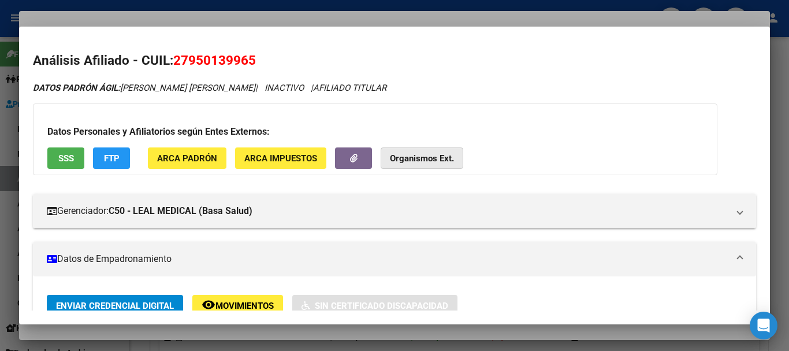
click at [404, 152] on button "Organismos Ext." at bounding box center [422, 157] width 83 height 21
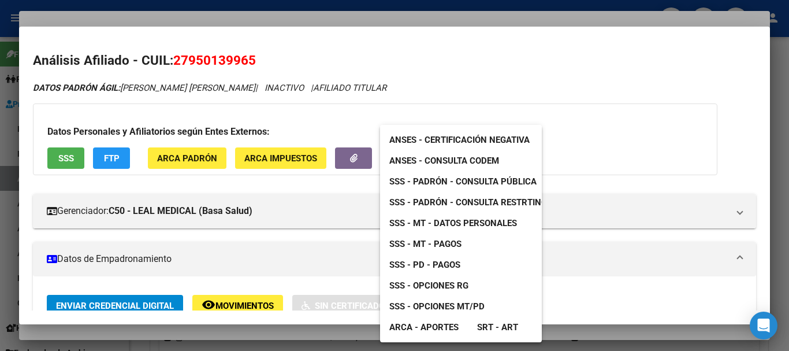
click at [440, 244] on span "SSS - MT - Pagos" at bounding box center [425, 244] width 72 height 10
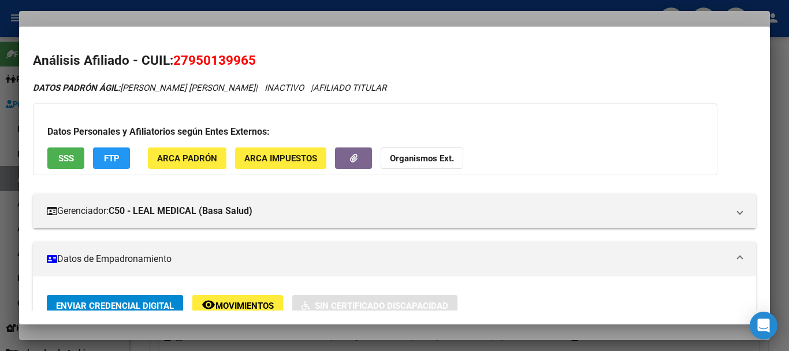
click at [411, 158] on strong "Organismos Ext." at bounding box center [422, 158] width 64 height 10
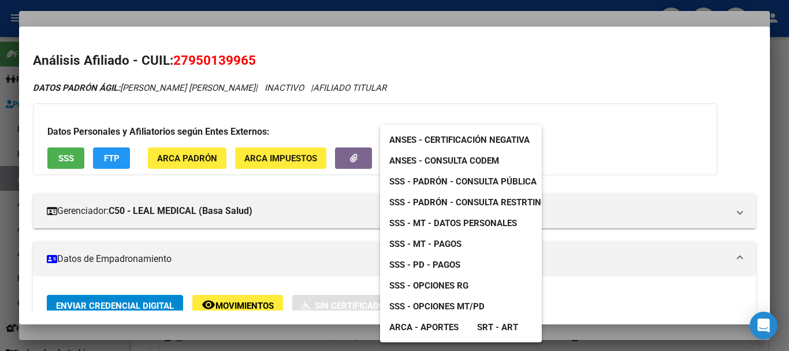
click at [448, 263] on span "SSS - PD - Pagos" at bounding box center [424, 264] width 71 height 10
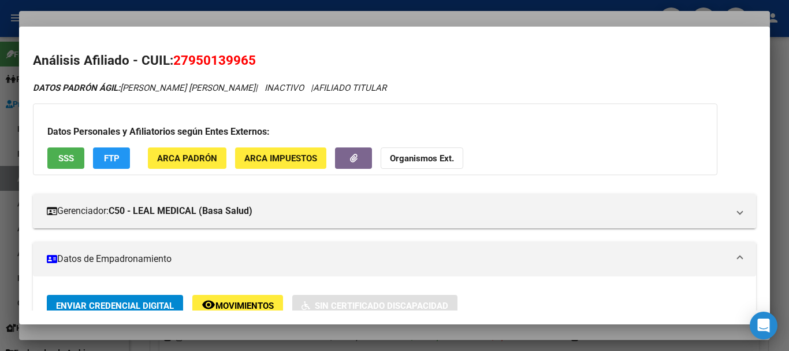
click at [411, 151] on button "Organismos Ext." at bounding box center [422, 157] width 83 height 21
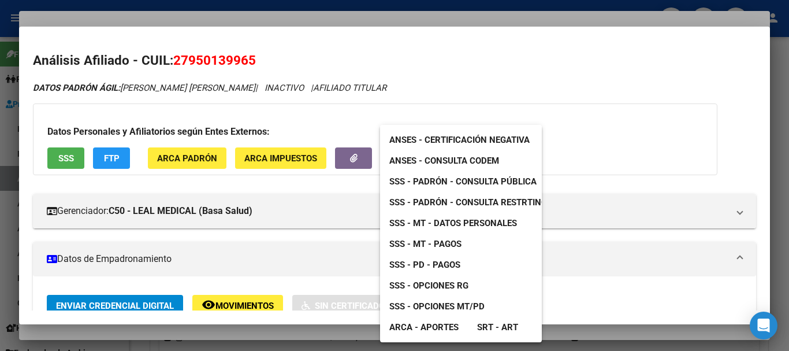
click at [483, 181] on span "SSS - Padrón - Consulta Pública" at bounding box center [462, 181] width 147 height 10
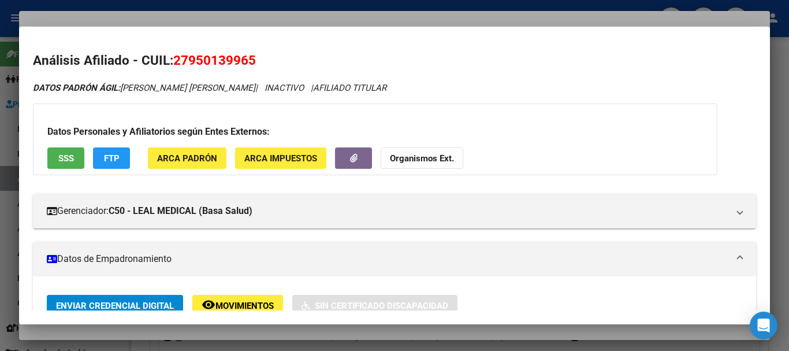
click at [365, 14] on div at bounding box center [394, 175] width 789 height 351
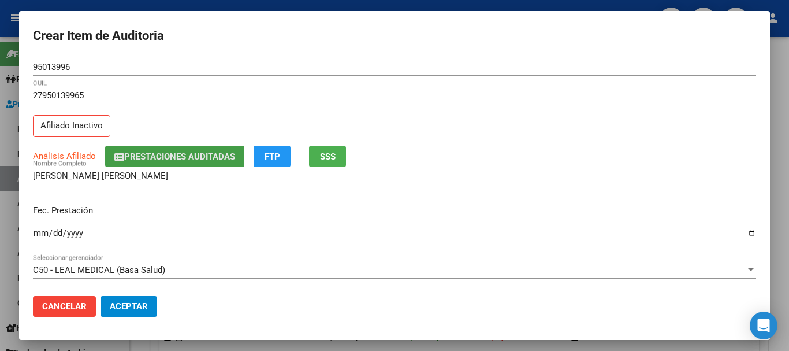
click at [148, 161] on span "Prestaciones Auditadas" at bounding box center [179, 156] width 111 height 10
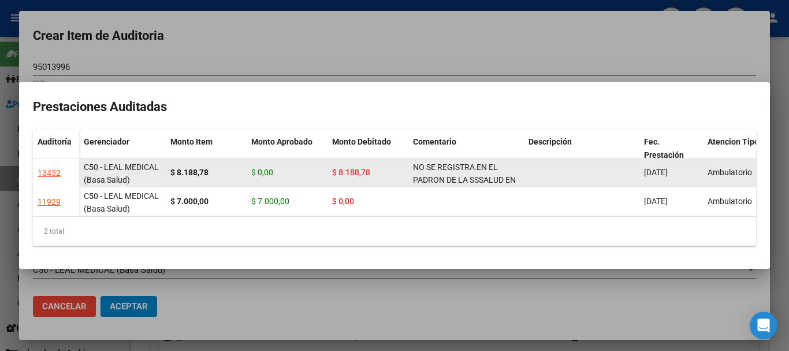
click at [460, 169] on div "NO SE REGISTRA EN EL PADRON DE LA SSSALUD EN LA FECHA DE PRESTACION" at bounding box center [466, 173] width 106 height 24
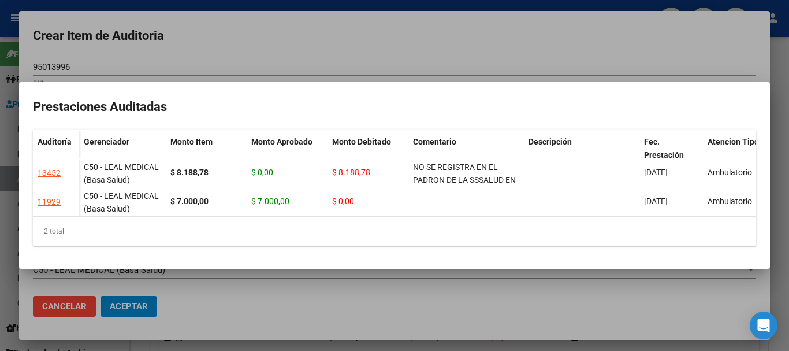
copy span "NO SE REGISTRA EN EL PADRON DE LA SSSALUD EN LA FECHA DE PRESTACION"
click at [470, 57] on div at bounding box center [394, 175] width 789 height 351
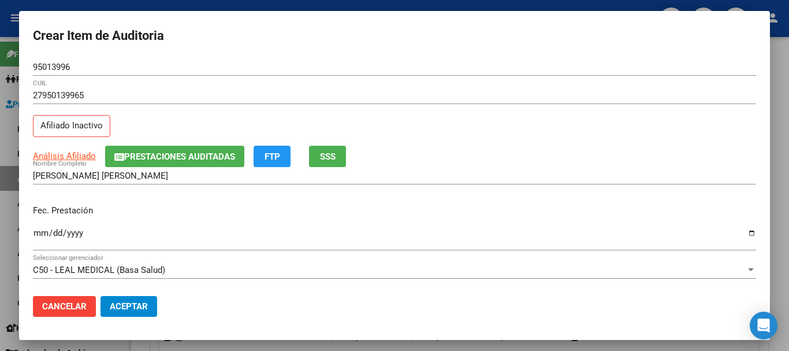
click at [590, 95] on input "27950139965" at bounding box center [394, 95] width 723 height 10
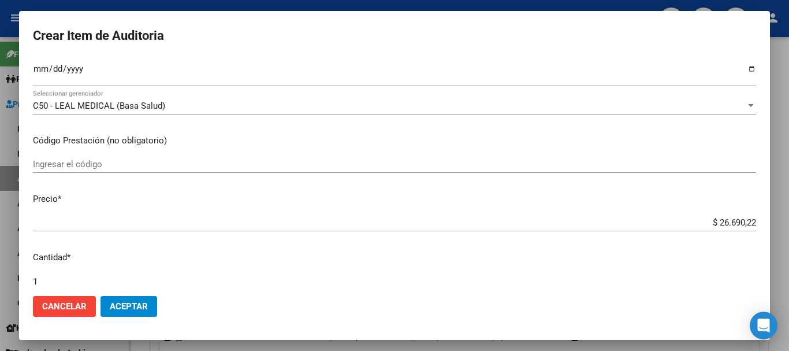
scroll to position [390, 0]
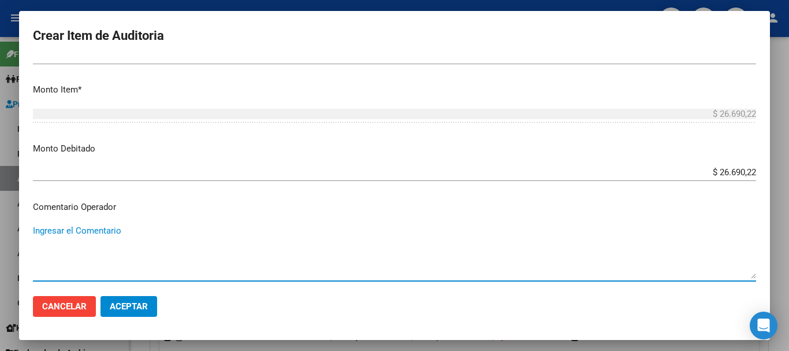
paste textarea "NO SE REGISTRA EN EL PADRON DE LA SSSALUD EN LA FECHA DE PRESTACION"
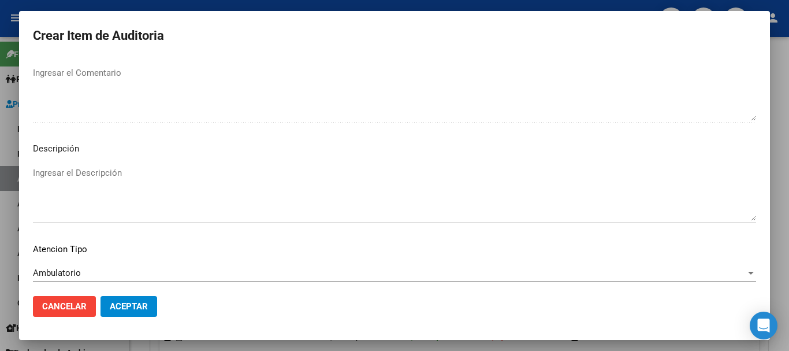
scroll to position [712, 0]
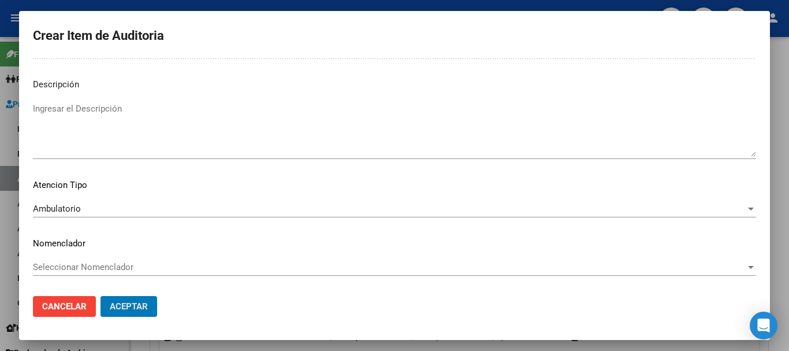
click at [101, 296] on button "Aceptar" at bounding box center [129, 306] width 57 height 21
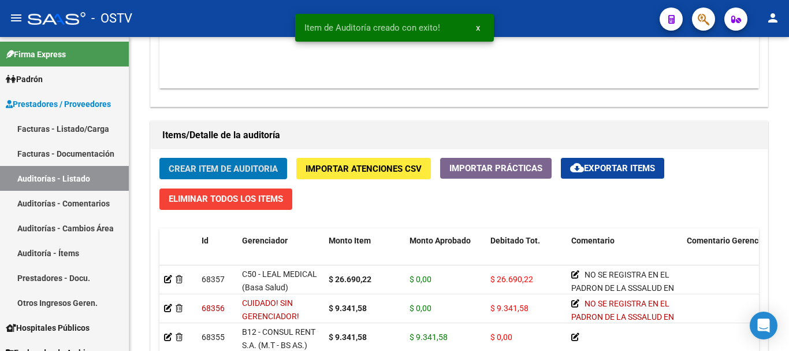
click at [159, 158] on button "Crear Item de Auditoria" at bounding box center [223, 168] width 128 height 21
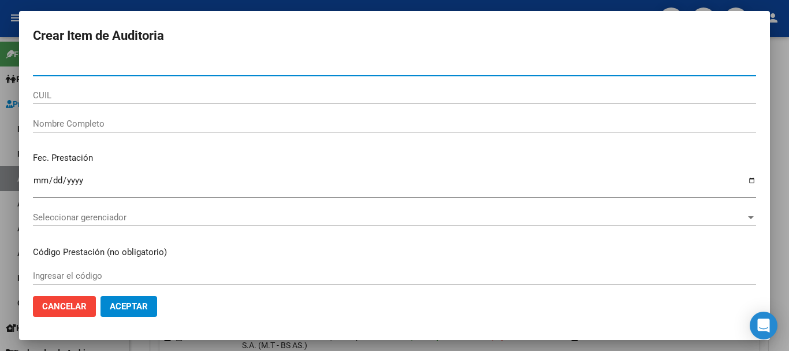
paste input "32204247"
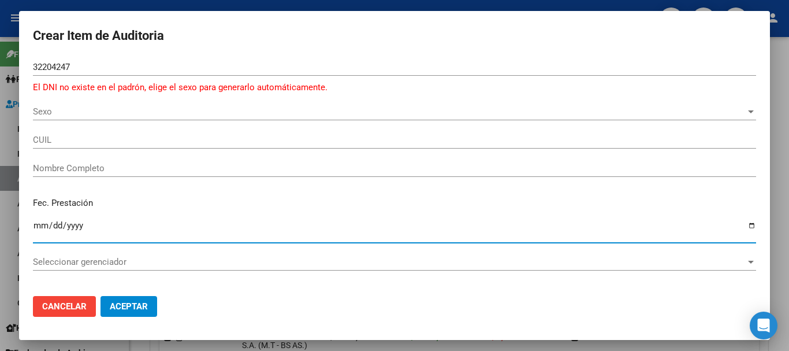
click at [54, 109] on span "Sexo" at bounding box center [389, 111] width 713 height 10
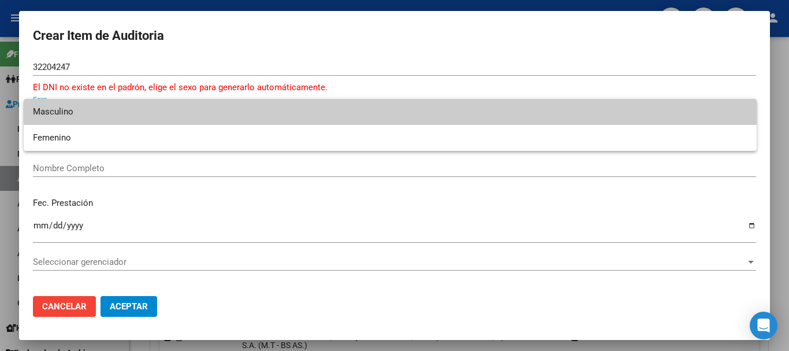
click at [58, 110] on span "Masculino" at bounding box center [390, 112] width 715 height 26
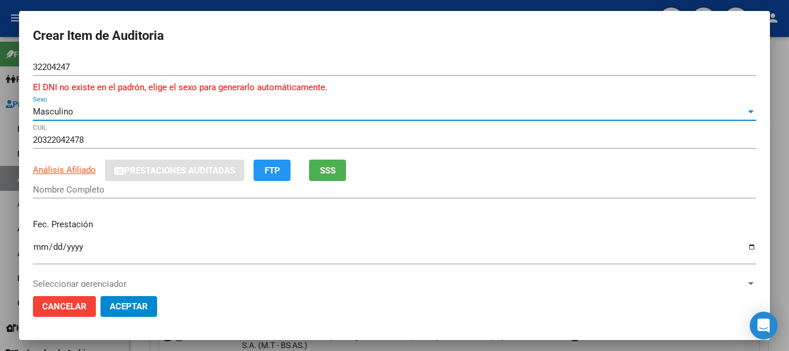
click at [71, 114] on span "Masculino" at bounding box center [53, 111] width 40 height 10
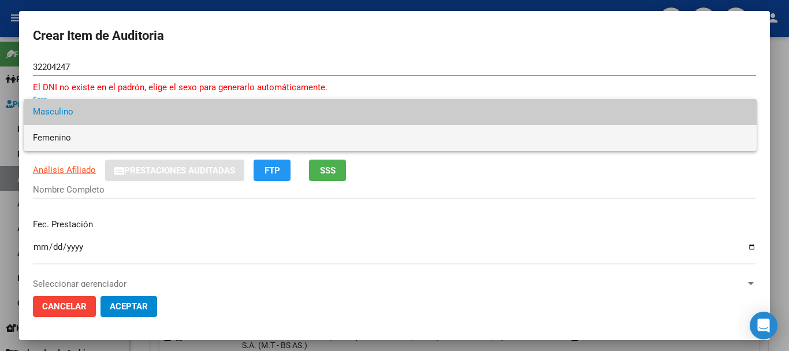
click at [63, 137] on span "Femenino" at bounding box center [390, 138] width 715 height 26
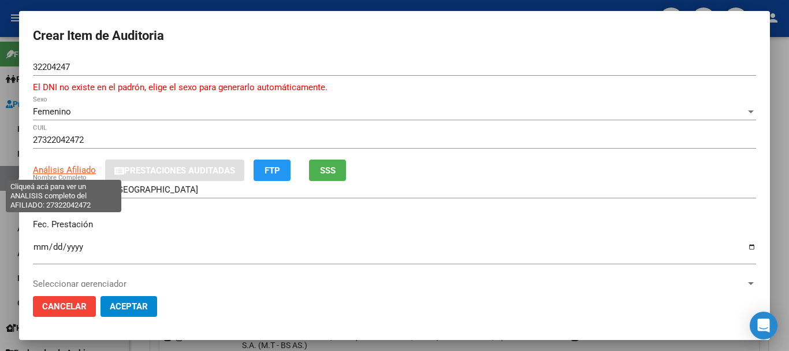
click at [75, 168] on span "Análisis Afiliado" at bounding box center [64, 170] width 63 height 10
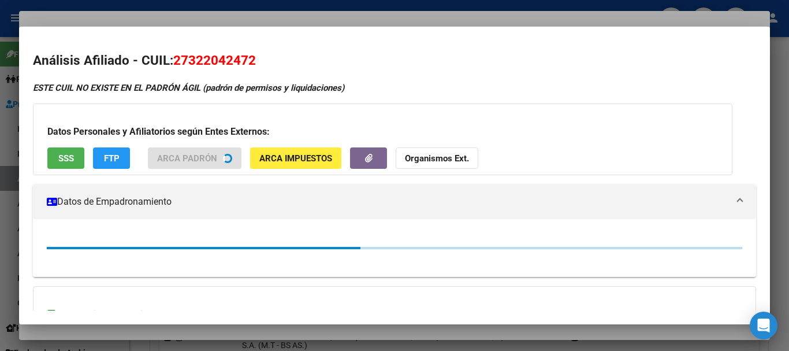
click at [129, 17] on div at bounding box center [394, 175] width 789 height 351
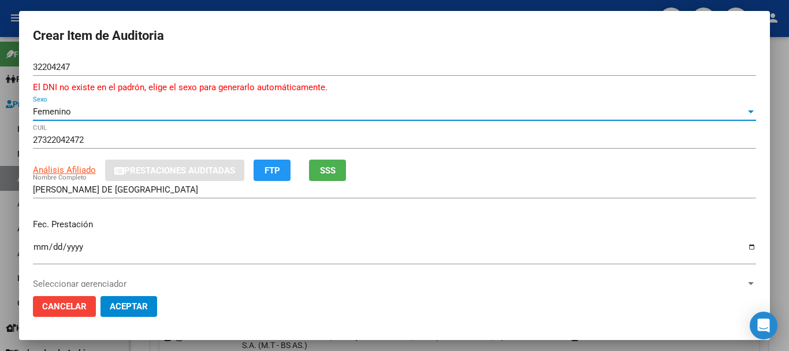
click at [64, 112] on span "Femenino" at bounding box center [52, 111] width 38 height 10
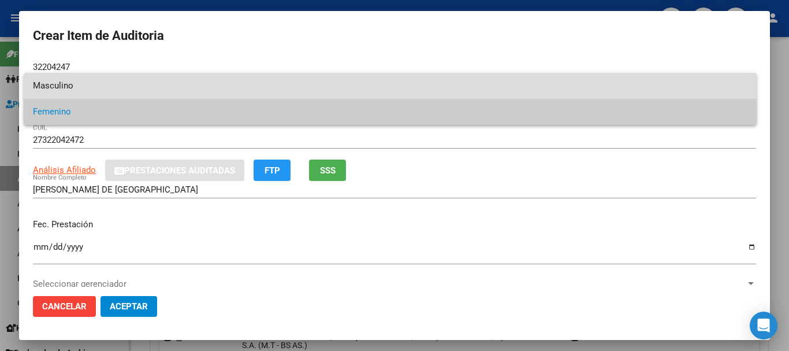
click at [64, 83] on span "Masculino" at bounding box center [390, 86] width 715 height 26
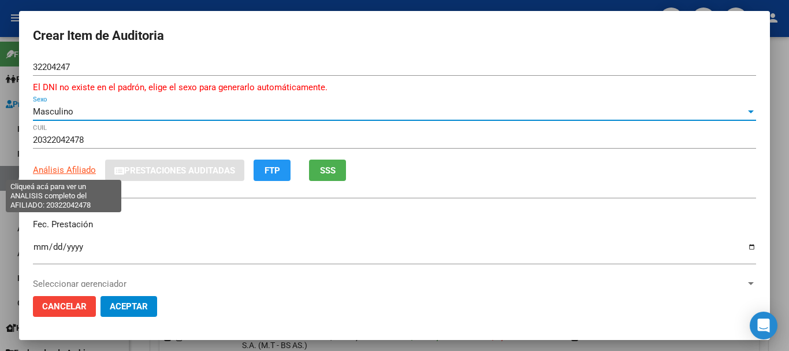
click at [69, 170] on span "Análisis Afiliado" at bounding box center [64, 170] width 63 height 10
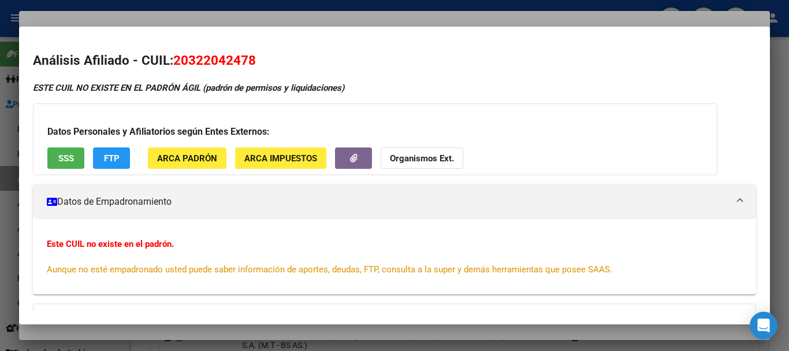
click at [408, 157] on strong "Organismos Ext." at bounding box center [422, 158] width 64 height 10
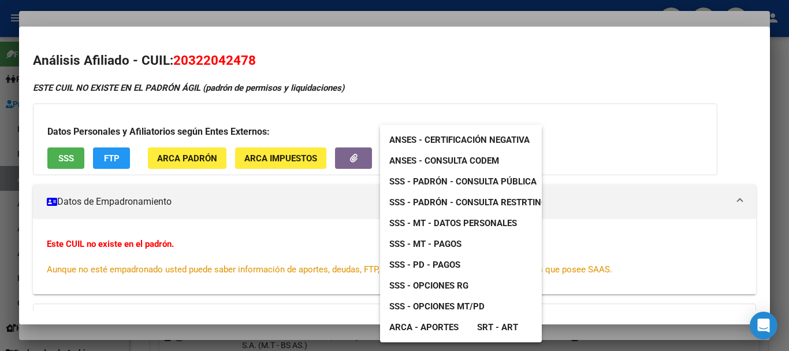
click at [465, 177] on span "SSS - Padrón - Consulta Pública" at bounding box center [462, 181] width 147 height 10
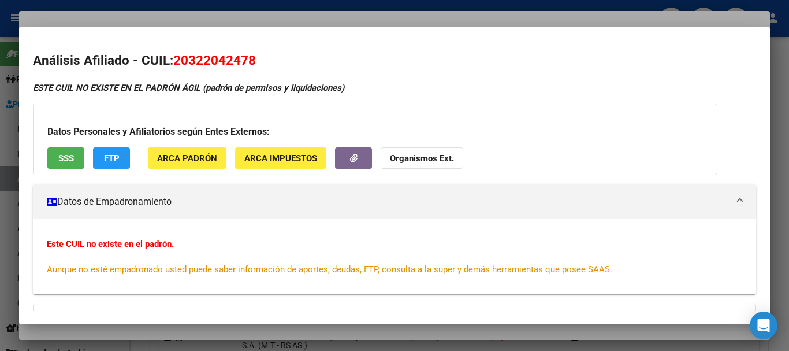
click at [408, 150] on button "Organismos Ext." at bounding box center [422, 157] width 83 height 21
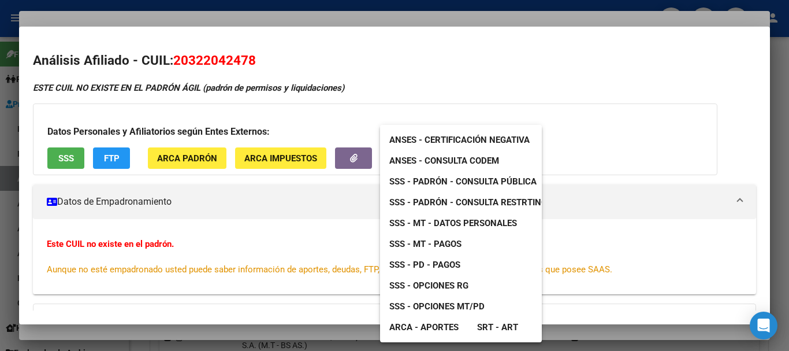
click at [470, 162] on span "ANSES - Consulta CODEM" at bounding box center [444, 160] width 110 height 10
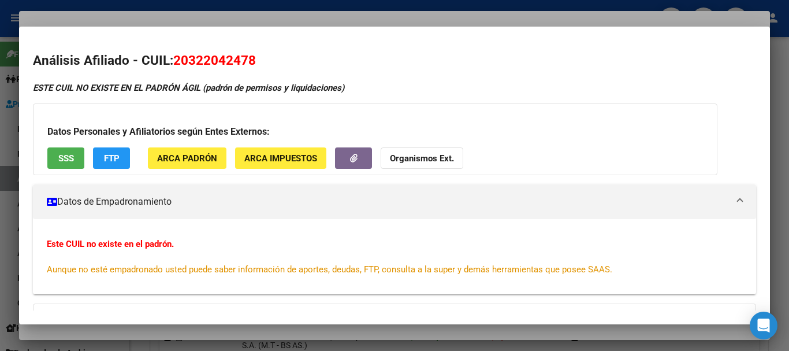
click at [133, 17] on div at bounding box center [394, 175] width 789 height 351
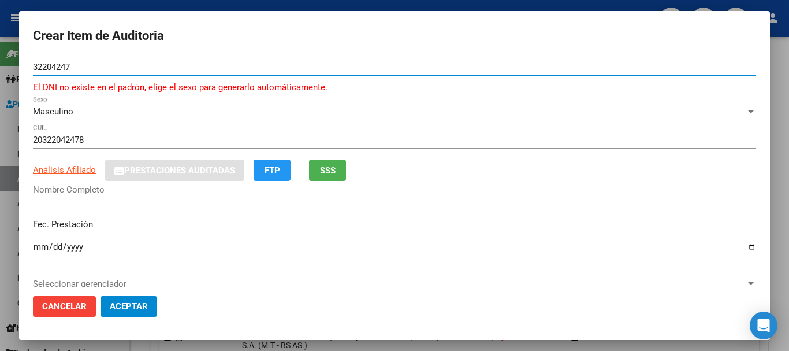
click at [43, 64] on input "32204247" at bounding box center [394, 67] width 723 height 10
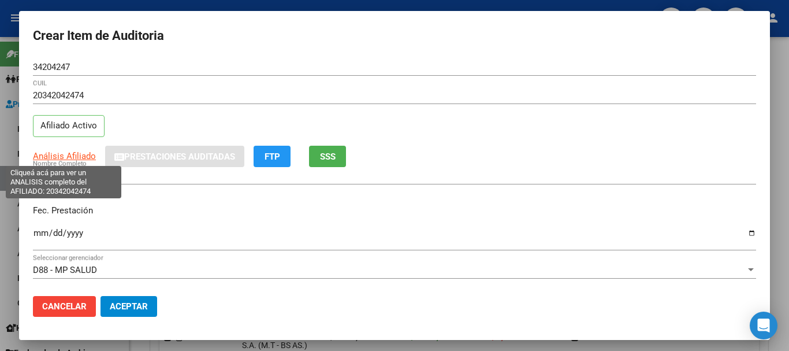
click at [57, 159] on span "Análisis Afiliado" at bounding box center [64, 156] width 63 height 10
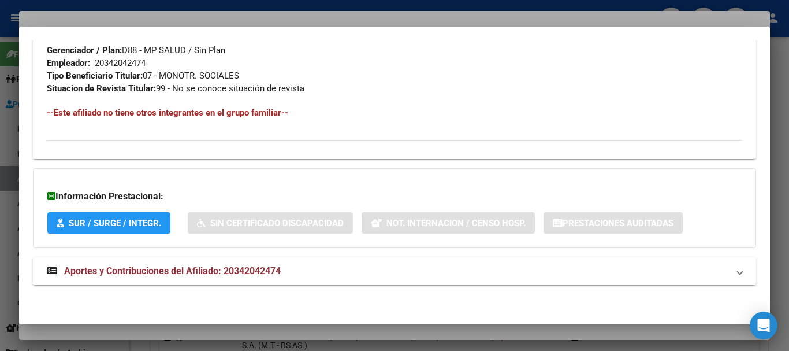
click at [232, 268] on span "Aportes y Contribuciones del Afiliado: 20342042474" at bounding box center [172, 270] width 217 height 11
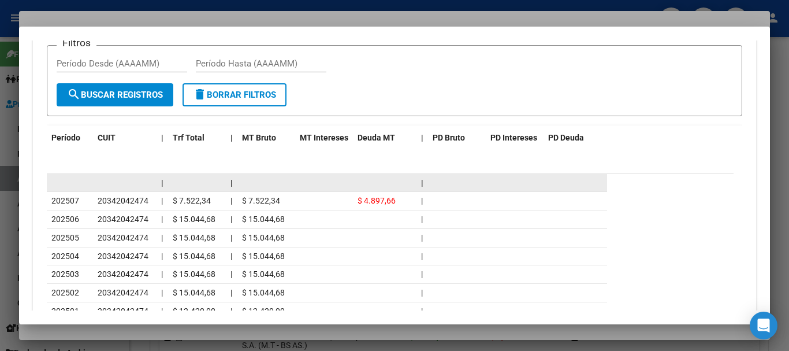
scroll to position [1028, 0]
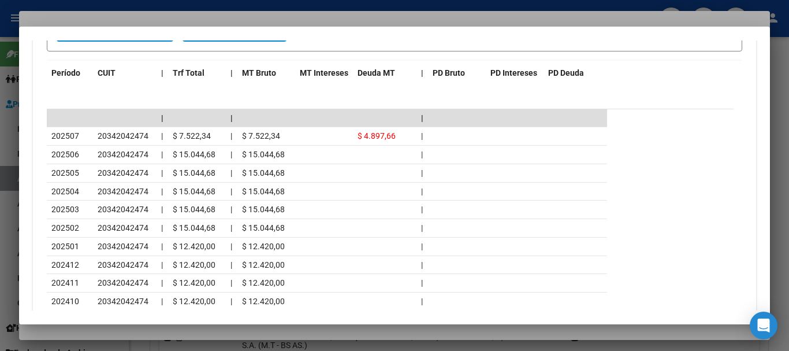
click at [183, 21] on div at bounding box center [394, 175] width 789 height 351
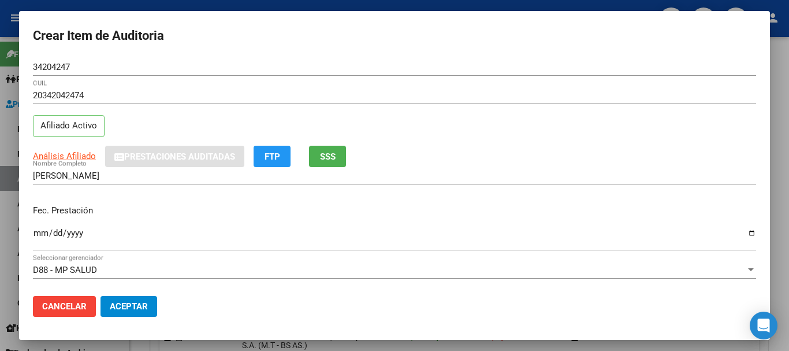
click at [341, 87] on div "20342042474 CUIL" at bounding box center [394, 95] width 723 height 17
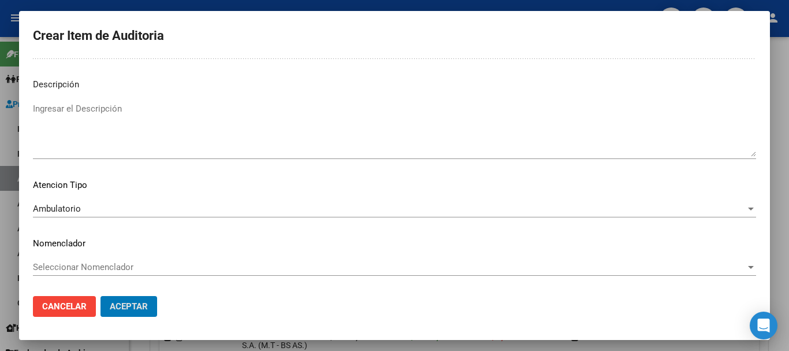
scroll to position [0, 0]
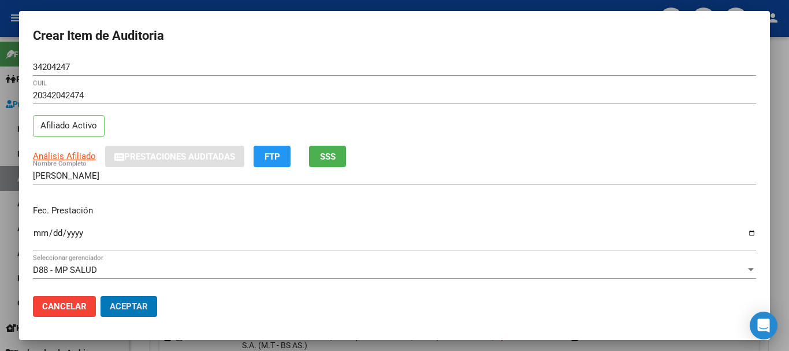
click at [101, 296] on button "Aceptar" at bounding box center [129, 306] width 57 height 21
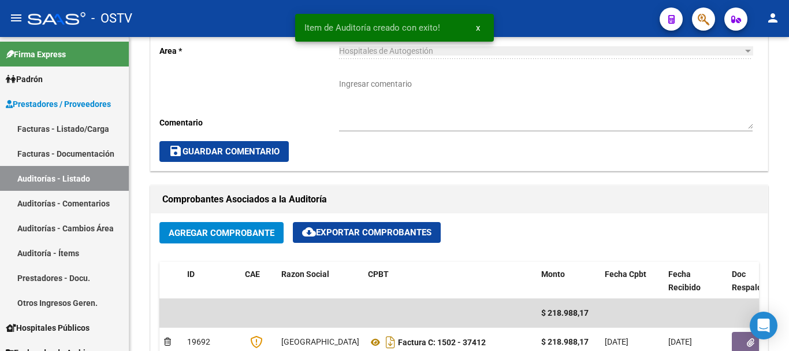
scroll to position [173, 0]
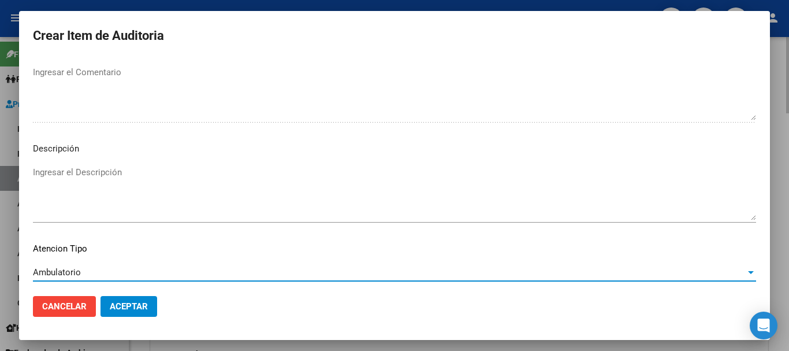
scroll to position [660, 0]
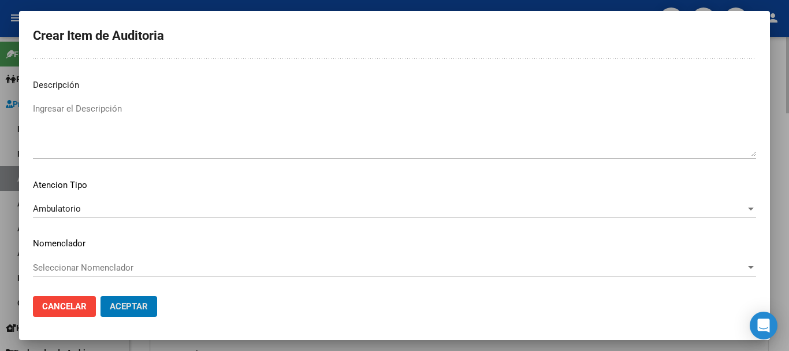
click at [101, 296] on button "Aceptar" at bounding box center [129, 306] width 57 height 21
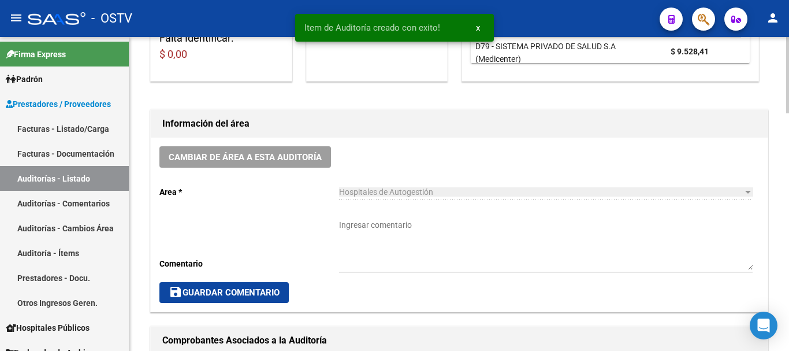
scroll to position [0, 0]
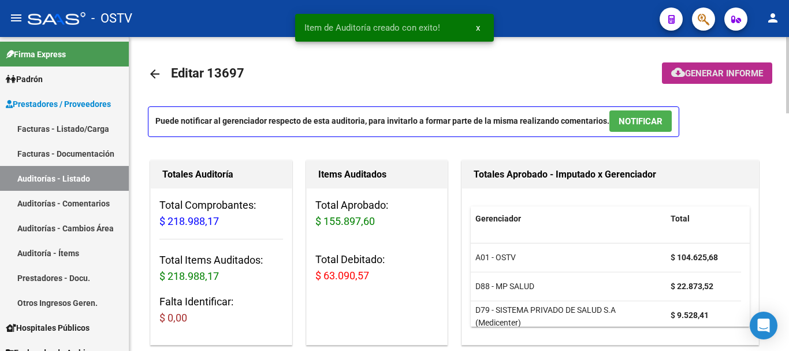
click at [733, 69] on span "Generar informe" at bounding box center [724, 73] width 78 height 10
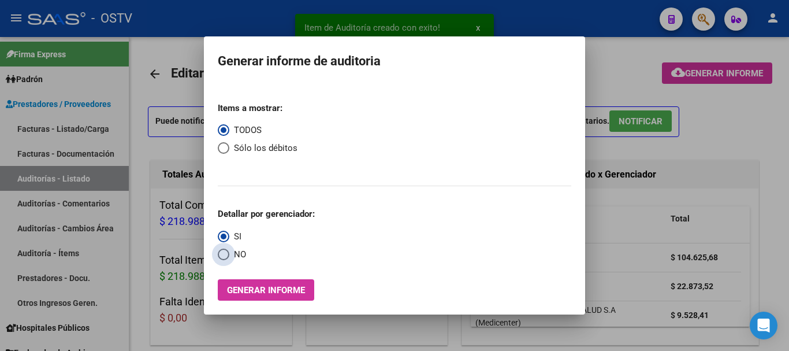
click at [224, 254] on span "Select an option" at bounding box center [224, 254] width 0 height 0
click at [223, 254] on input "NO" at bounding box center [224, 254] width 12 height 12
click at [224, 146] on span "Select an option" at bounding box center [224, 148] width 12 height 12
click at [224, 146] on input "Sólo los débitos" at bounding box center [224, 148] width 12 height 12
click at [267, 286] on span "Generar informe" at bounding box center [266, 290] width 78 height 10
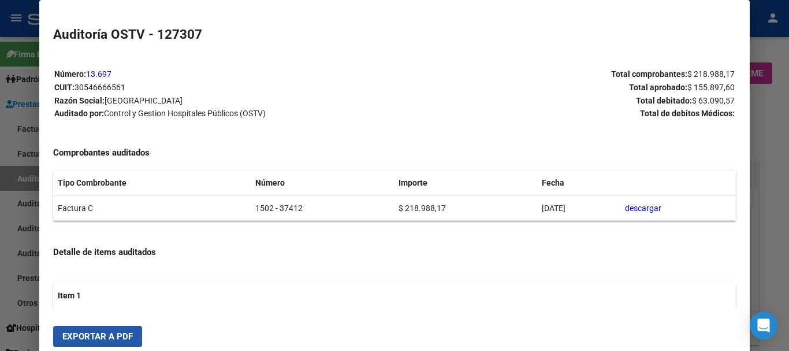
click at [109, 337] on span "Exportar a PDF" at bounding box center [97, 336] width 70 height 10
click at [787, 225] on div at bounding box center [394, 175] width 789 height 351
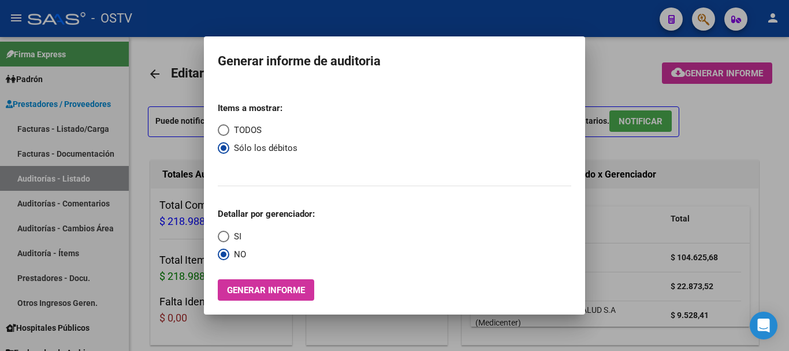
click at [787, 225] on div at bounding box center [394, 175] width 789 height 351
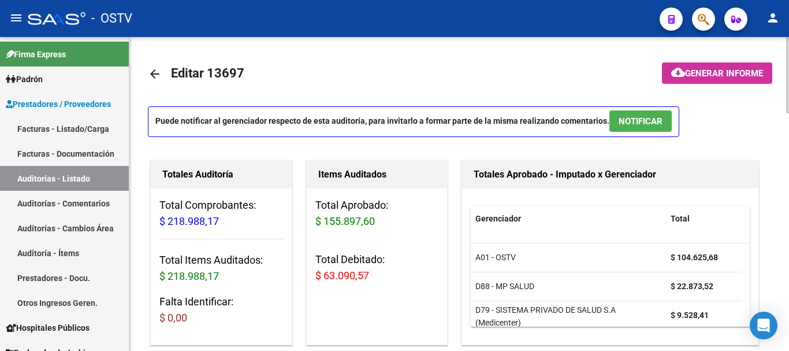
click at [729, 74] on span "Generar informe" at bounding box center [724, 73] width 78 height 10
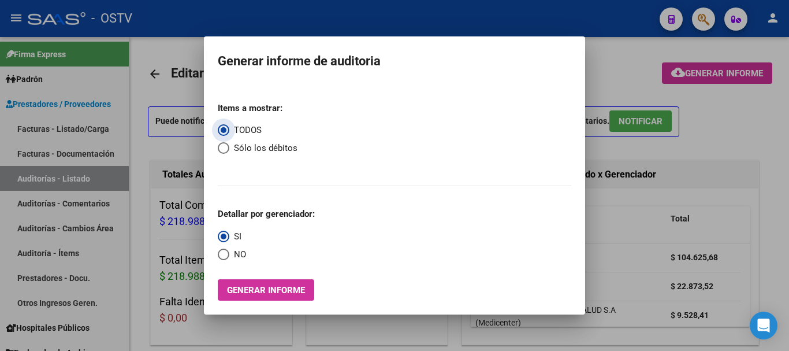
click at [245, 286] on span "Generar informe" at bounding box center [266, 290] width 78 height 10
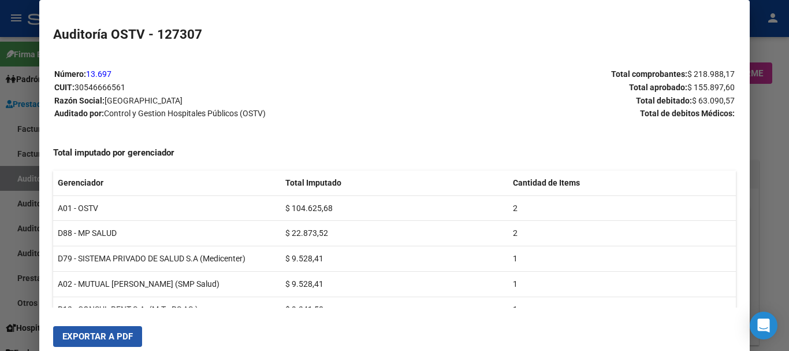
click at [109, 336] on span "Exportar a PDF" at bounding box center [97, 336] width 70 height 10
click at [785, 188] on div at bounding box center [394, 175] width 789 height 351
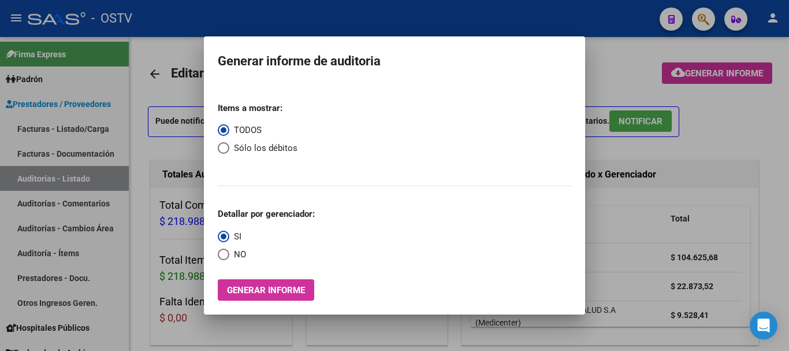
click at [785, 187] on div at bounding box center [394, 175] width 789 height 351
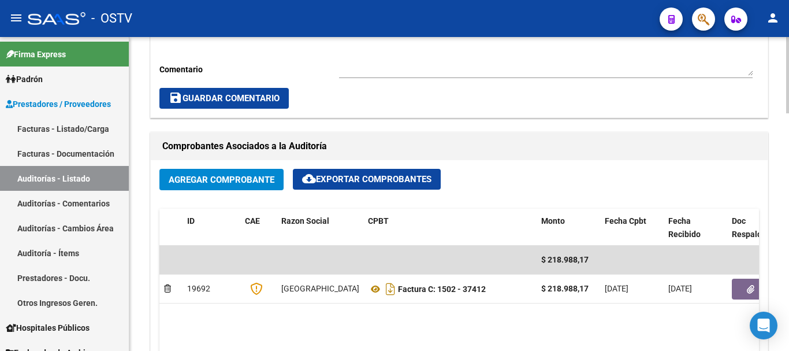
scroll to position [462, 0]
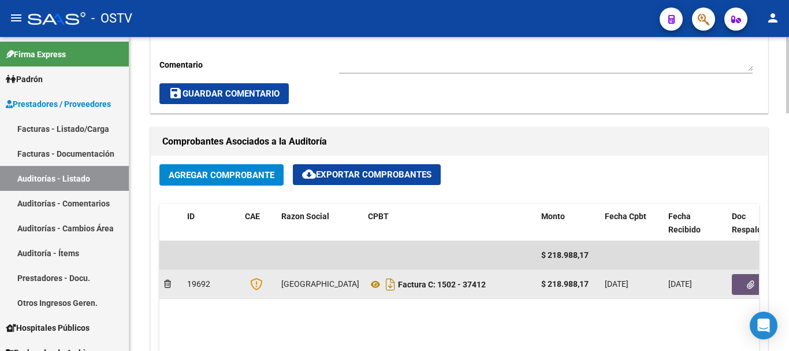
click at [746, 289] on button "button" at bounding box center [750, 284] width 37 height 21
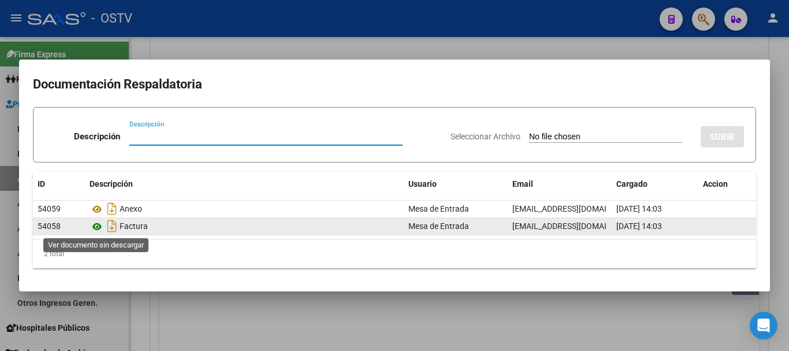
click at [95, 225] on icon at bounding box center [97, 227] width 15 height 14
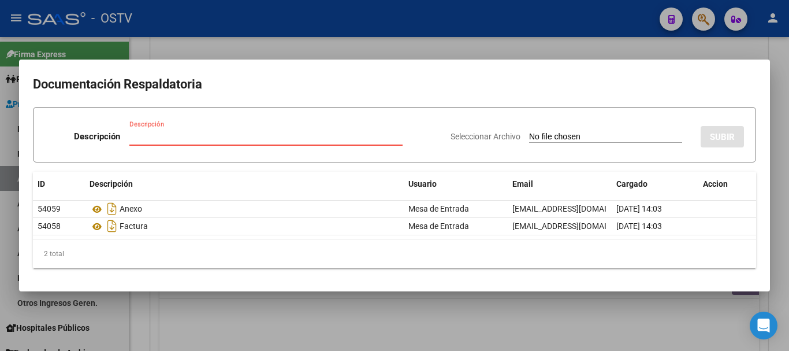
click at [197, 135] on input "Descripción" at bounding box center [265, 136] width 273 height 10
click at [529, 132] on input "Seleccionar Archivo" at bounding box center [605, 137] width 153 height 11
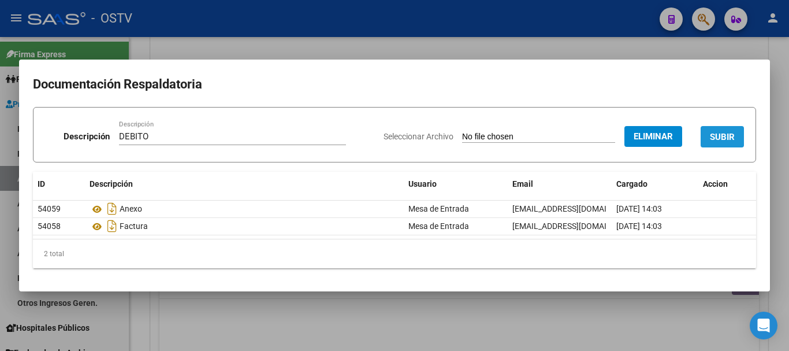
click at [728, 129] on button "SUBIR" at bounding box center [722, 136] width 43 height 21
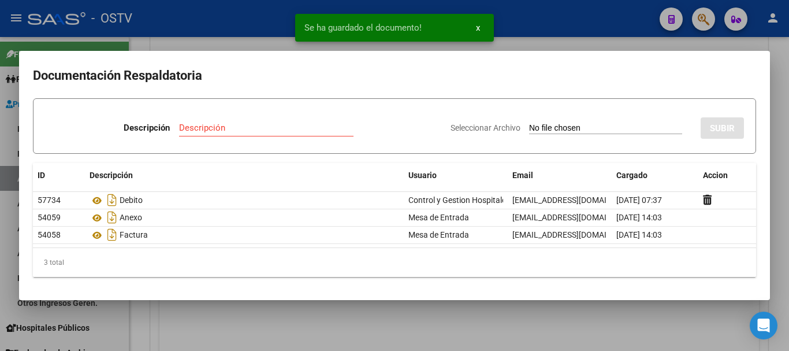
click at [622, 32] on div at bounding box center [394, 175] width 789 height 351
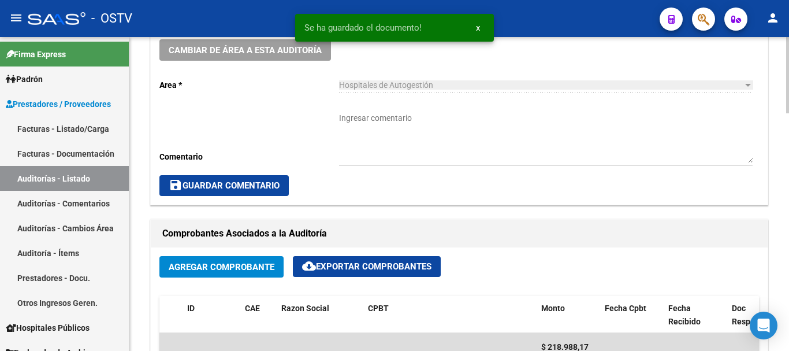
scroll to position [231, 0]
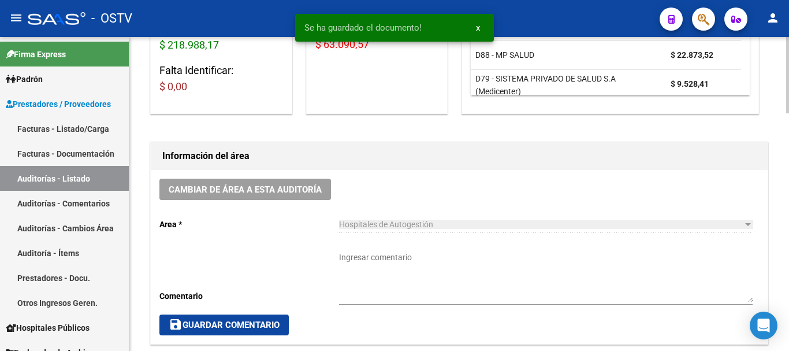
click at [385, 273] on textarea "Ingresar comentario" at bounding box center [546, 276] width 414 height 51
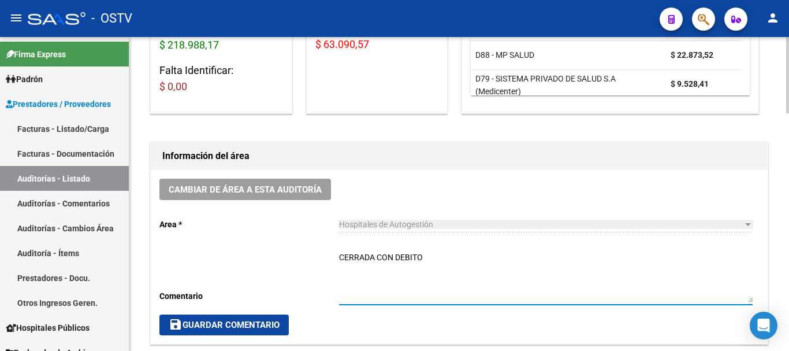
click at [231, 317] on button "save Guardar Comentario" at bounding box center [223, 324] width 129 height 21
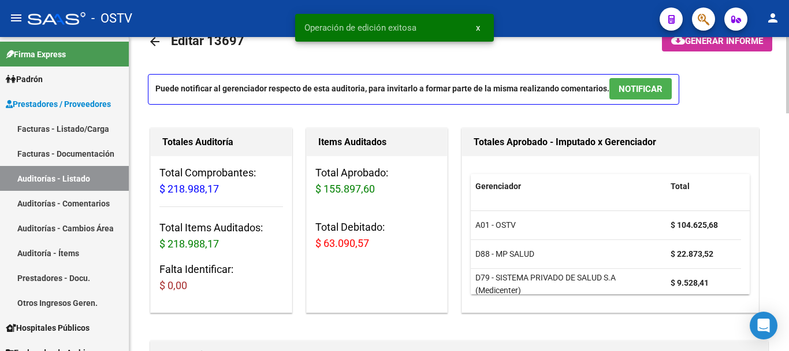
scroll to position [0, 0]
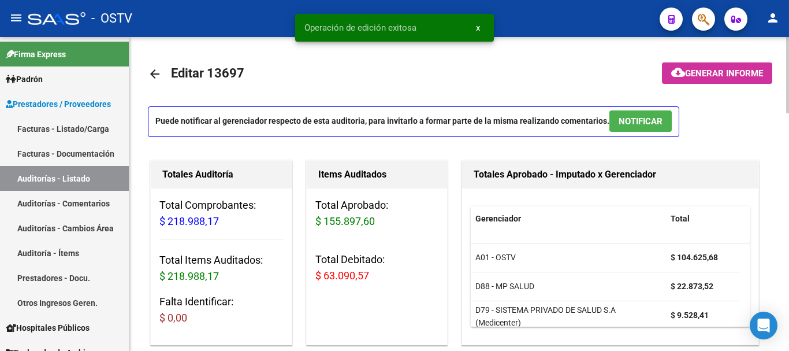
click at [158, 75] on mat-icon "arrow_back" at bounding box center [155, 74] width 14 height 14
